Goal: Task Accomplishment & Management: Complete application form

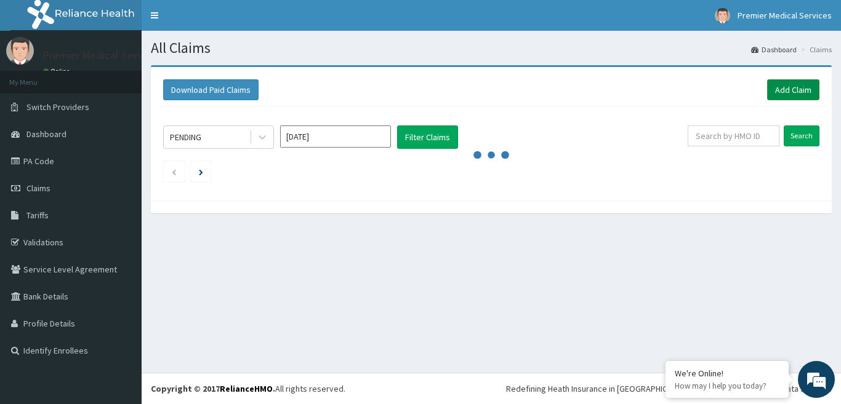
click at [792, 95] on link "Add Claim" at bounding box center [793, 89] width 52 height 21
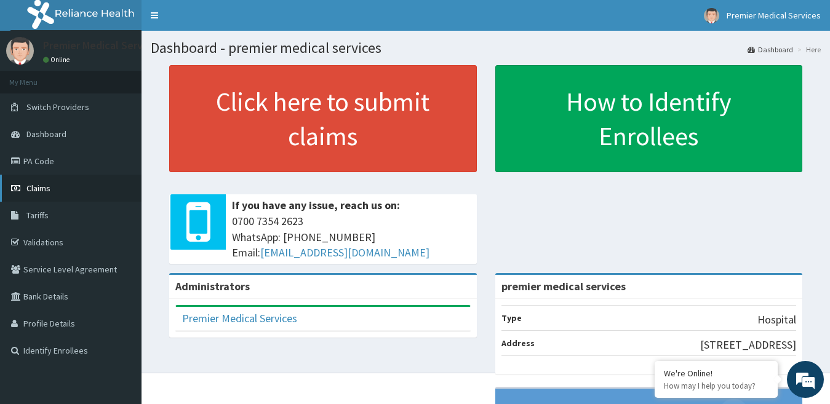
click at [39, 194] on link "Claims" at bounding box center [71, 188] width 142 height 27
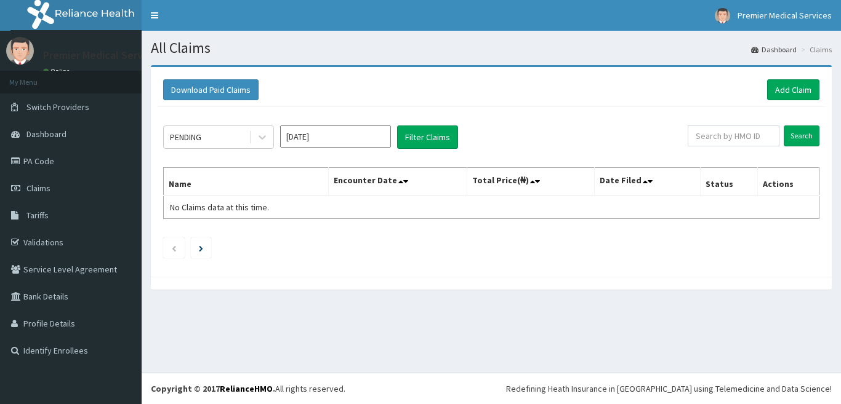
click at [777, 89] on link "Add Claim" at bounding box center [793, 89] width 52 height 21
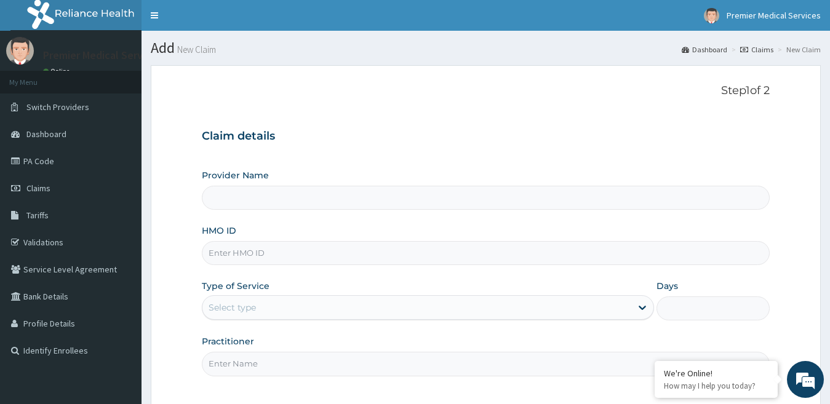
click at [236, 256] on input "HMO ID" at bounding box center [486, 253] width 569 height 24
type input "premier medical services"
type input "iab/10022/b"
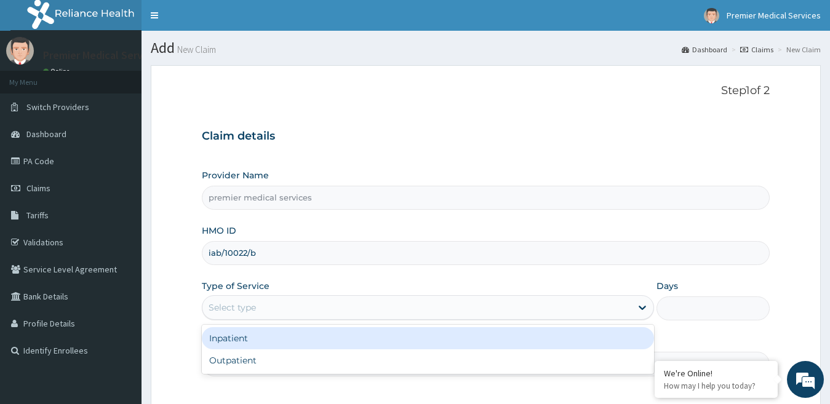
click at [290, 311] on div "Select type" at bounding box center [417, 308] width 430 height 20
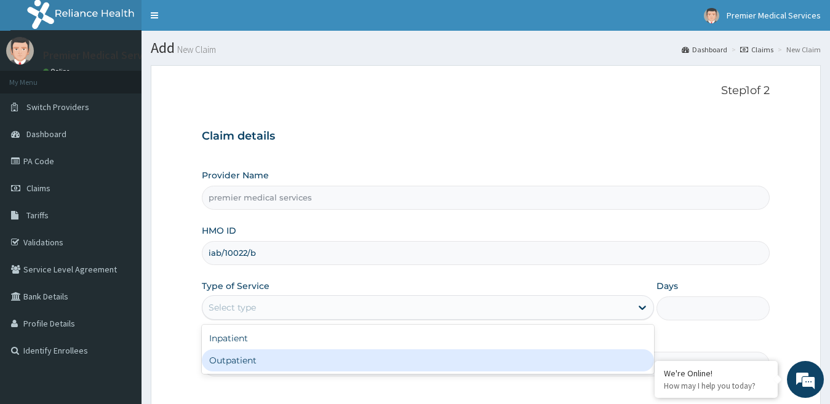
click at [231, 356] on div "Outpatient" at bounding box center [428, 361] width 453 height 22
type input "1"
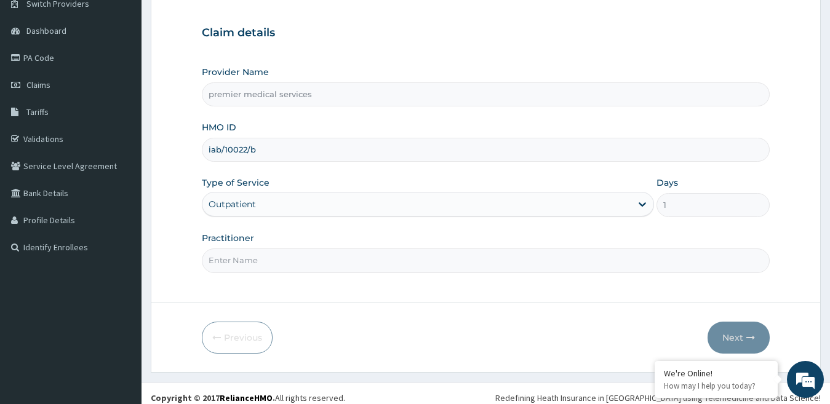
scroll to position [113, 0]
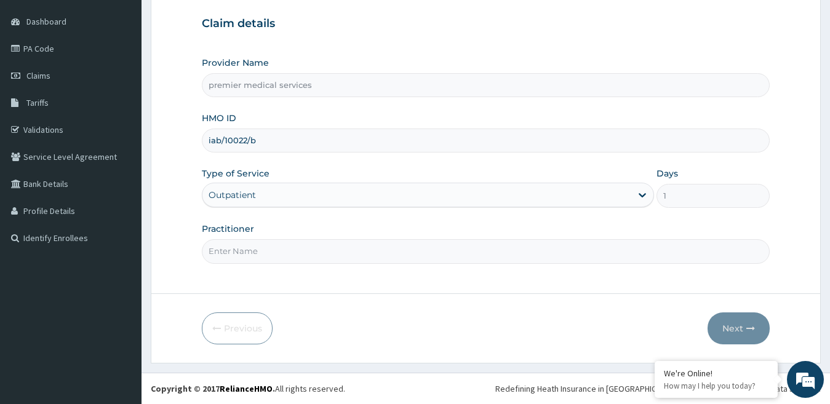
click at [357, 254] on input "Practitioner" at bounding box center [486, 251] width 569 height 24
type input "doctor Nsikak Udokang"
click at [749, 327] on icon "button" at bounding box center [751, 328] width 9 height 9
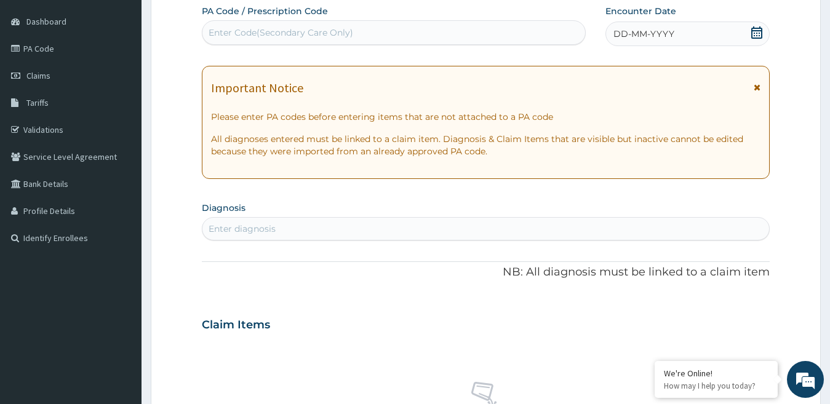
click at [360, 34] on div "Enter Code(Secondary Care Only)" at bounding box center [393, 33] width 383 height 20
click at [759, 34] on icon at bounding box center [757, 32] width 12 height 12
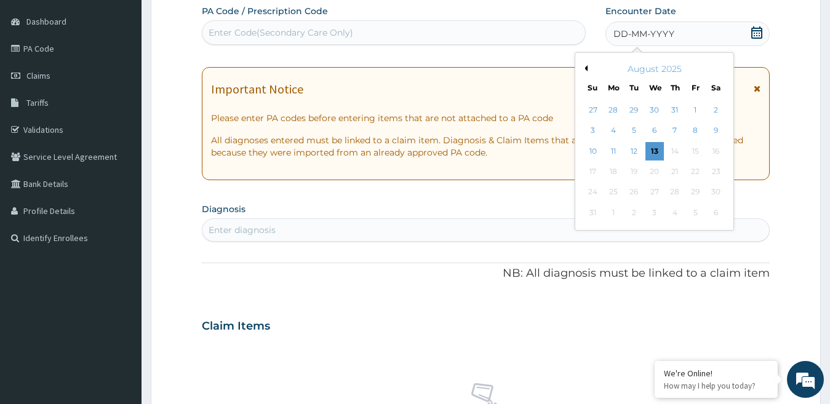
click at [587, 69] on button "Previous Month" at bounding box center [585, 68] width 6 height 6
click at [612, 147] on div "14" at bounding box center [613, 151] width 18 height 18
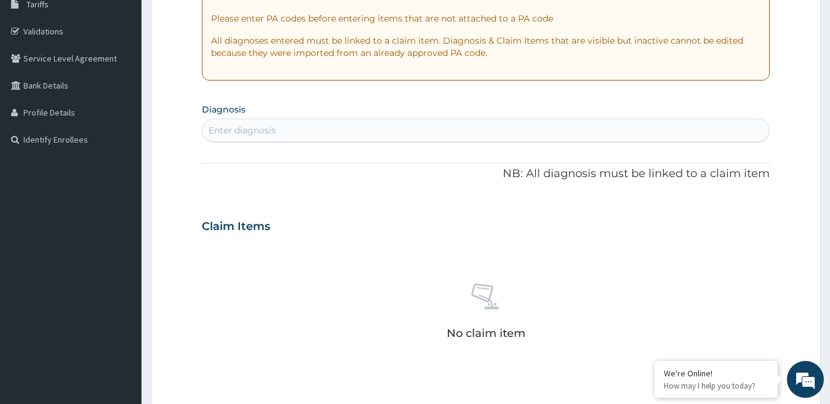
scroll to position [236, 0]
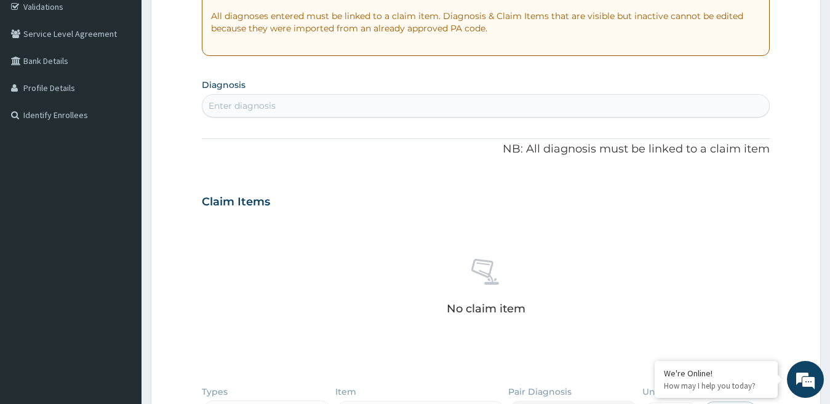
click at [367, 104] on div "Enter diagnosis" at bounding box center [485, 106] width 567 height 20
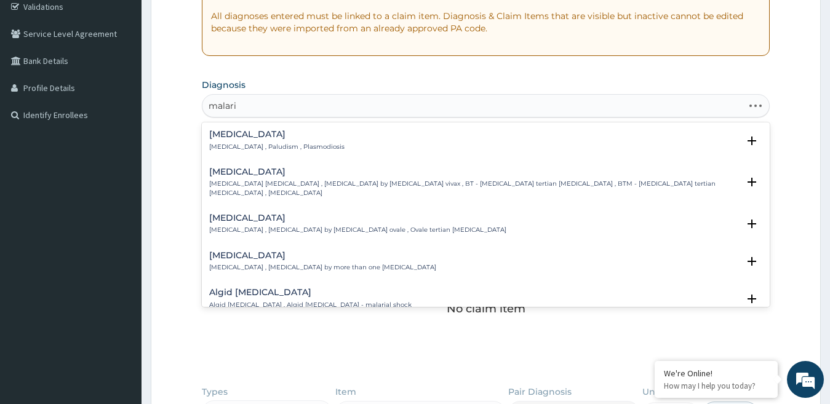
type input "malaria"
click at [295, 145] on p "[MEDICAL_DATA] , Paludism , Plasmodiosis" at bounding box center [276, 147] width 135 height 9
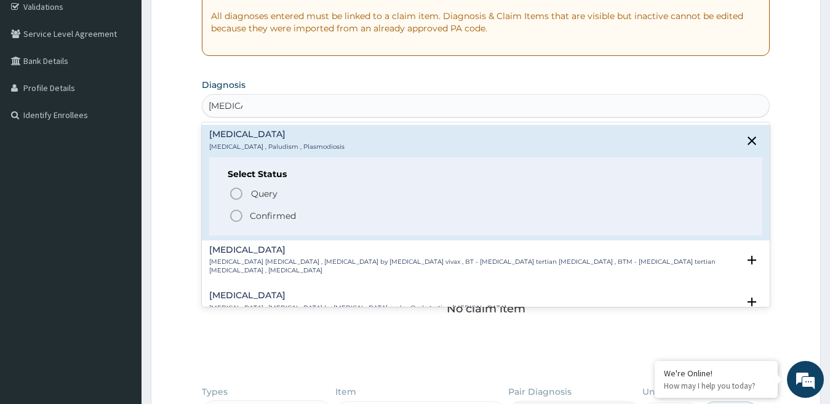
click at [250, 215] on p "Confirmed" at bounding box center [273, 216] width 46 height 12
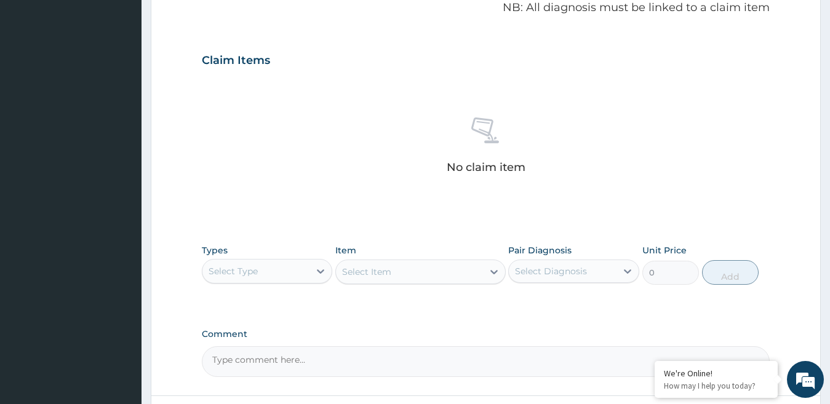
scroll to position [420, 0]
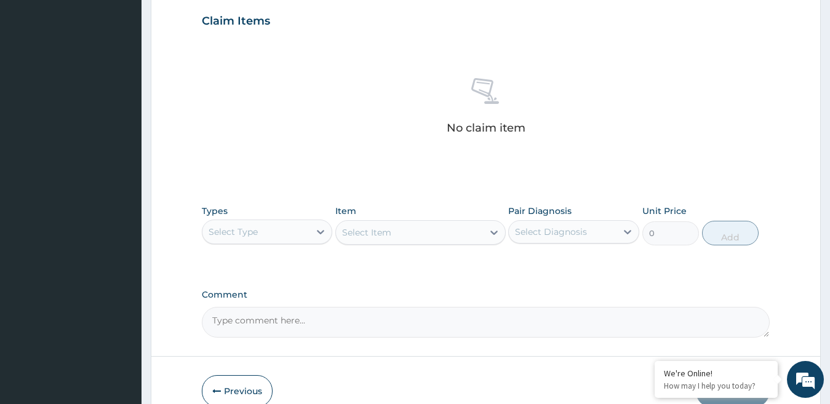
click at [266, 230] on div "Select Type" at bounding box center [256, 232] width 108 height 20
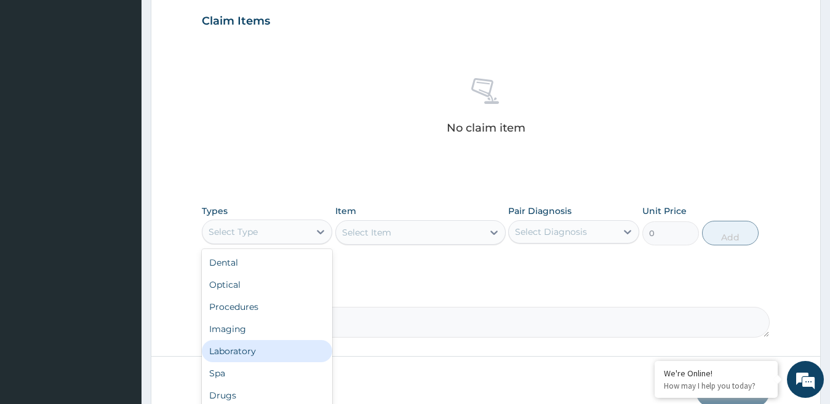
scroll to position [42, 0]
click at [231, 352] on div "Drugs" at bounding box center [267, 354] width 131 height 22
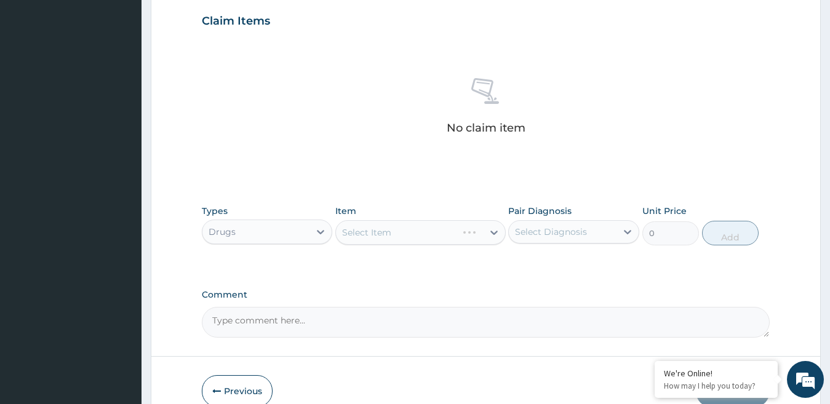
click at [386, 237] on div "Select Item" at bounding box center [420, 232] width 170 height 25
click at [453, 233] on div "Select Item" at bounding box center [409, 233] width 147 height 20
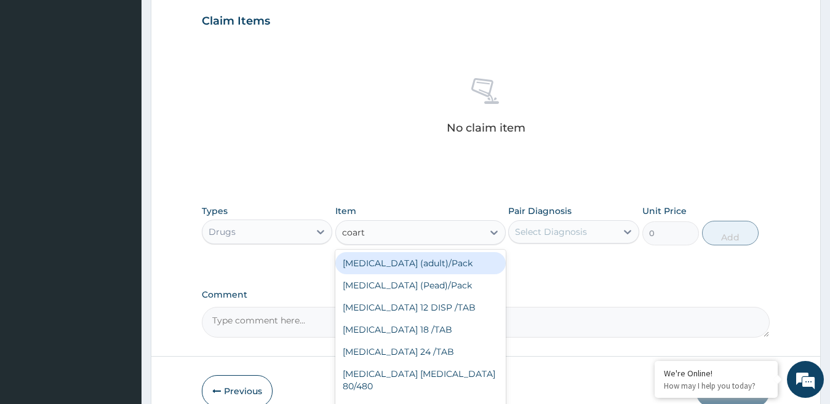
type input "coarte"
click at [430, 265] on div "Coartem (adult)/Pack" at bounding box center [420, 263] width 170 height 22
type input "360"
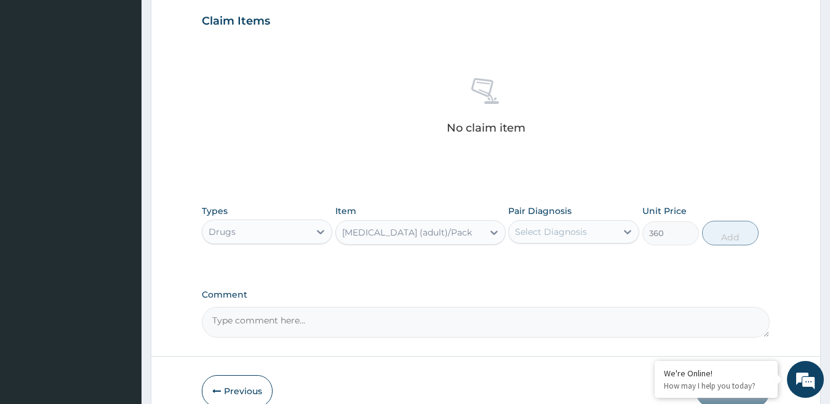
click at [572, 236] on div "Select Diagnosis" at bounding box center [551, 232] width 72 height 12
click at [527, 260] on div "Malaria" at bounding box center [573, 263] width 131 height 25
checkbox input "true"
click at [717, 233] on button "Add" at bounding box center [730, 233] width 57 height 25
type input "0"
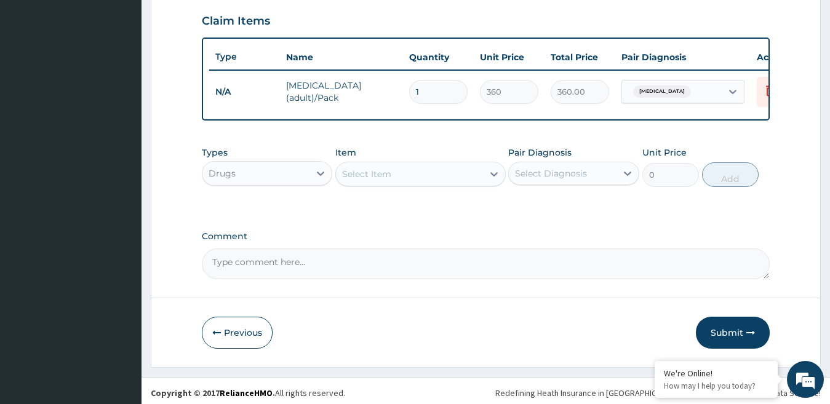
type input "0.00"
type input "9"
type input "3240.00"
type input "9"
click at [430, 212] on div "Types Drugs Item Select Item Pair Diagnosis Select Diagnosis Unit Price 0 Add" at bounding box center [486, 175] width 569 height 71
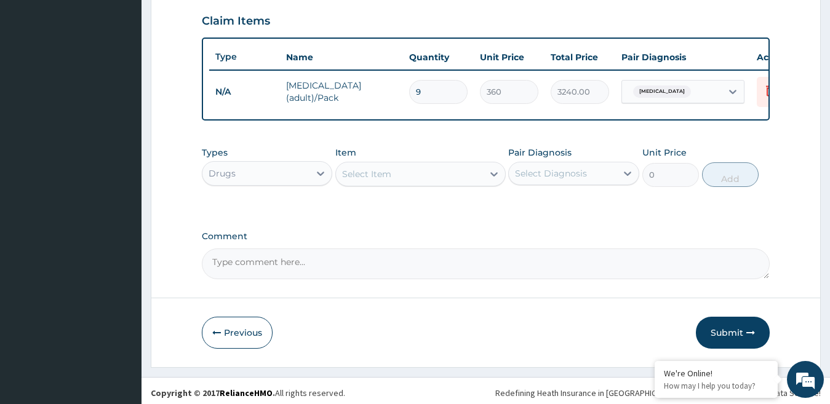
click at [374, 180] on div "Select Item" at bounding box center [366, 174] width 49 height 12
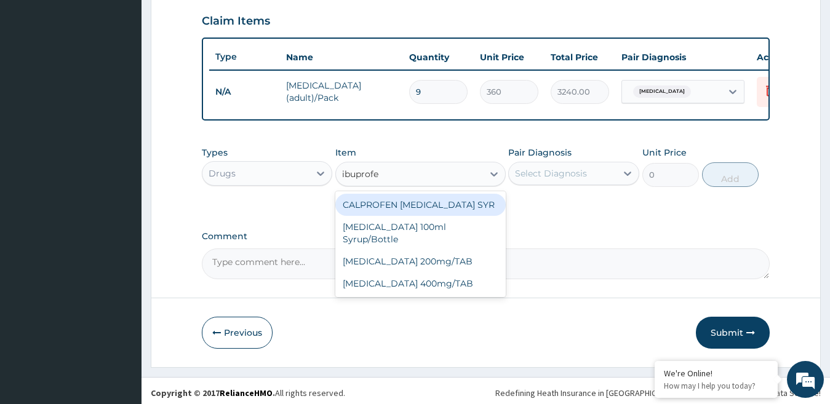
type input "ibuprofen"
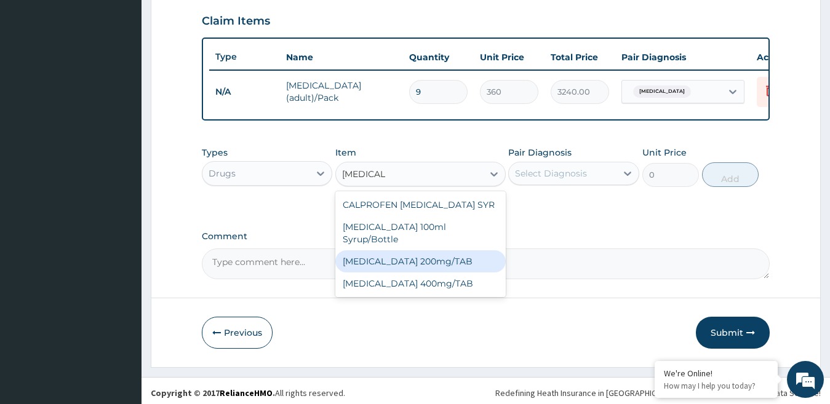
click at [419, 262] on div "IBUPROFEN 200mg/TAB" at bounding box center [420, 261] width 170 height 22
type input "80"
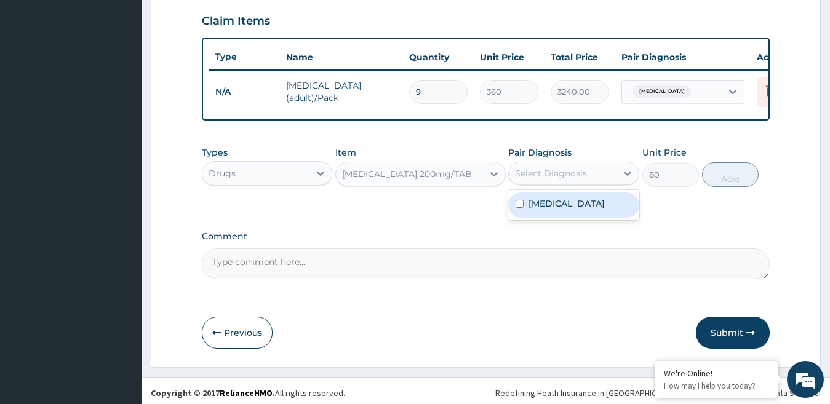
click at [581, 180] on div "Select Diagnosis" at bounding box center [551, 173] width 72 height 12
click at [521, 208] on input "checkbox" at bounding box center [520, 204] width 8 height 8
checkbox input "true"
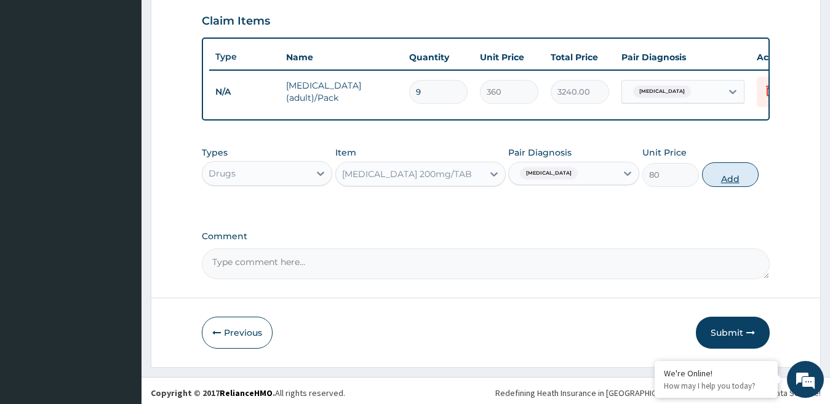
click at [734, 187] on button "Add" at bounding box center [730, 174] width 57 height 25
type input "0"
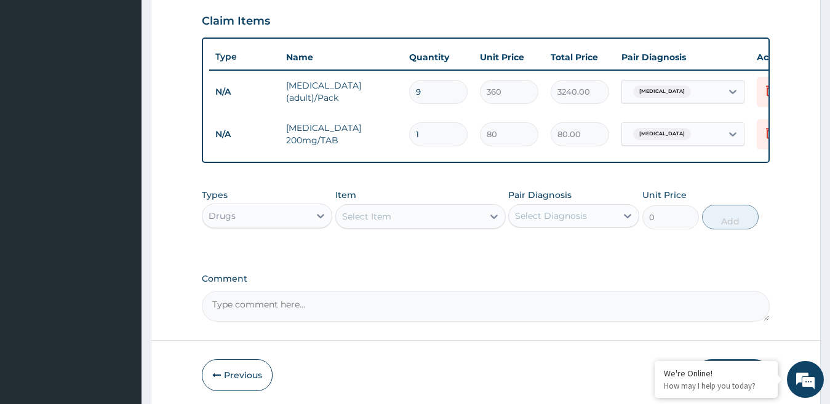
click at [395, 226] on div "Select Item" at bounding box center [409, 217] width 147 height 20
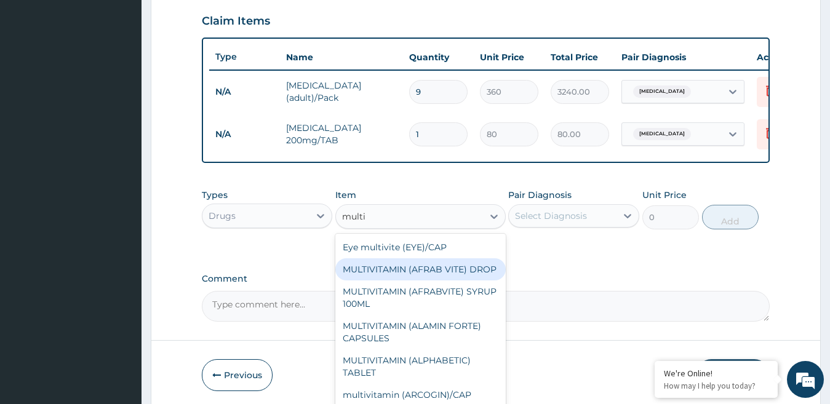
type input "multiv"
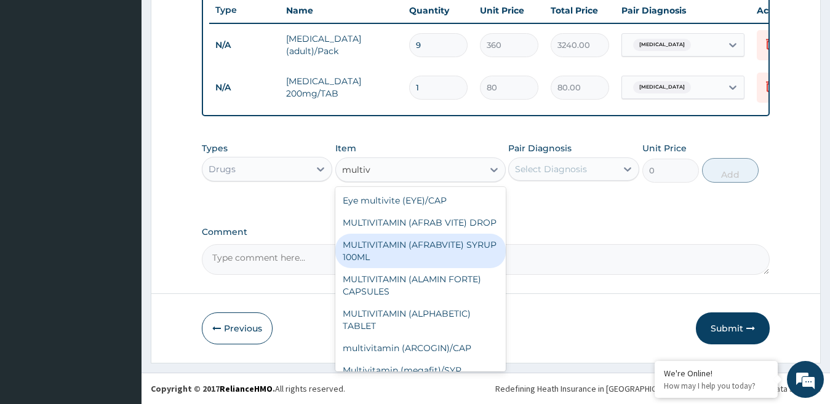
scroll to position [62, 0]
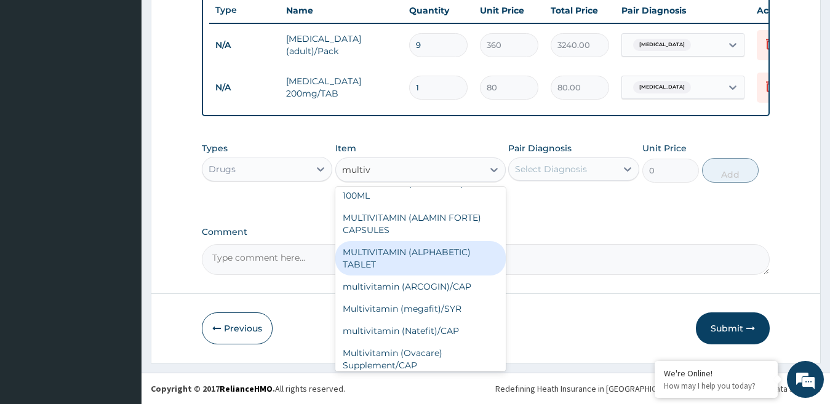
click at [428, 263] on div "MULTIVITAMIN (ALPHABETIC) TABLET" at bounding box center [420, 258] width 170 height 34
type input "100"
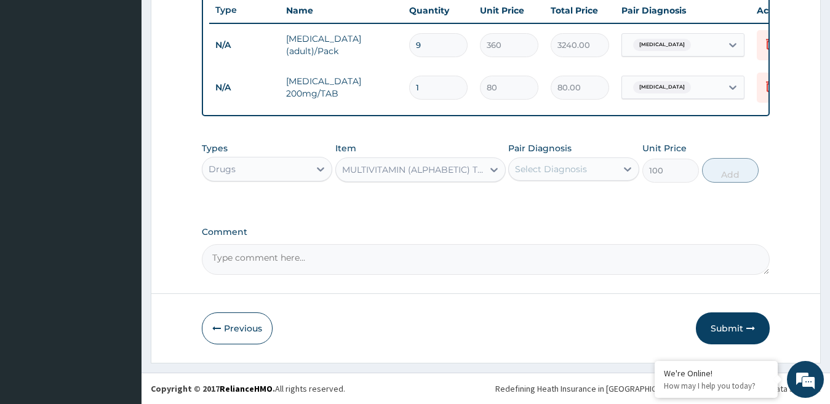
click at [581, 170] on div "Select Diagnosis" at bounding box center [551, 169] width 72 height 12
click at [542, 201] on label "Malaria" at bounding box center [567, 199] width 76 height 12
checkbox input "true"
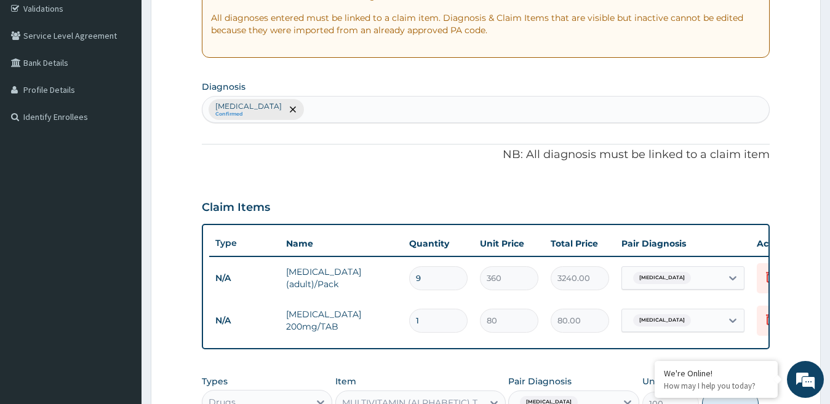
scroll to position [231, 0]
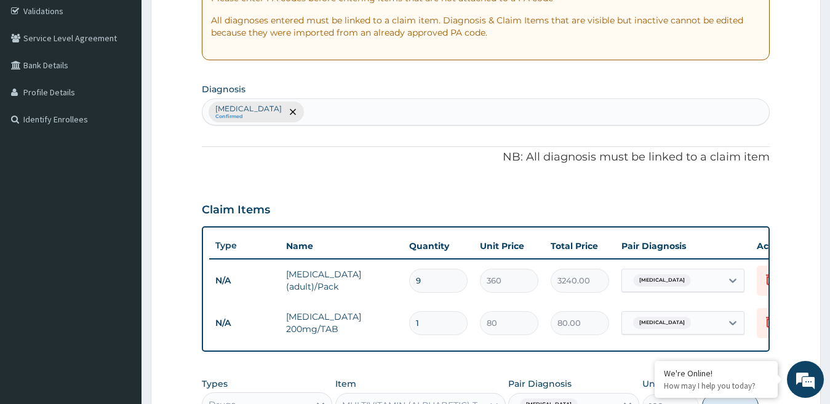
click at [308, 114] on div "Malaria Confirmed" at bounding box center [485, 112] width 567 height 26
type input "anemia"
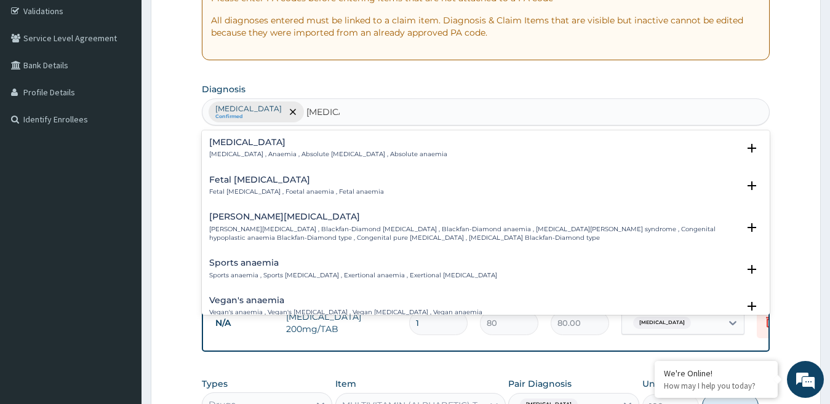
click at [300, 146] on h4 "Anemia" at bounding box center [328, 142] width 238 height 9
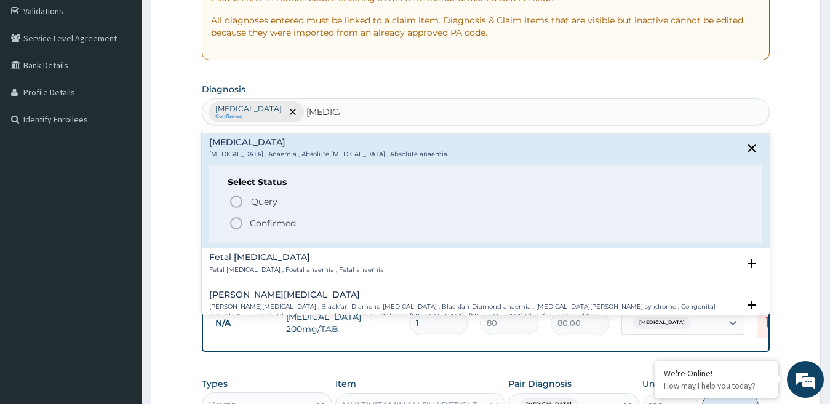
click at [239, 223] on icon "status option filled" at bounding box center [236, 223] width 15 height 15
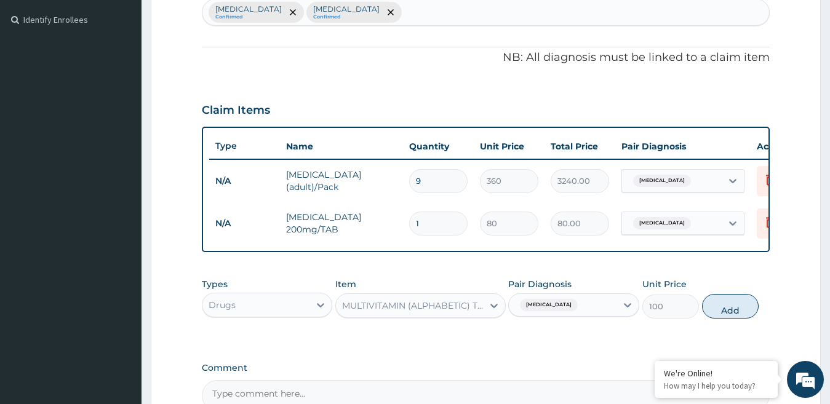
scroll to position [354, 0]
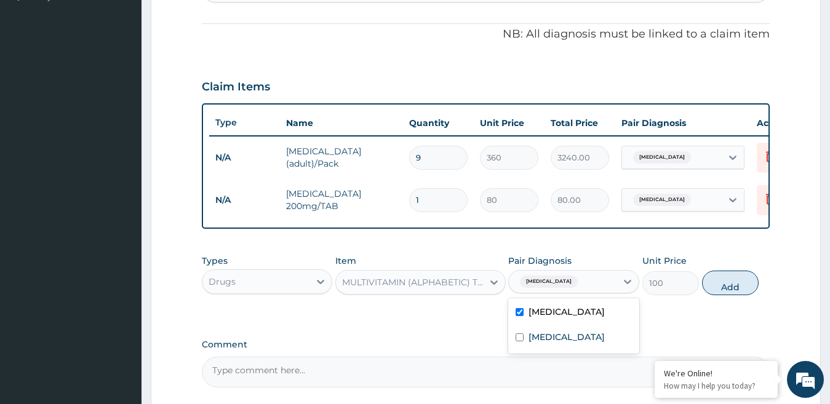
click at [598, 292] on div "Malaria" at bounding box center [563, 281] width 108 height 21
click at [536, 343] on label "Anemia" at bounding box center [567, 337] width 76 height 12
checkbox input "true"
click at [546, 318] on label "Malaria" at bounding box center [567, 312] width 76 height 12
checkbox input "false"
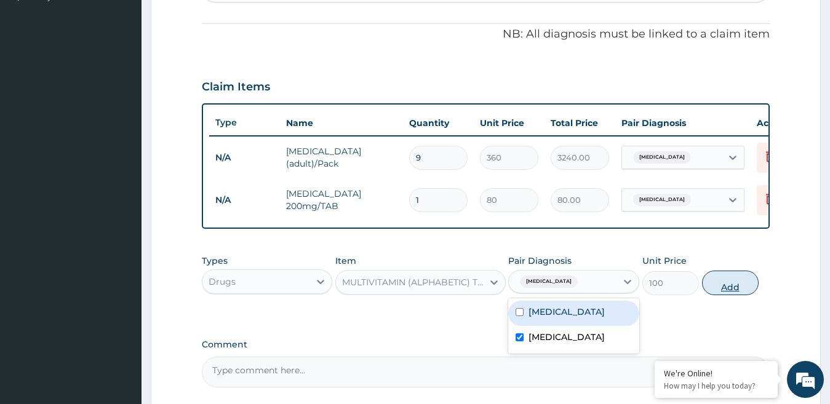
click at [730, 295] on button "Add" at bounding box center [730, 283] width 57 height 25
type input "0"
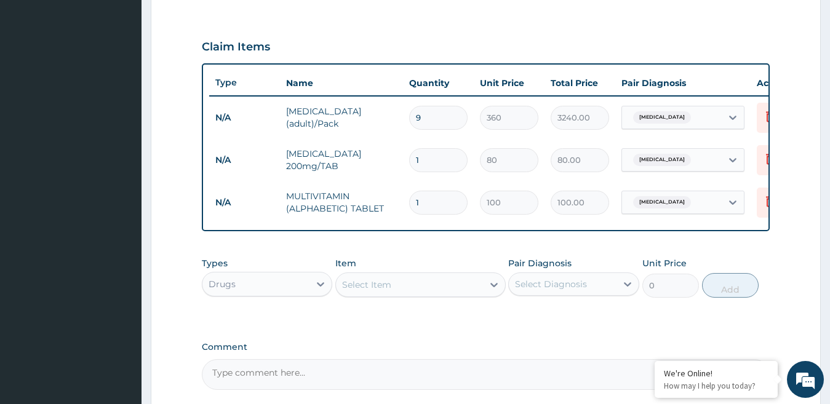
scroll to position [416, 0]
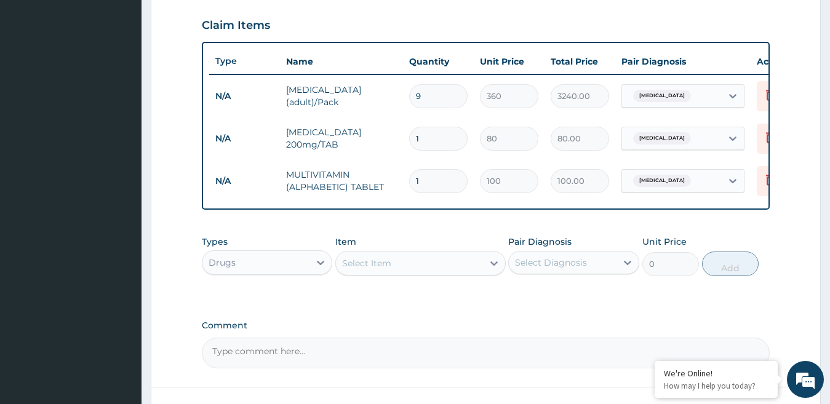
click at [428, 177] on input "1" at bounding box center [438, 181] width 58 height 24
click at [431, 142] on input "1" at bounding box center [438, 139] width 58 height 24
type input "0.00"
type input "2"
type input "160.00"
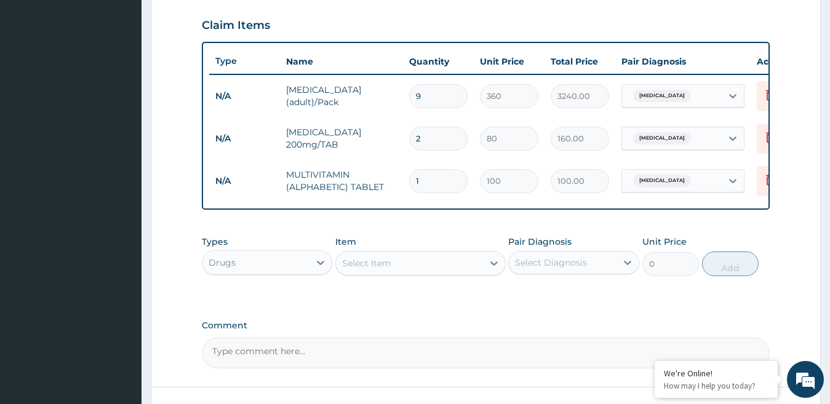
type input "21"
type input "1680.00"
type input "21"
click at [441, 179] on input "1" at bounding box center [438, 181] width 58 height 24
type input "0.00"
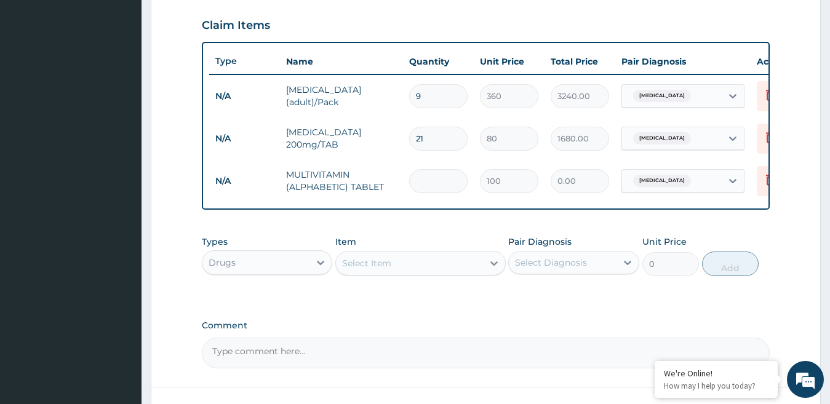
type input "2"
type input "200.00"
type input "28"
type input "2800.00"
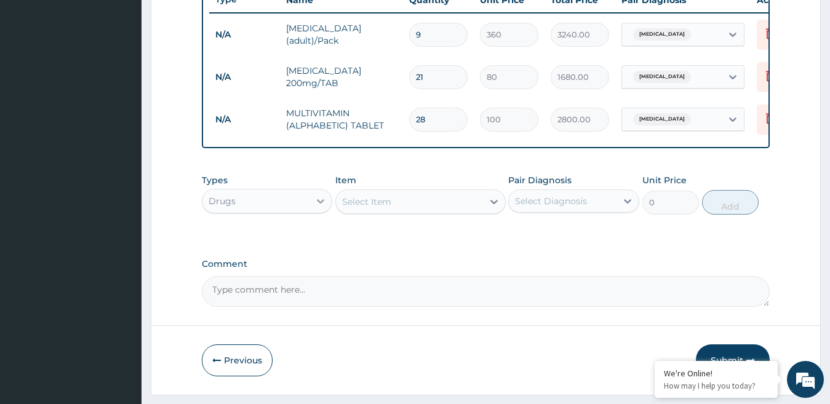
type input "28"
click at [320, 204] on icon at bounding box center [320, 201] width 7 height 4
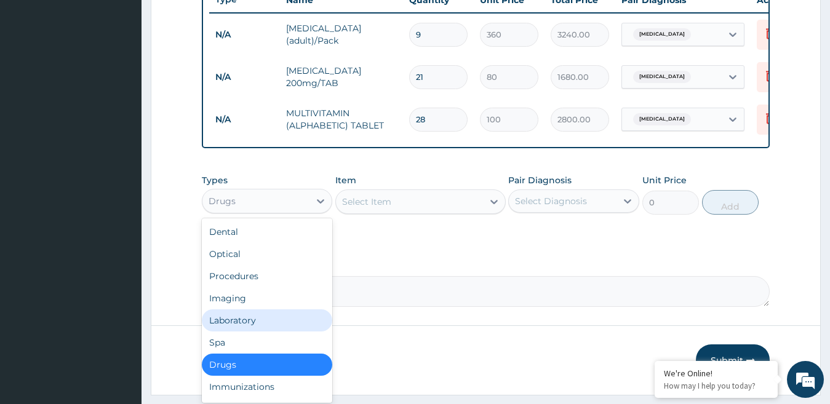
click at [239, 325] on div "Laboratory" at bounding box center [267, 321] width 131 height 22
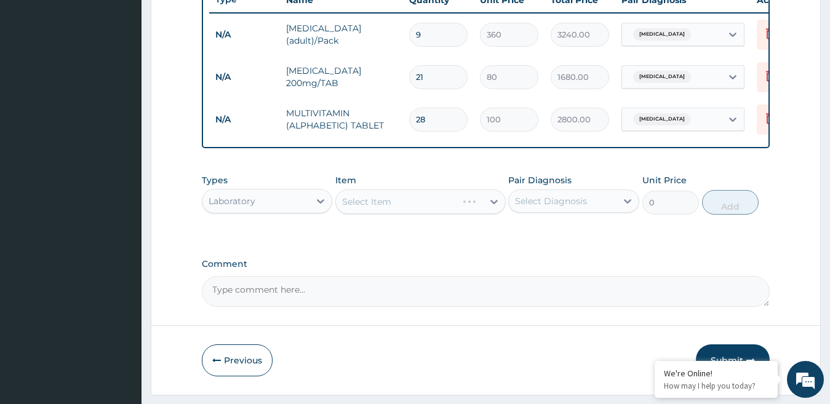
click at [397, 212] on div "Select Item" at bounding box center [420, 202] width 170 height 25
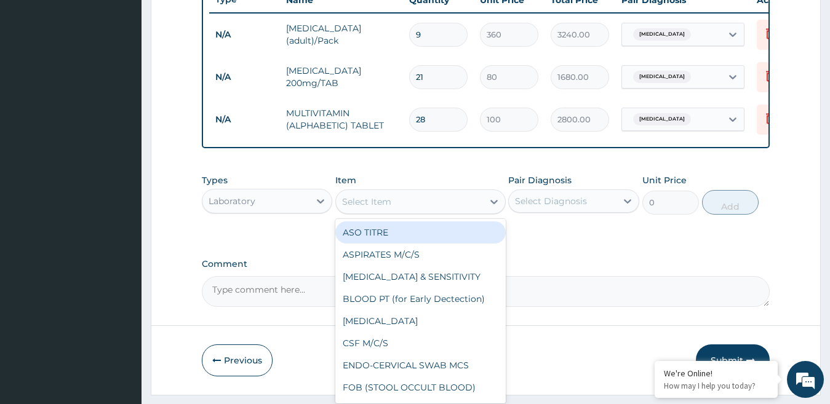
click at [397, 212] on div "Select Item" at bounding box center [409, 202] width 147 height 20
type input "ma"
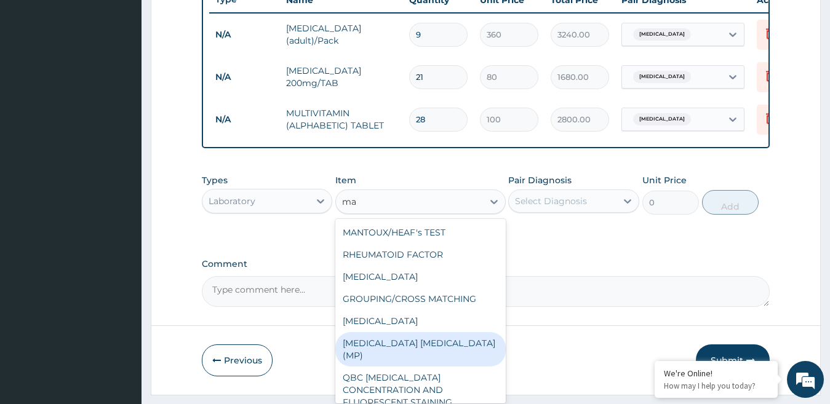
click at [422, 351] on div "MALARIA PARASITE (MP)" at bounding box center [420, 349] width 170 height 34
type input "560"
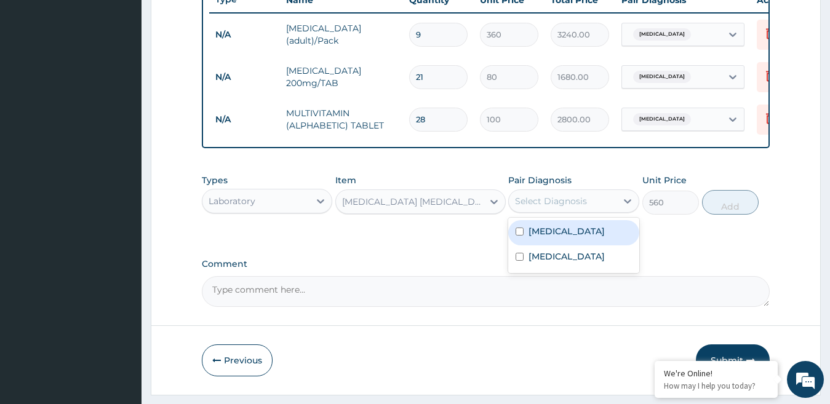
click at [612, 211] on div "Select Diagnosis" at bounding box center [563, 201] width 108 height 20
click at [566, 240] on div "Malaria" at bounding box center [573, 232] width 131 height 25
checkbox input "true"
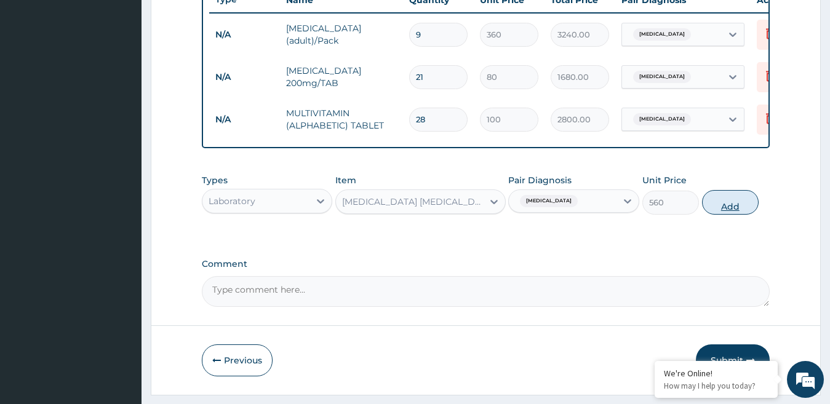
click at [740, 215] on button "Add" at bounding box center [730, 202] width 57 height 25
type input "0"
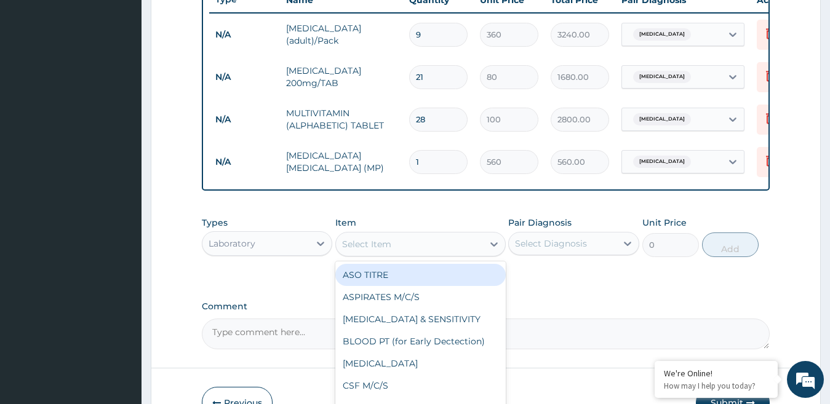
click at [380, 250] on div "Select Item" at bounding box center [366, 244] width 49 height 12
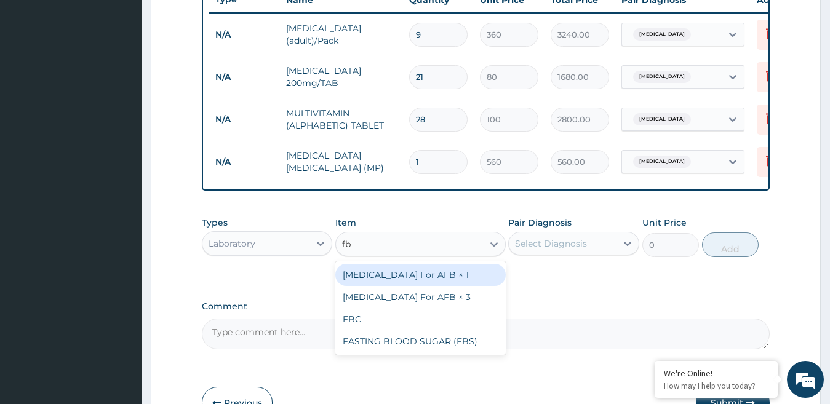
type input "fbc"
click at [387, 285] on div "FBC" at bounding box center [420, 275] width 170 height 22
type input "1600"
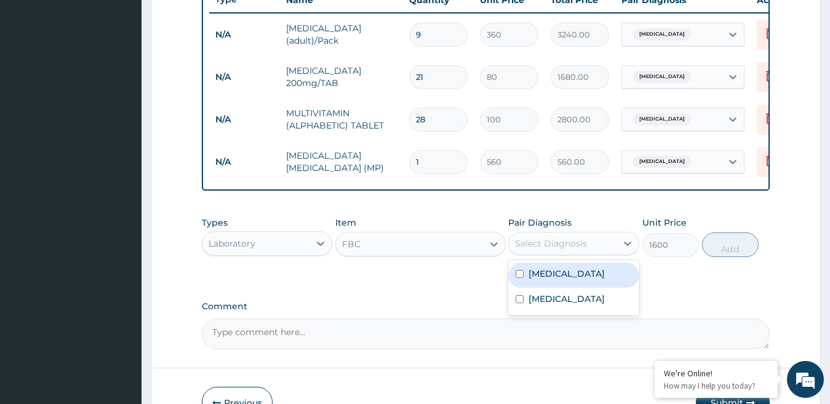
click at [568, 250] on div "Select Diagnosis" at bounding box center [551, 244] width 72 height 12
click at [544, 280] on label "Malaria" at bounding box center [567, 274] width 76 height 12
checkbox input "true"
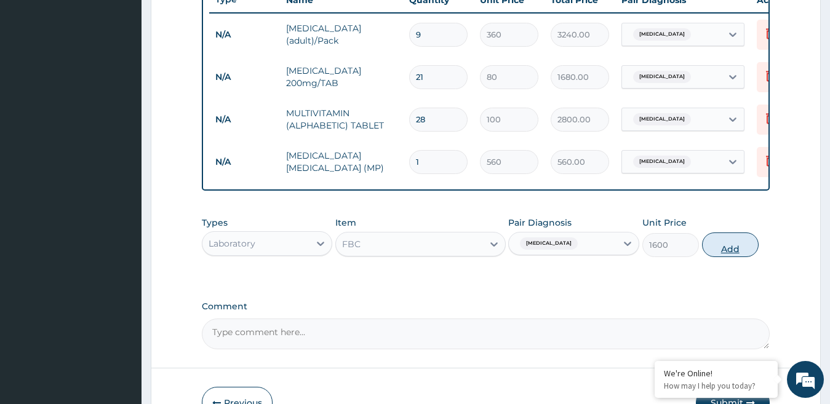
click at [731, 257] on button "Add" at bounding box center [730, 245] width 57 height 25
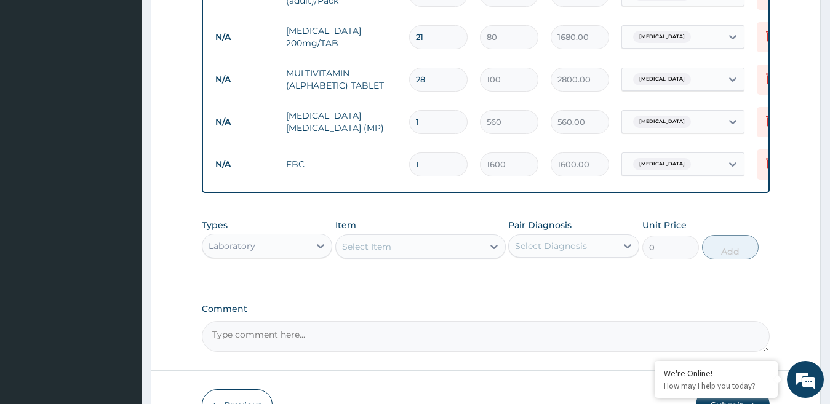
scroll to position [539, 0]
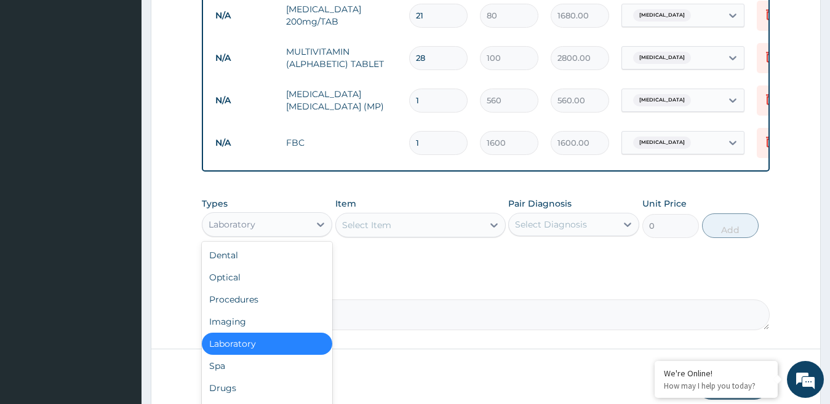
click at [302, 234] on div "Laboratory" at bounding box center [256, 225] width 108 height 20
click at [235, 311] on div "Procedures" at bounding box center [267, 300] width 131 height 22
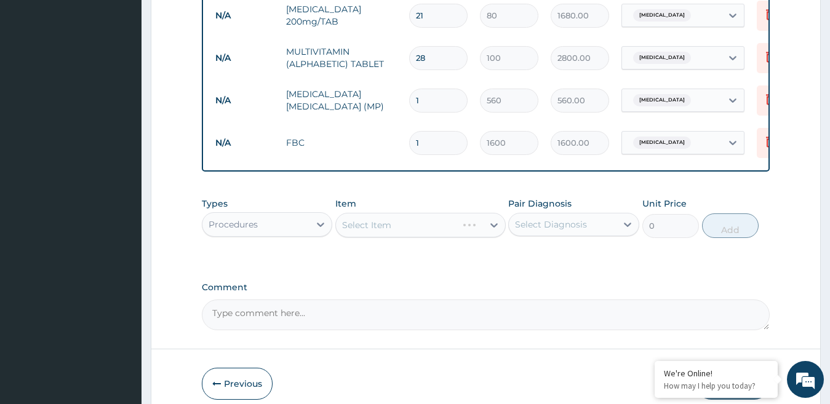
click at [386, 233] on div "Select Item" at bounding box center [420, 225] width 170 height 25
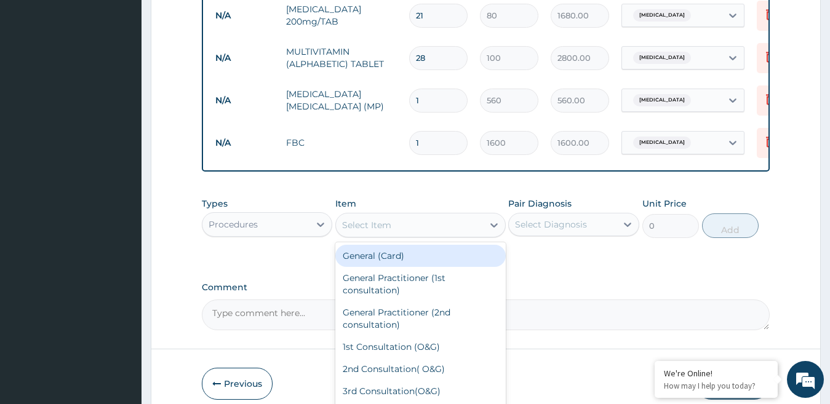
click at [387, 231] on div "Select Item" at bounding box center [366, 225] width 49 height 12
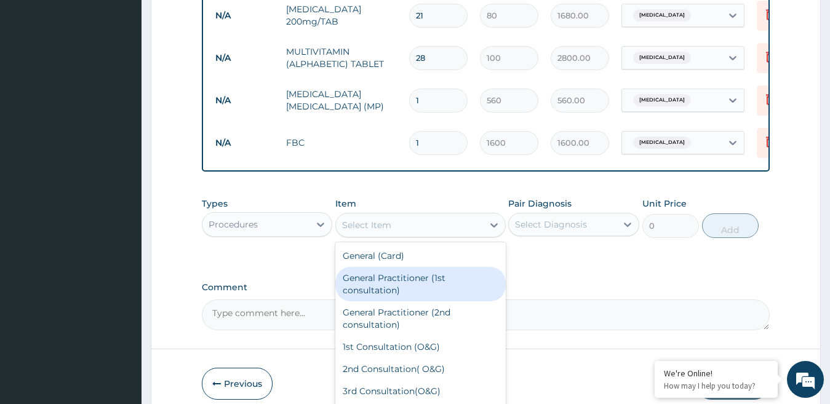
click at [384, 290] on div "General Practitioner (1st consultation)" at bounding box center [420, 284] width 170 height 34
type input "1500"
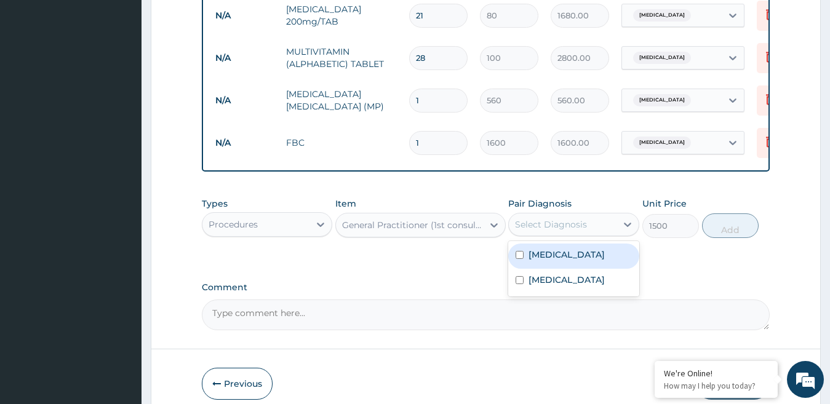
click at [554, 231] on div "Select Diagnosis" at bounding box center [551, 224] width 72 height 12
click at [537, 261] on label "Malaria" at bounding box center [567, 255] width 76 height 12
checkbox input "true"
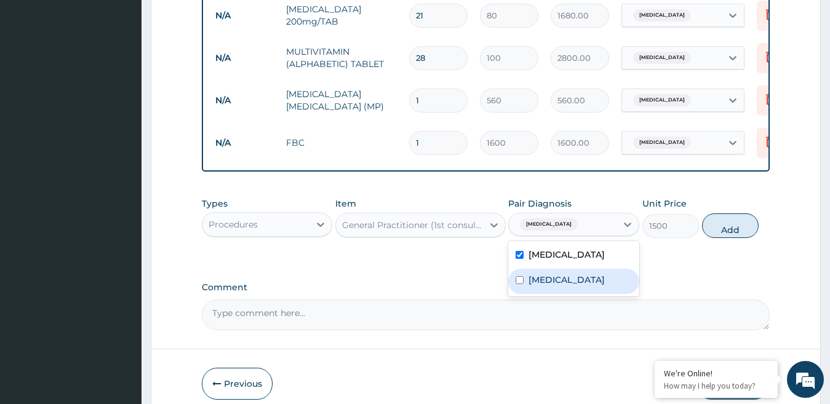
click at [532, 286] on label "Anemia" at bounding box center [567, 280] width 76 height 12
checkbox input "true"
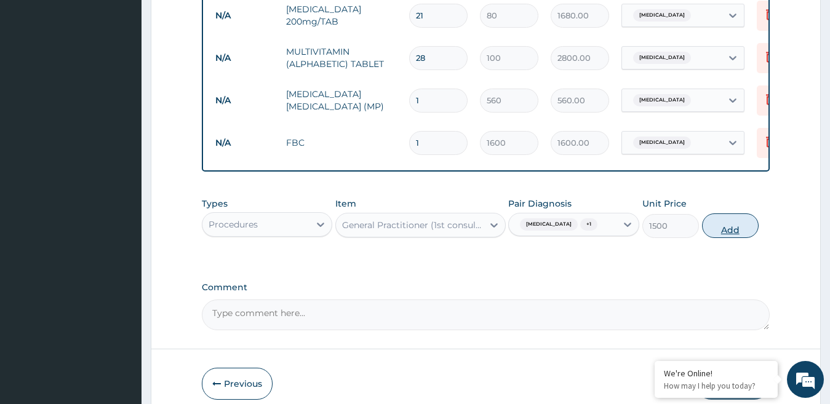
click at [726, 238] on button "Add" at bounding box center [730, 226] width 57 height 25
type input "0"
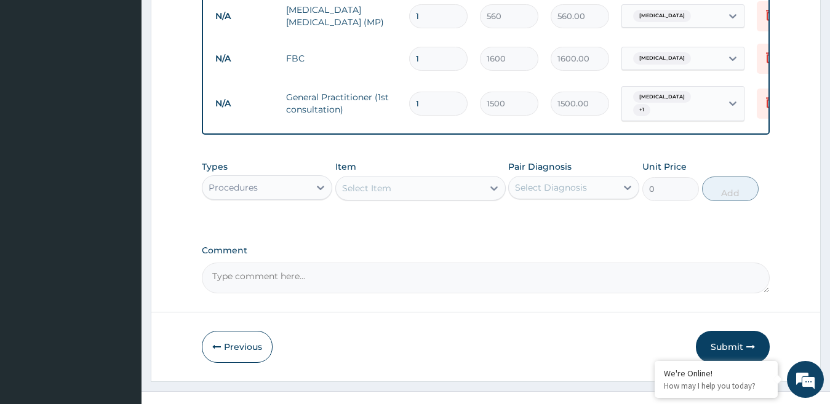
scroll to position [647, 0]
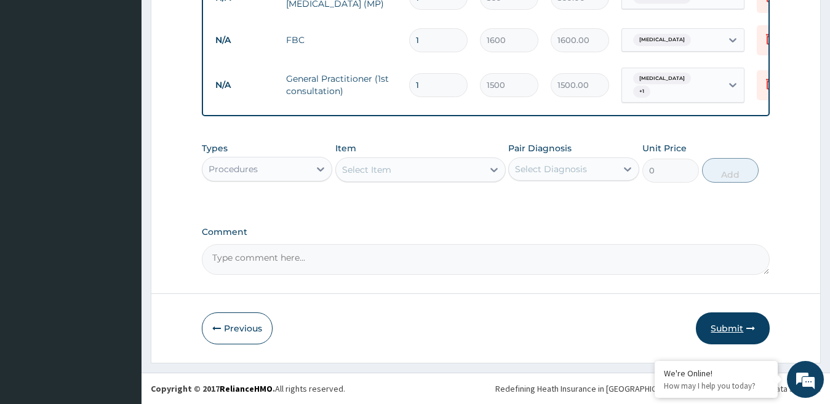
click at [740, 321] on button "Submit" at bounding box center [733, 329] width 74 height 32
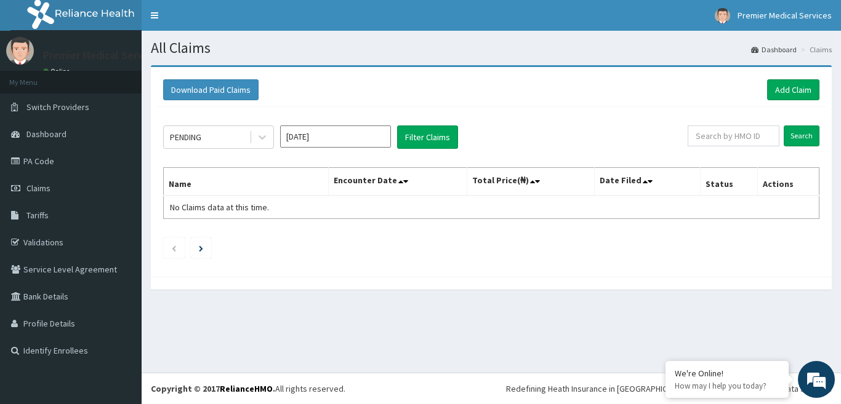
click at [323, 137] on input "[DATE]" at bounding box center [335, 137] width 111 height 22
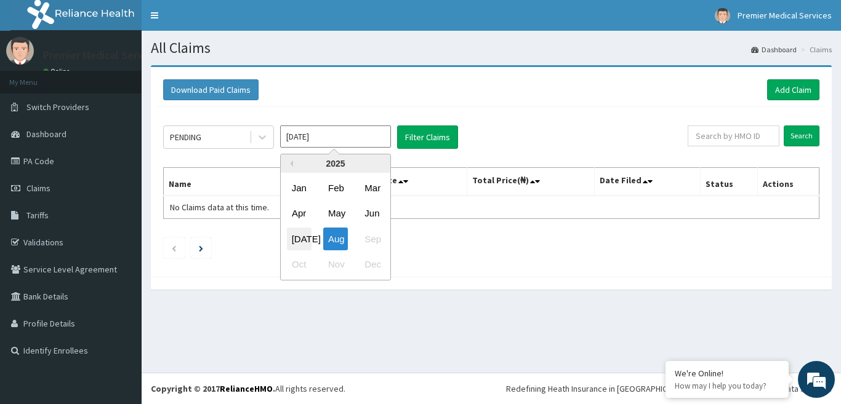
click at [304, 238] on div "Jul" at bounding box center [299, 239] width 25 height 23
type input "Jul 2025"
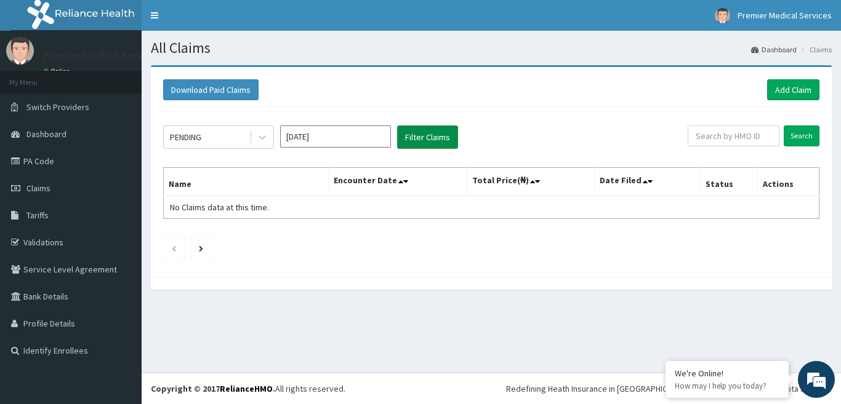
click at [438, 132] on button "Filter Claims" at bounding box center [427, 137] width 61 height 23
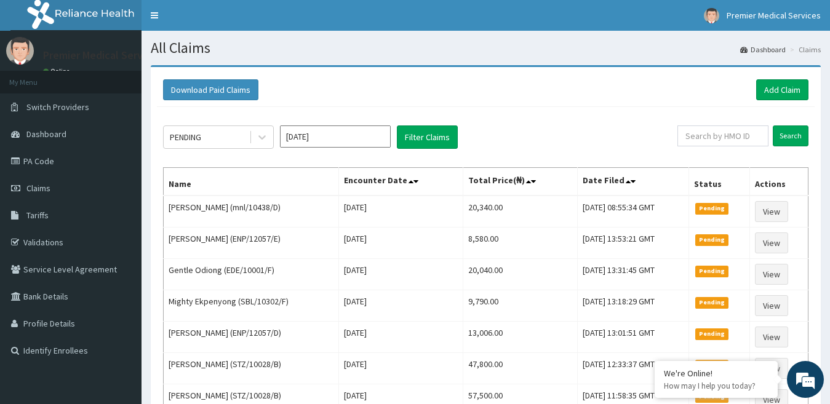
click at [331, 142] on input "[DATE]" at bounding box center [335, 137] width 111 height 22
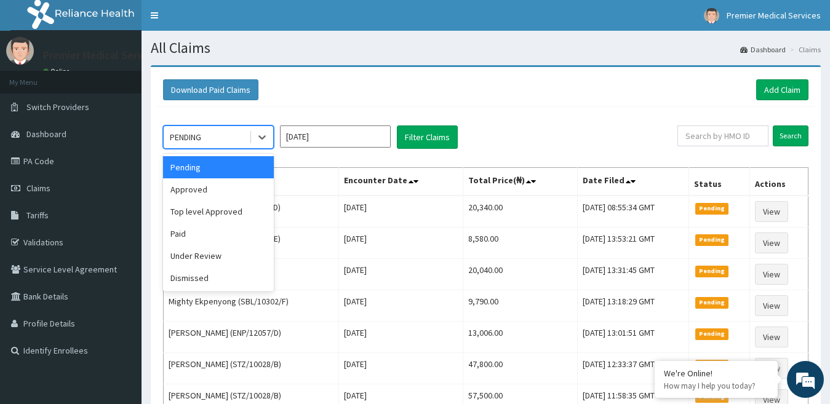
click at [226, 142] on div "PENDING" at bounding box center [207, 137] width 86 height 20
drag, startPoint x: 207, startPoint y: 197, endPoint x: 220, endPoint y: 191, distance: 13.8
click at [209, 196] on div "Approved" at bounding box center [218, 189] width 111 height 22
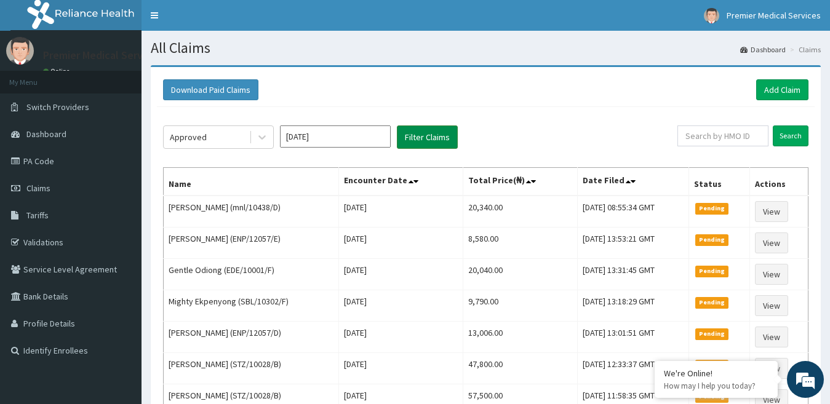
click at [444, 138] on button "Filter Claims" at bounding box center [427, 137] width 61 height 23
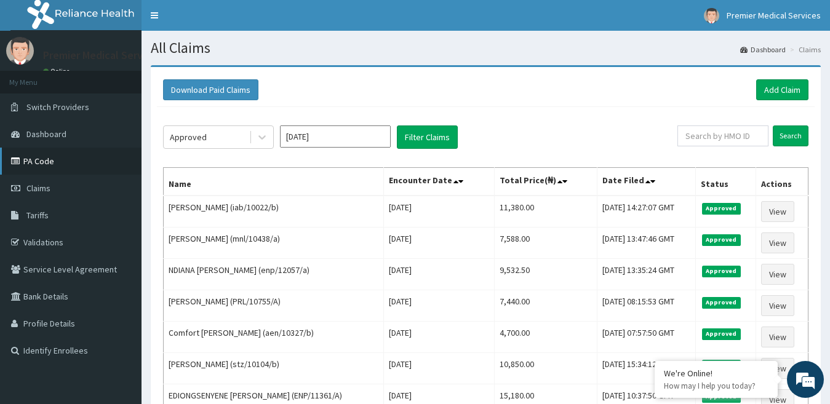
click at [26, 163] on link "PA Code" at bounding box center [71, 161] width 142 height 27
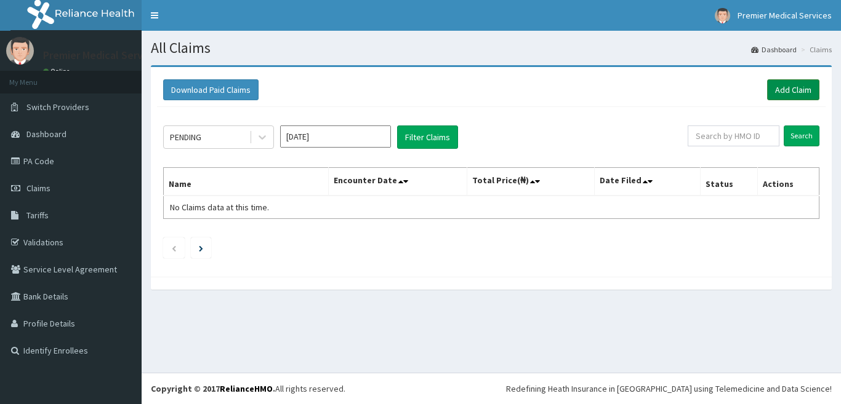
click at [800, 89] on link "Add Claim" at bounding box center [793, 89] width 52 height 21
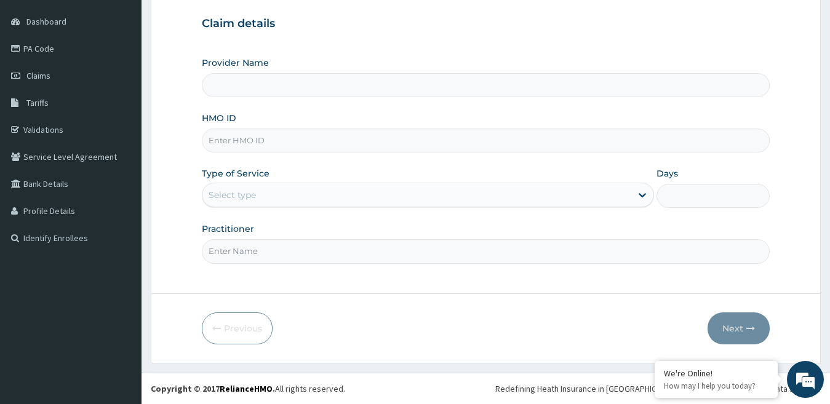
click at [271, 144] on input "HMO ID" at bounding box center [486, 141] width 569 height 24
type input "premier medical services"
type input "ENP/10493/A"
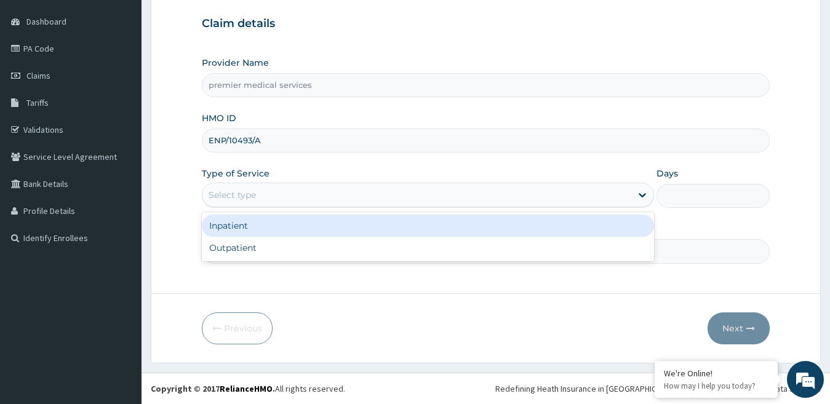
click at [290, 193] on div "Select type" at bounding box center [417, 195] width 430 height 20
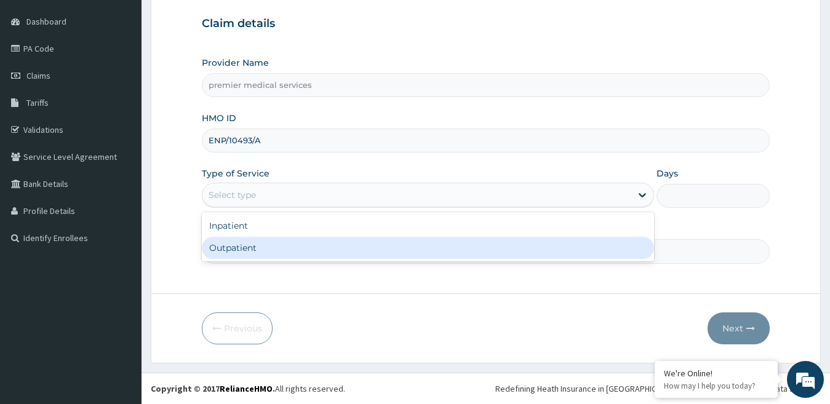
click at [241, 243] on div "Outpatient" at bounding box center [428, 248] width 453 height 22
type input "1"
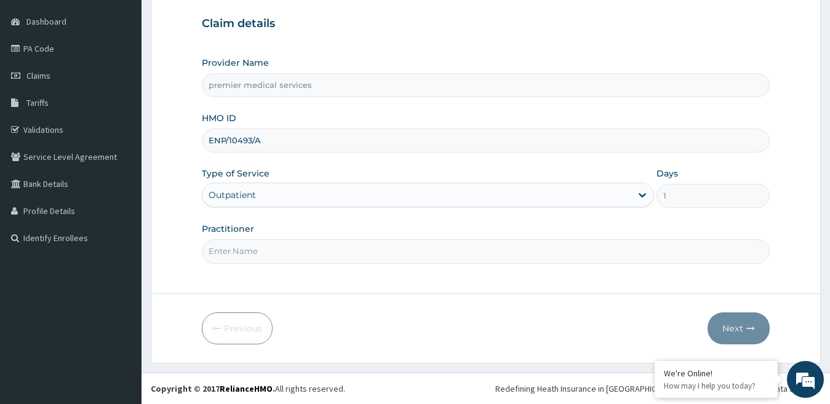
click at [241, 246] on input "Practitioner" at bounding box center [486, 251] width 569 height 24
type input "DOCTOR NSIKAK UDOKANG"
click at [756, 333] on button "Next" at bounding box center [739, 329] width 62 height 32
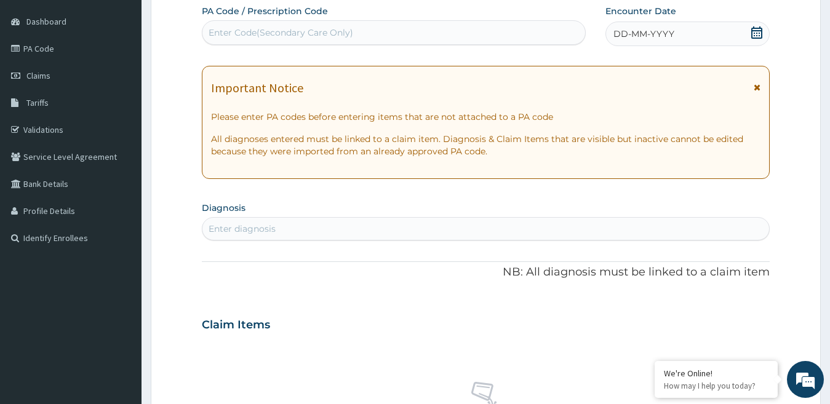
click at [239, 23] on div "Enter Code(Secondary Care Only)" at bounding box center [393, 33] width 383 height 20
paste input "PA/DFE9D4"
type input "PA/DFE9D4"
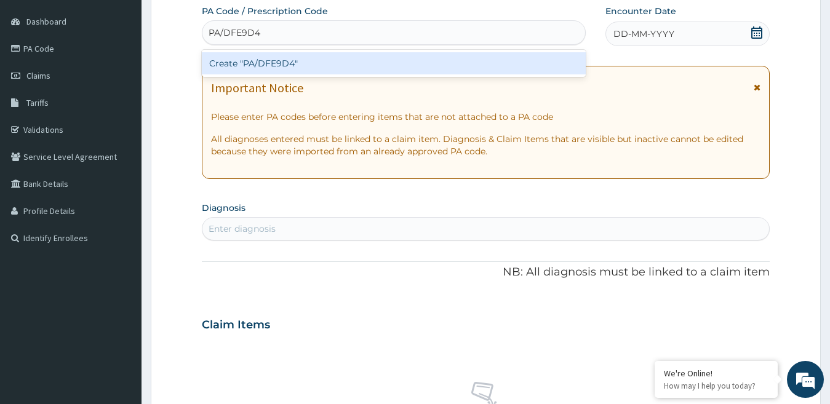
click at [255, 63] on div "Create "PA/DFE9D4"" at bounding box center [394, 63] width 384 height 22
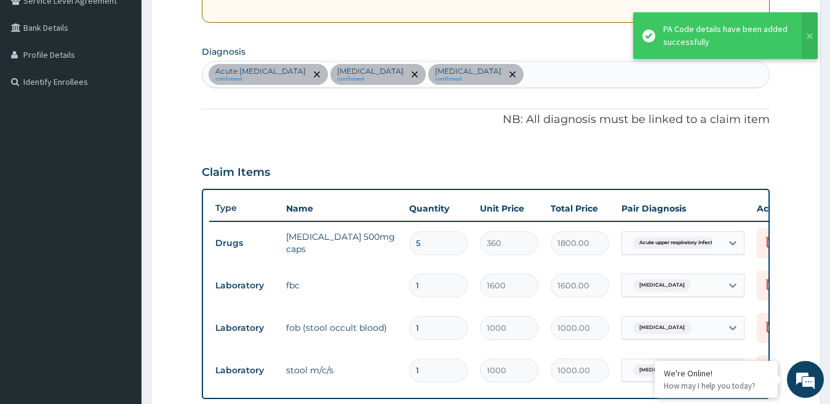
scroll to position [252, 0]
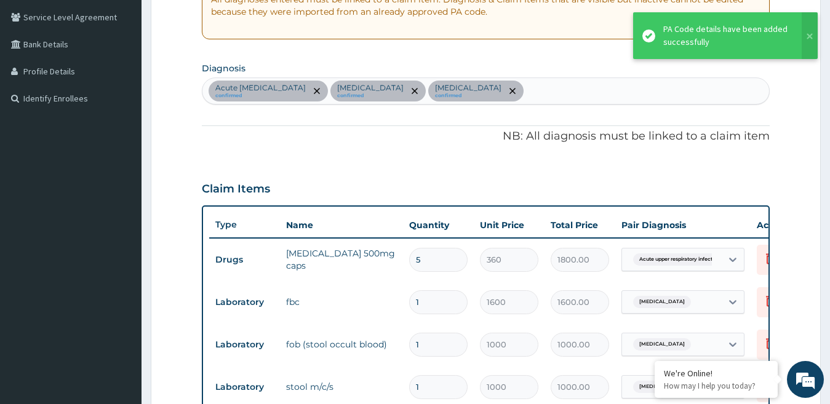
click at [582, 92] on div "Acute upper respiratory infection confirmed Typhoid fever confirmed Gastrointes…" at bounding box center [485, 91] width 567 height 26
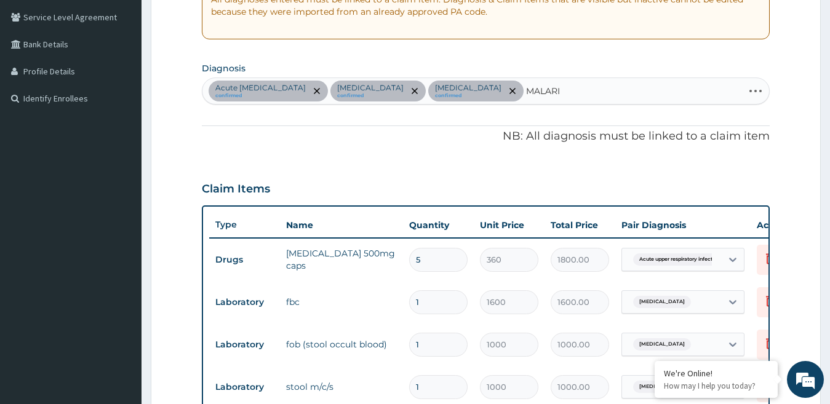
type input "MALARIA"
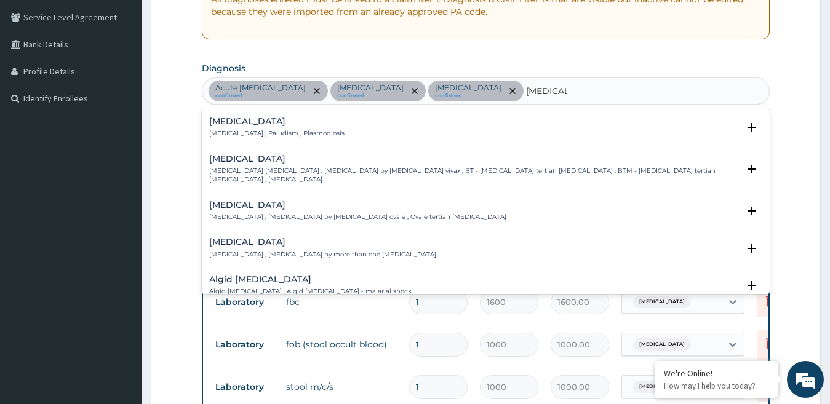
click at [311, 113] on div "Malaria Malaria , Paludism , Plasmodiosis Select Status Query Query covers susp…" at bounding box center [486, 131] width 569 height 38
click at [300, 125] on h4 "Malaria" at bounding box center [276, 121] width 135 height 9
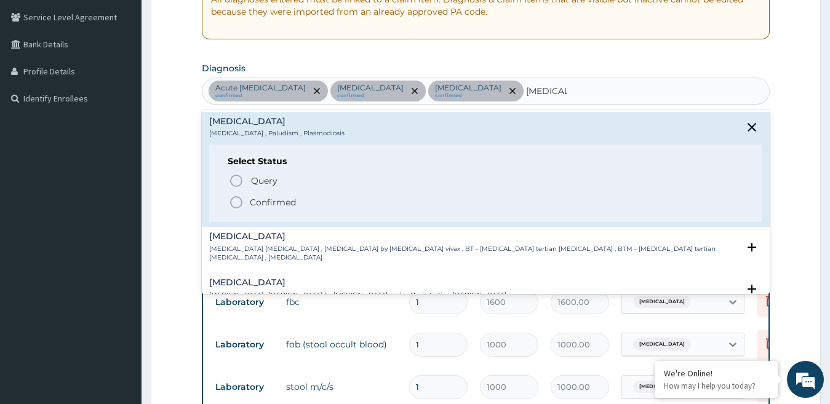
click at [250, 206] on p "Confirmed" at bounding box center [273, 202] width 46 height 12
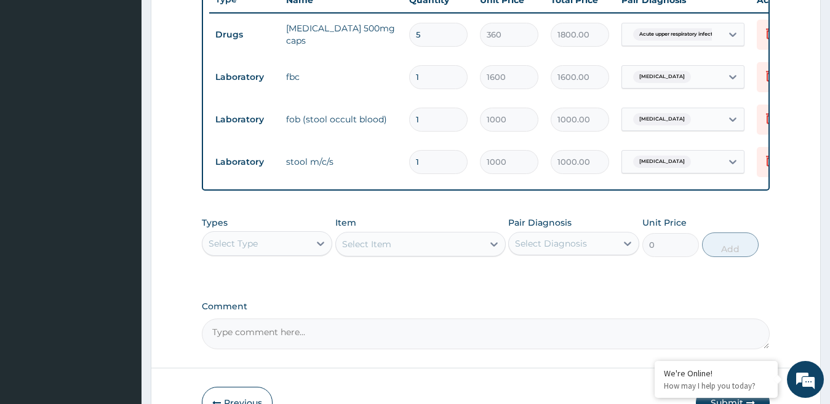
scroll to position [498, 0]
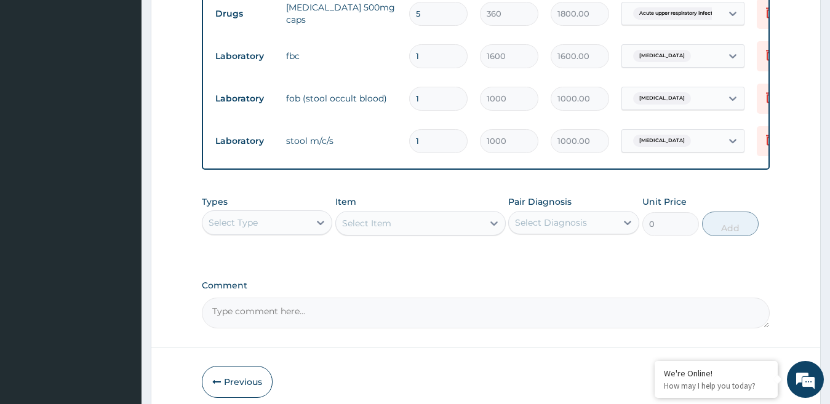
click at [298, 230] on div "Select Type" at bounding box center [256, 223] width 108 height 20
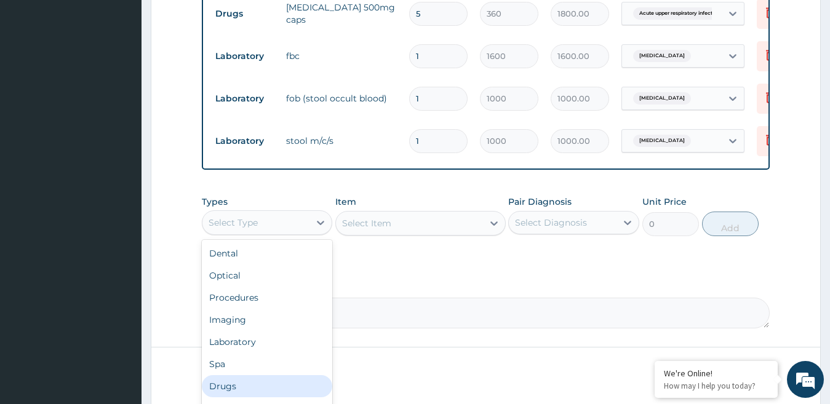
click at [232, 395] on div "Drugs" at bounding box center [267, 386] width 131 height 22
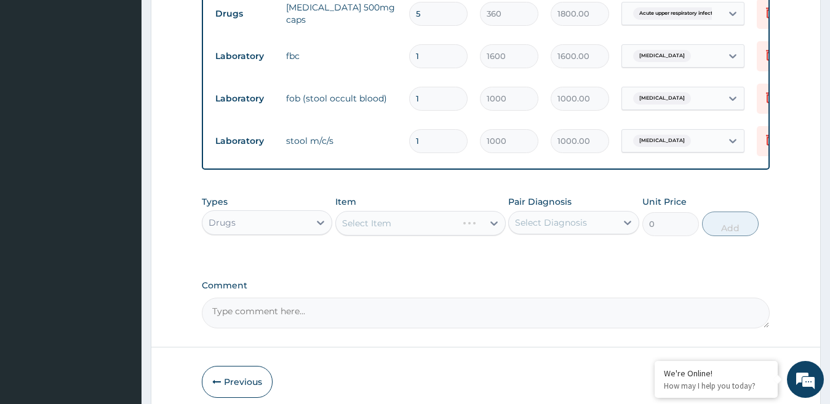
click at [376, 234] on div "Select Item" at bounding box center [420, 223] width 170 height 25
click at [377, 230] on div "Select Item" at bounding box center [366, 223] width 49 height 12
type input "LEV"
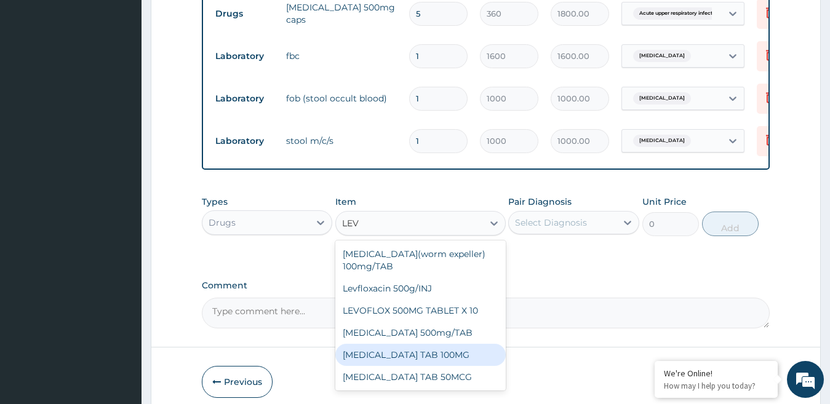
click at [420, 366] on div "LEVOTHYROXINE TAB 100MG" at bounding box center [420, 355] width 170 height 22
type input "180"
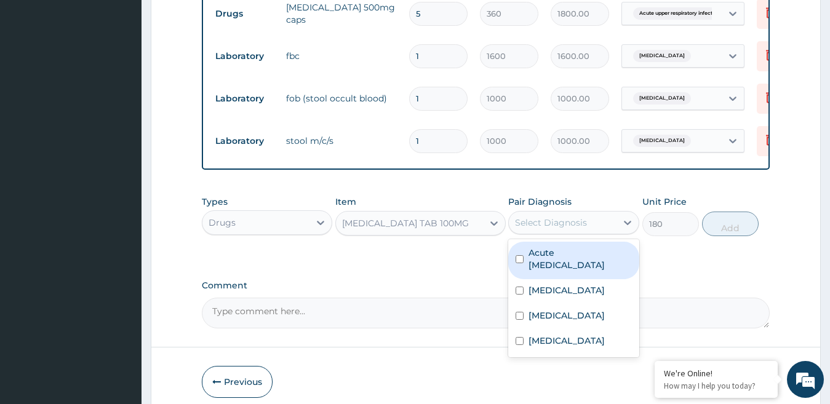
click at [569, 229] on div "Select Diagnosis" at bounding box center [551, 223] width 72 height 12
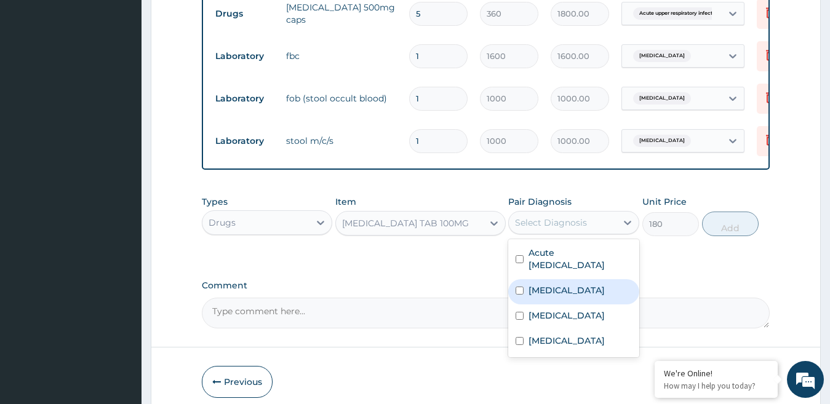
click at [533, 297] on label "Typhoid fever" at bounding box center [567, 290] width 76 height 12
checkbox input "true"
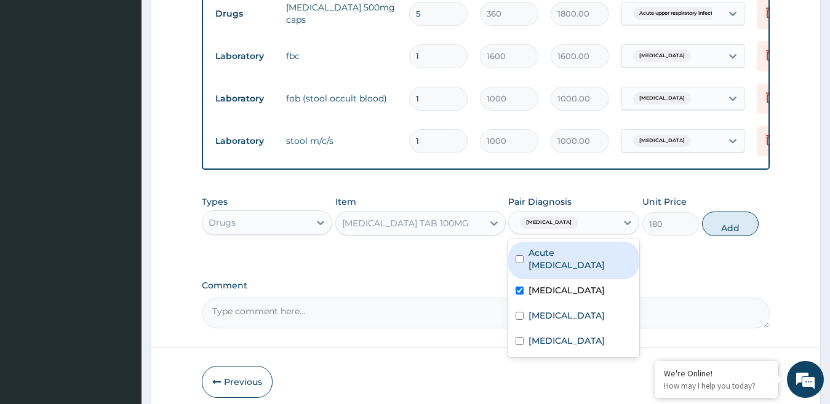
click at [545, 271] on label "Acute upper respiratory infection" at bounding box center [580, 259] width 103 height 25
checkbox input "true"
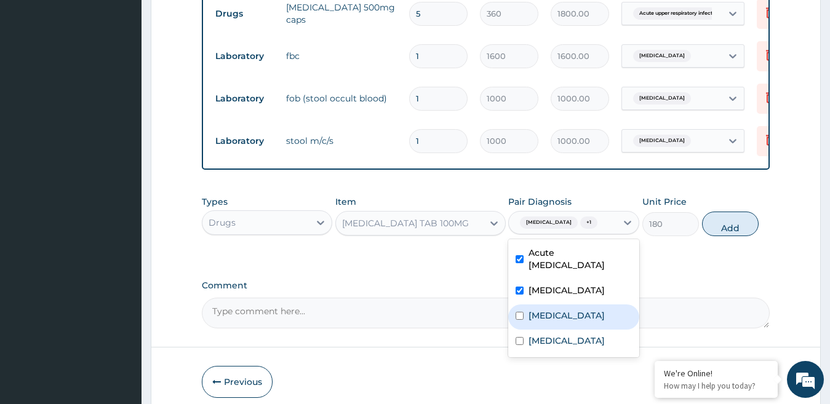
drag, startPoint x: 546, startPoint y: 321, endPoint x: 629, endPoint y: 301, distance: 85.5
click at [548, 321] on label "Gastrointestinal ulcer" at bounding box center [567, 316] width 76 height 12
checkbox input "true"
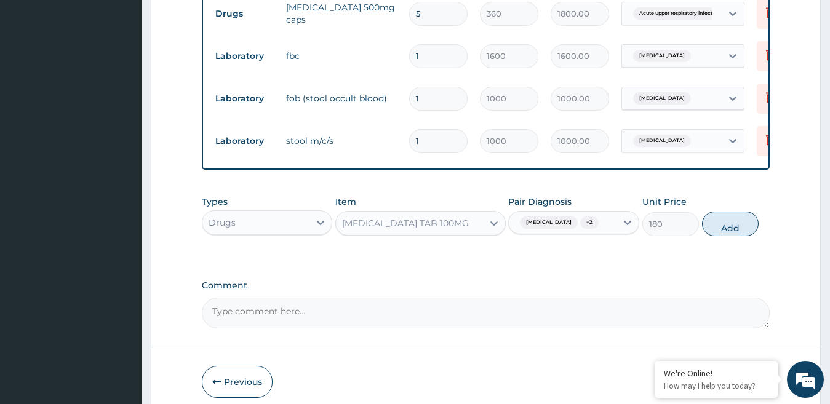
click at [740, 232] on button "Add" at bounding box center [730, 224] width 57 height 25
type input "0"
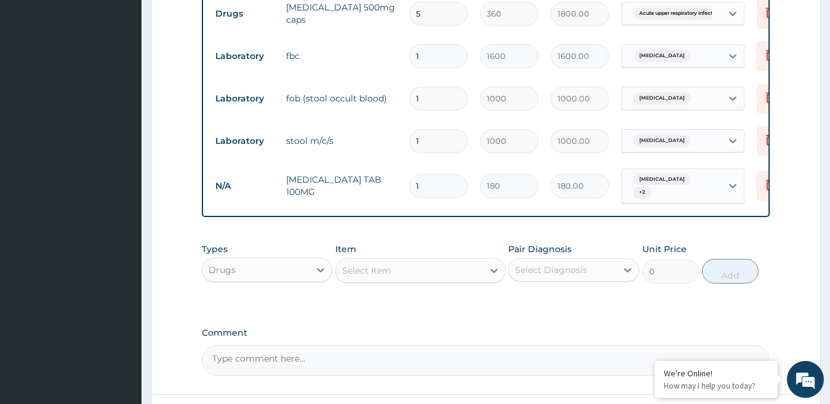
click at [431, 186] on input "1" at bounding box center [438, 186] width 58 height 24
type input "0.00"
type input "7"
type input "1260.00"
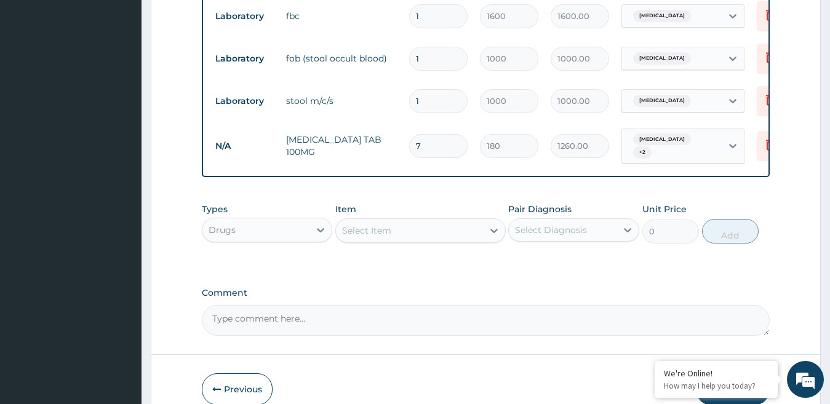
scroll to position [560, 0]
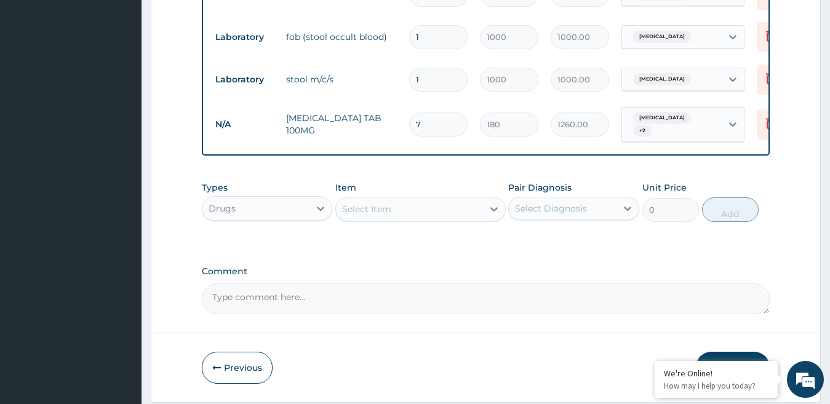
type input "7"
click at [408, 219] on div "Select Item" at bounding box center [409, 209] width 147 height 20
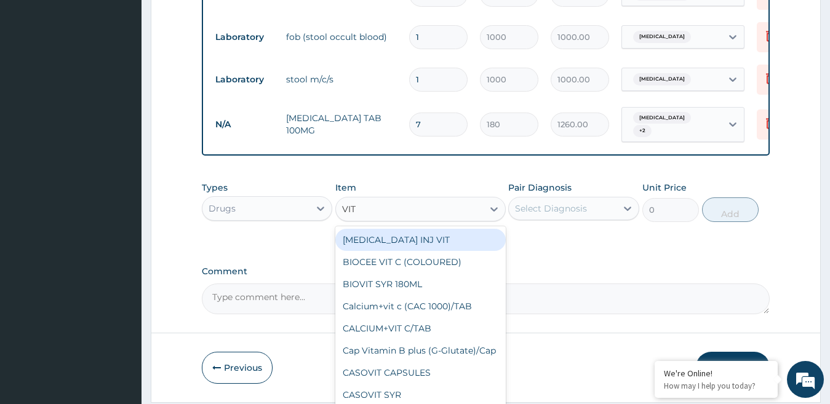
type input "VIT C"
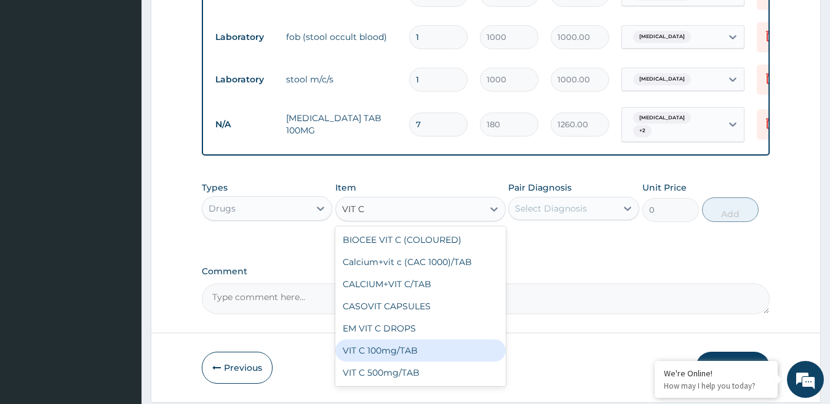
click at [391, 351] on div "VIT C 100mg/TAB" at bounding box center [420, 351] width 170 height 22
type input "8"
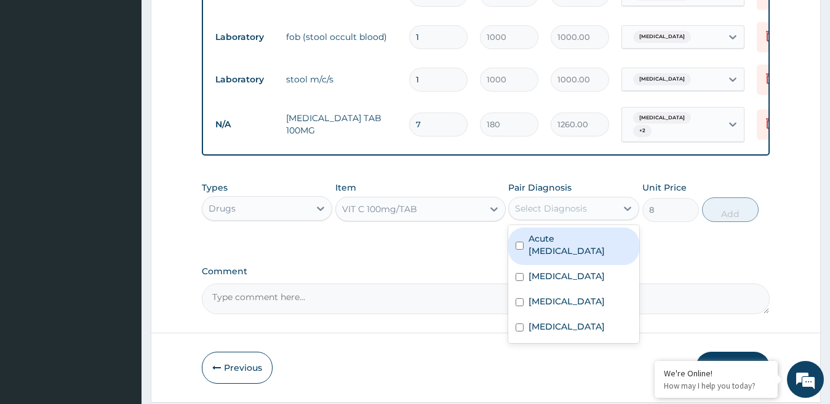
click at [584, 213] on div "Select Diagnosis" at bounding box center [551, 208] width 72 height 12
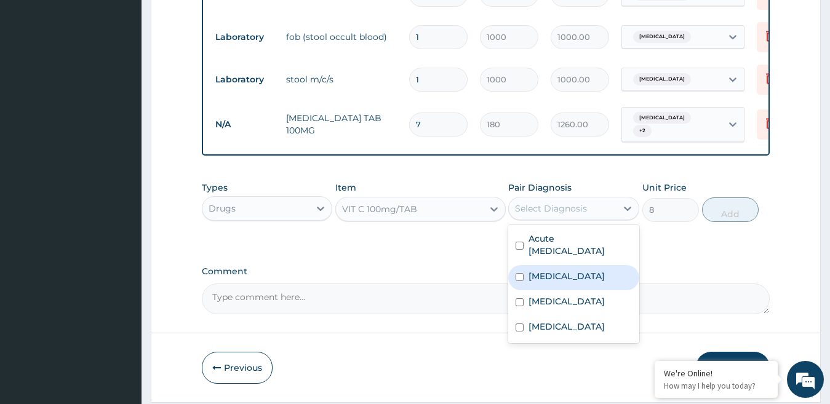
click at [550, 282] on label "Typhoid fever" at bounding box center [567, 276] width 76 height 12
checkbox input "true"
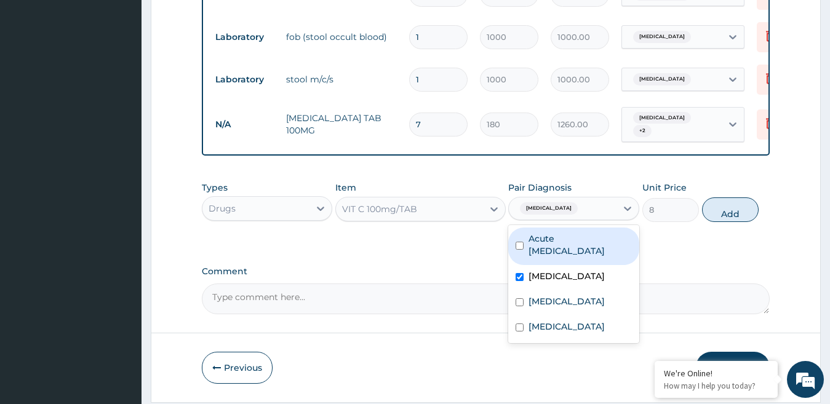
click at [551, 250] on label "Acute upper respiratory infection" at bounding box center [580, 245] width 103 height 25
checkbox input "true"
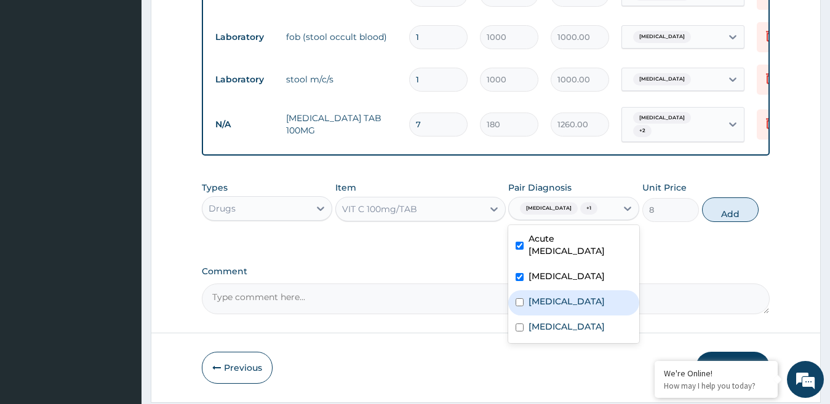
click at [548, 306] on label "Gastrointestinal ulcer" at bounding box center [567, 301] width 76 height 12
checkbox input "true"
click at [732, 217] on button "Add" at bounding box center [730, 210] width 57 height 25
type input "0"
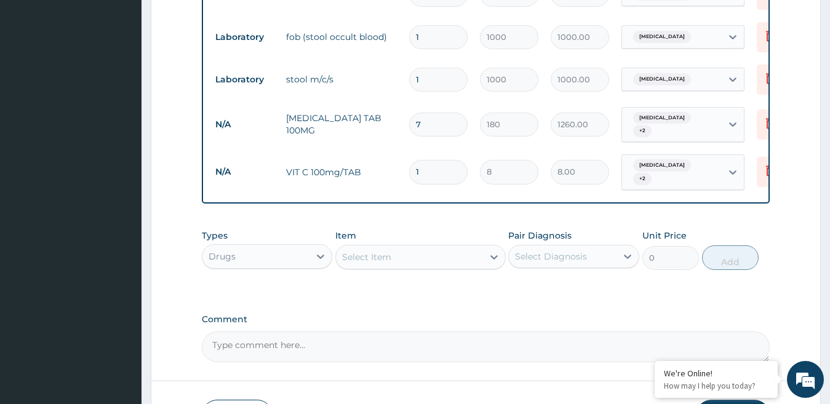
click at [428, 166] on input "1" at bounding box center [438, 172] width 58 height 24
type input "0.00"
type input "4"
type input "32.00"
type input "42"
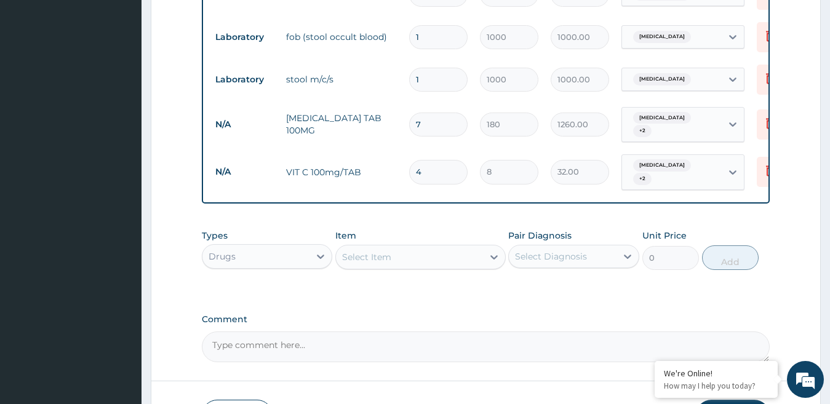
type input "336.00"
type input "42"
click at [383, 252] on div "Select Item" at bounding box center [366, 257] width 49 height 12
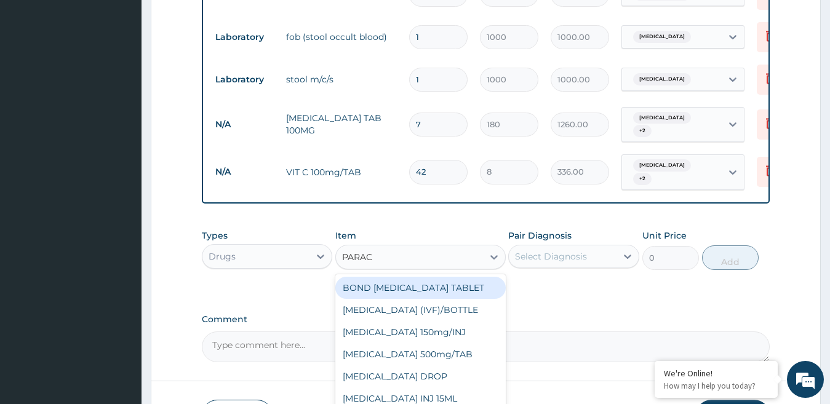
type input "PARACE"
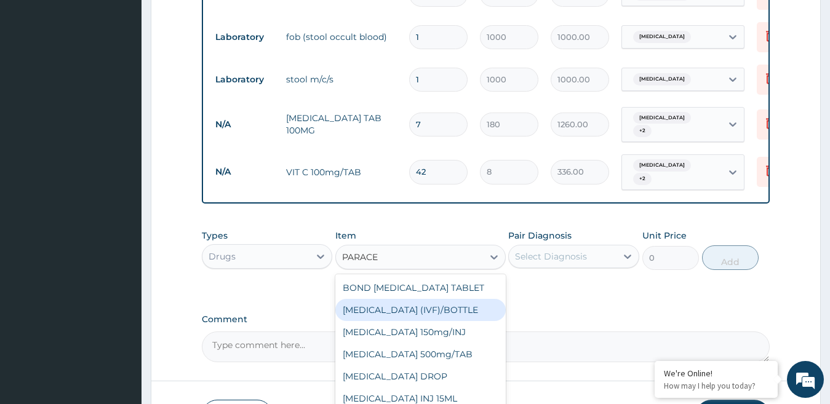
scroll to position [20, 0]
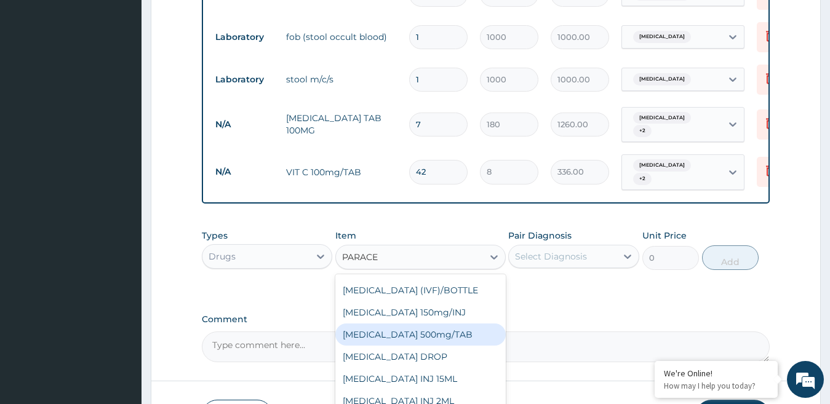
click at [424, 330] on div "PARACETAMOL 500mg/TAB" at bounding box center [420, 335] width 170 height 22
type input "4"
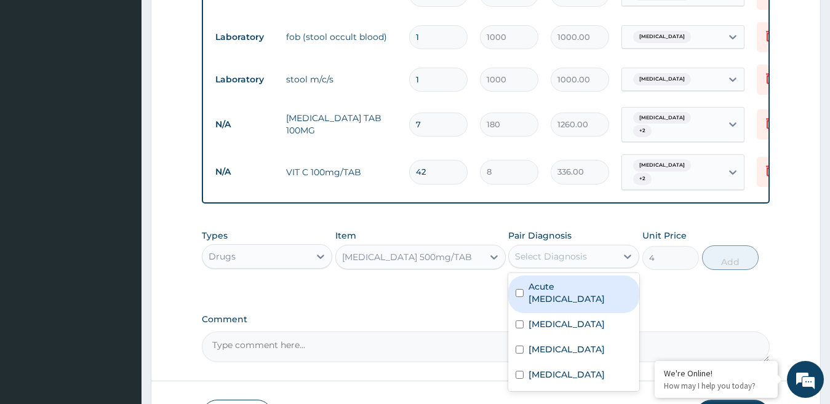
click at [605, 259] on div "Select Diagnosis" at bounding box center [563, 257] width 108 height 20
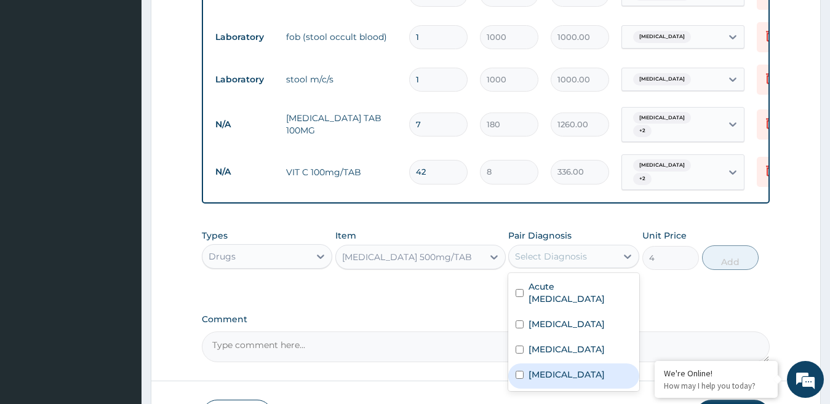
click at [548, 381] on div "Malaria" at bounding box center [573, 376] width 131 height 25
checkbox input "true"
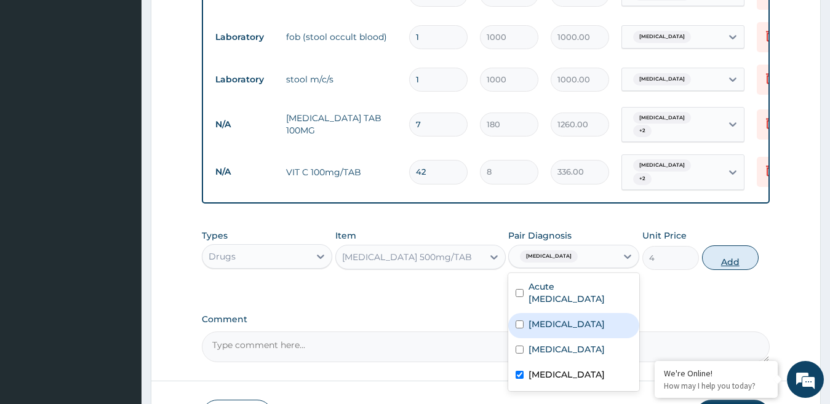
click at [735, 258] on button "Add" at bounding box center [730, 258] width 57 height 25
type input "0"
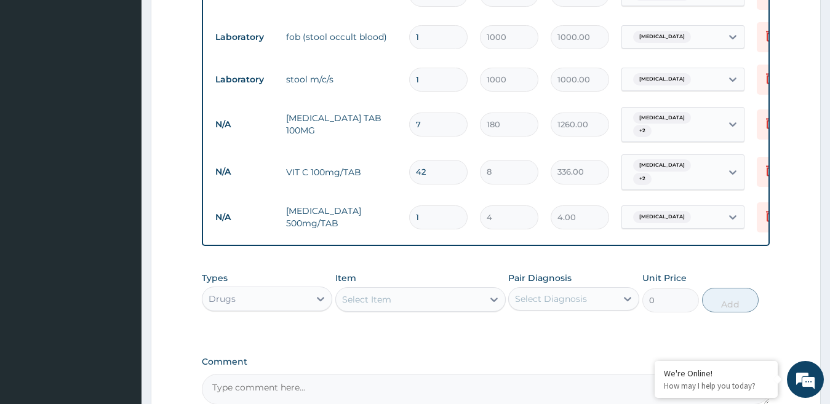
type input "18"
type input "72.00"
type input "17"
type input "68.00"
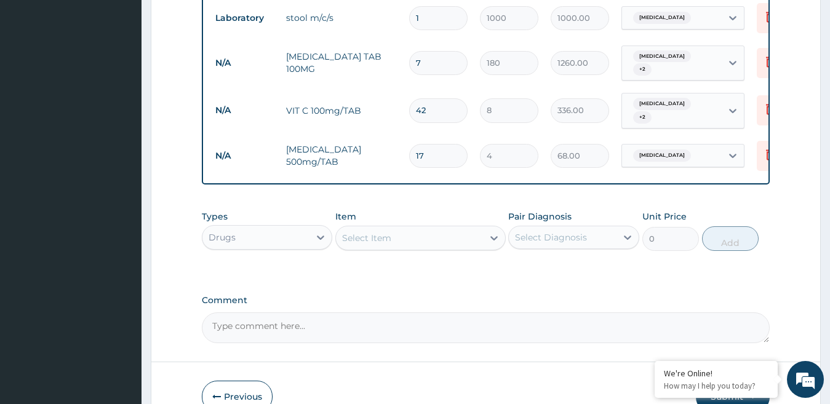
type input "17"
click at [386, 242] on div "Select Item" at bounding box center [366, 238] width 49 height 12
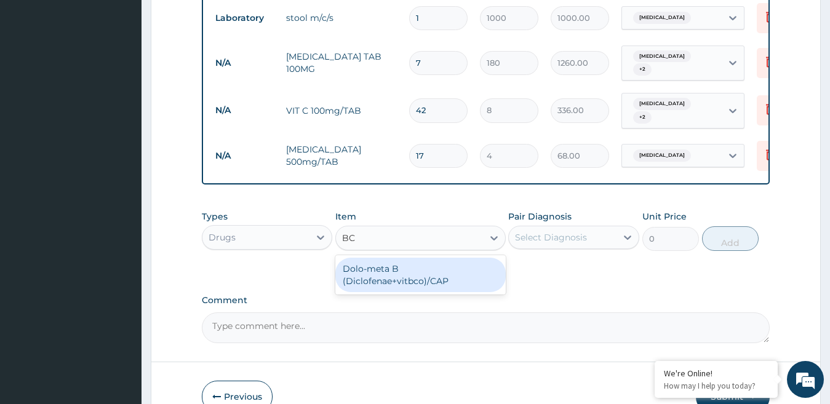
type input "B"
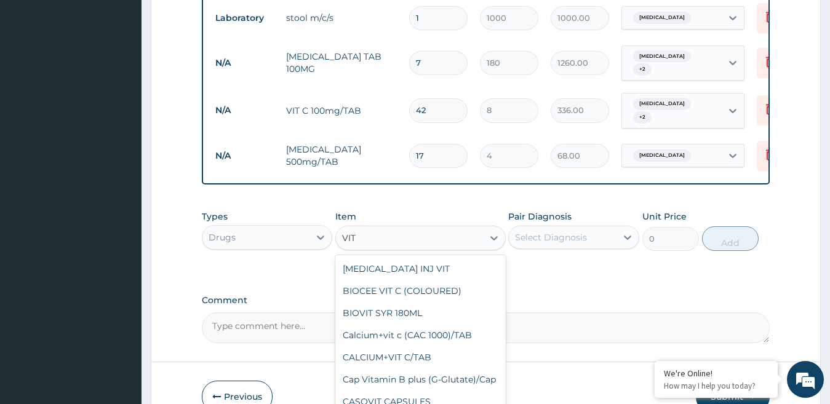
type input "VIT B"
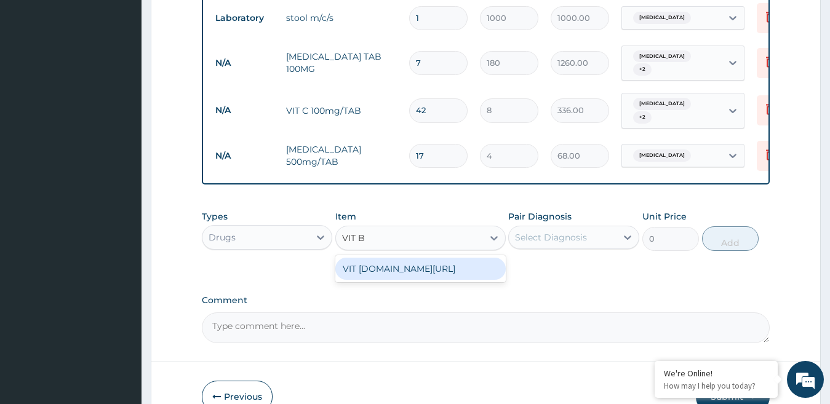
click at [388, 274] on div "VIT B.co/TAB" at bounding box center [420, 269] width 170 height 22
type input "8"
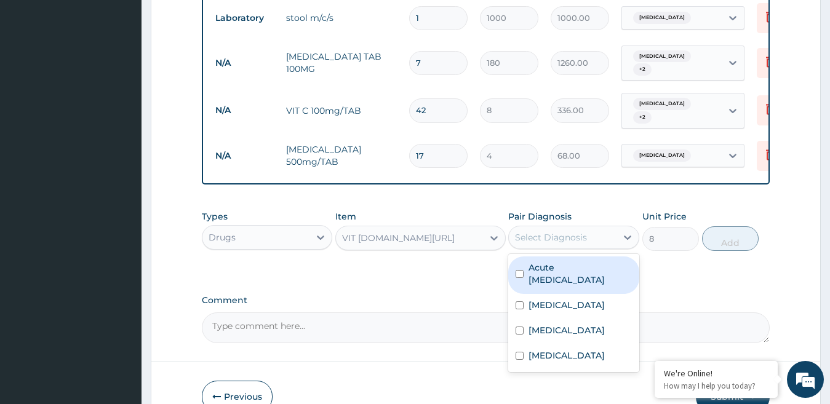
click at [599, 229] on div "Select Diagnosis" at bounding box center [563, 238] width 108 height 20
drag, startPoint x: 567, startPoint y: 283, endPoint x: 567, endPoint y: 300, distance: 16.6
click at [567, 289] on div "Acute upper respiratory infection" at bounding box center [573, 276] width 131 height 38
checkbox input "true"
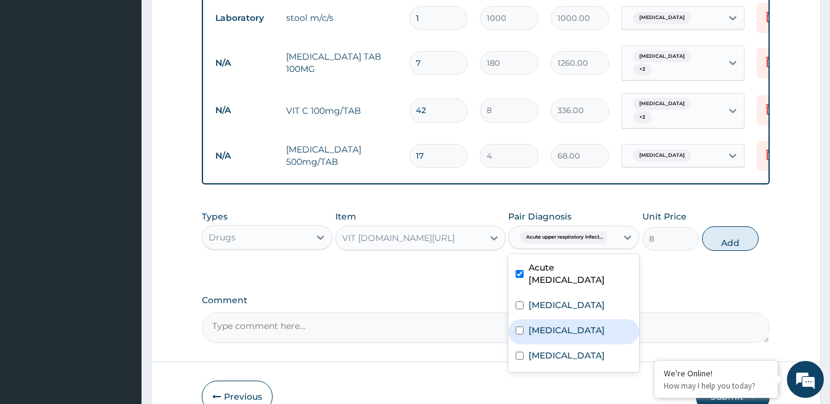
click at [559, 332] on label "Gastrointestinal ulcer" at bounding box center [567, 330] width 76 height 12
checkbox input "true"
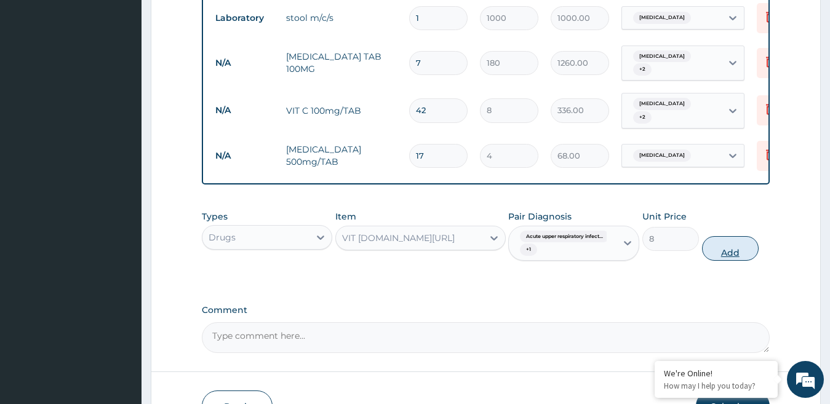
click at [735, 255] on button "Add" at bounding box center [730, 248] width 57 height 25
type input "0"
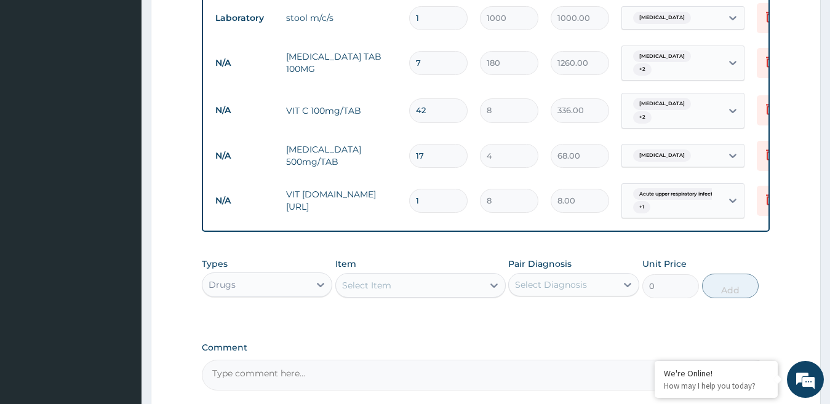
type input "0.00"
type input "7"
type input "56.00"
type input "7"
click at [298, 285] on div "Drugs" at bounding box center [256, 285] width 108 height 20
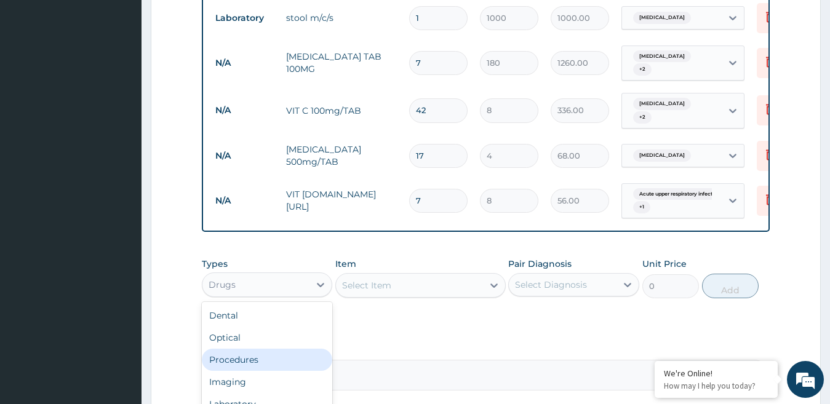
click at [243, 363] on div "Procedures" at bounding box center [267, 360] width 131 height 22
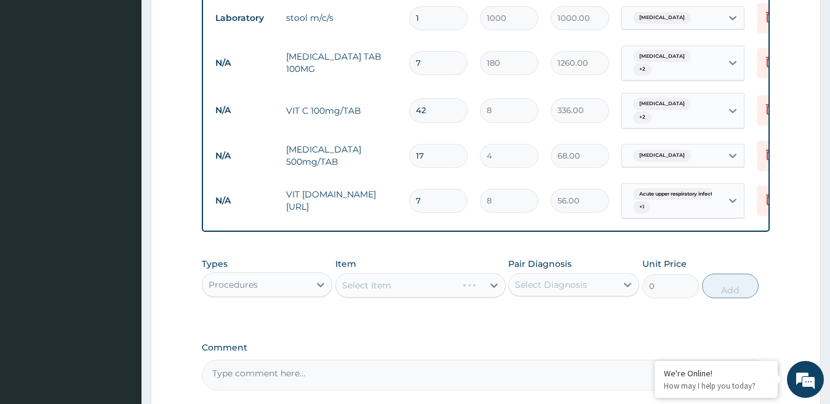
click at [405, 286] on div "Select Item" at bounding box center [420, 285] width 170 height 25
click at [406, 286] on div "Select Item" at bounding box center [420, 285] width 170 height 25
click at [406, 286] on div "Select Item" at bounding box center [409, 286] width 147 height 20
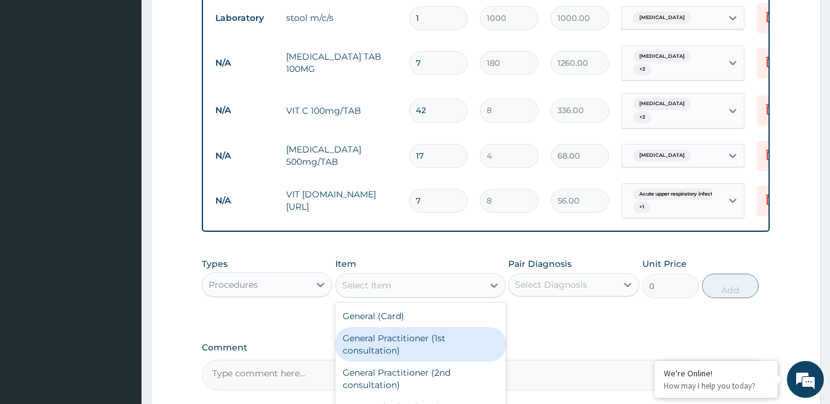
click at [386, 338] on div "General Practitioner (1st consultation)" at bounding box center [420, 344] width 170 height 34
type input "1500"
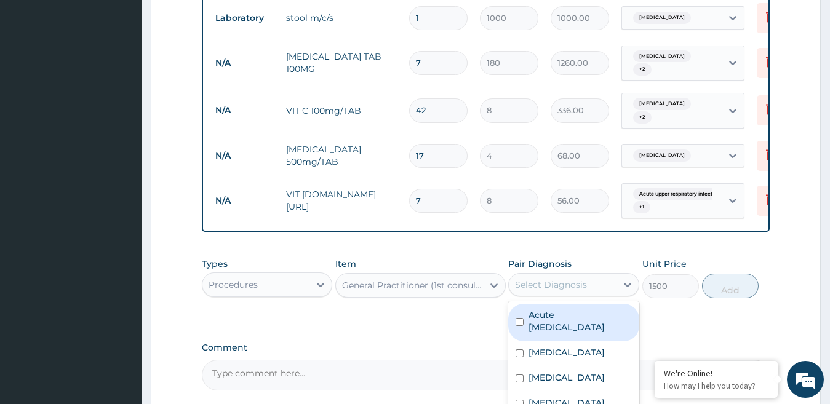
click at [583, 289] on div "Select Diagnosis" at bounding box center [551, 285] width 72 height 12
drag, startPoint x: 556, startPoint y: 326, endPoint x: 557, endPoint y: 334, distance: 7.4
click at [556, 329] on label "Acute upper respiratory infection" at bounding box center [580, 321] width 103 height 25
checkbox input "true"
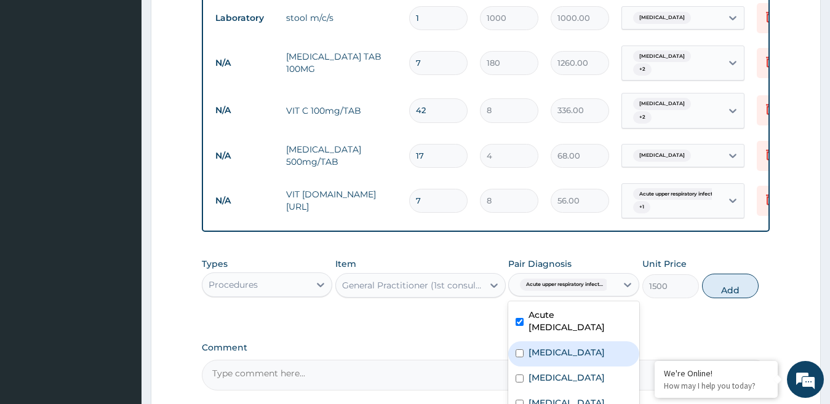
drag, startPoint x: 553, startPoint y: 353, endPoint x: 550, endPoint y: 371, distance: 18.7
click at [553, 356] on label "Typhoid fever" at bounding box center [567, 352] width 76 height 12
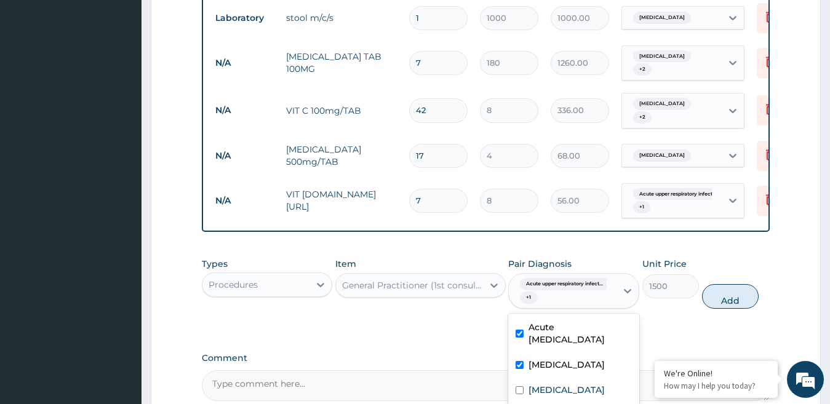
click at [550, 372] on div "Typhoid fever" at bounding box center [573, 366] width 131 height 25
checkbox input "false"
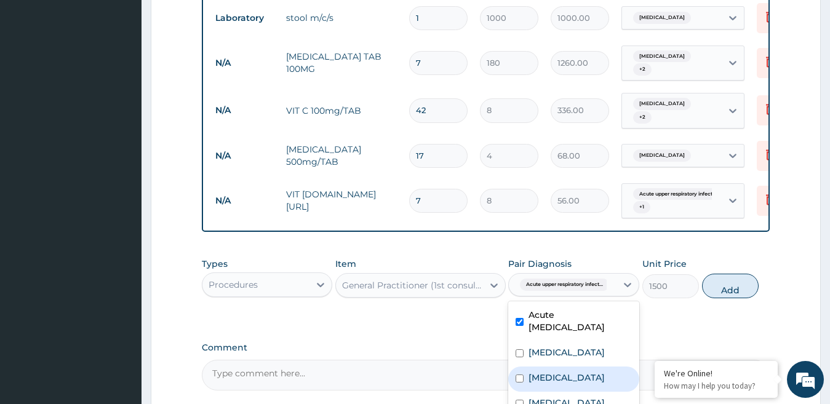
click at [544, 377] on label "Gastrointestinal ulcer" at bounding box center [567, 378] width 76 height 12
checkbox input "true"
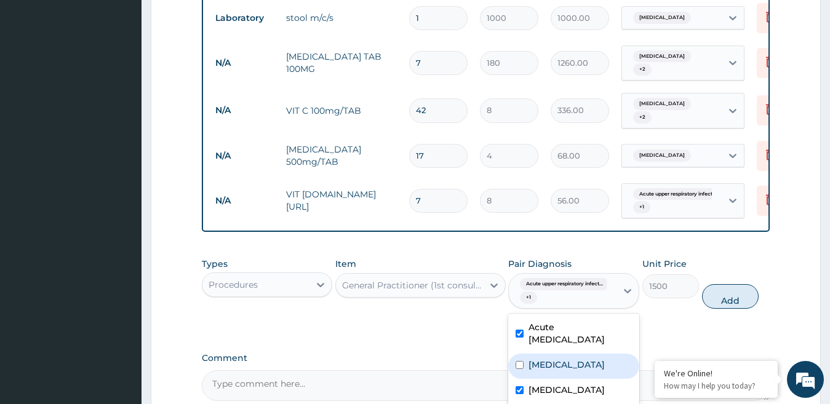
click at [551, 357] on div "Typhoid fever" at bounding box center [573, 366] width 131 height 25
checkbox input "true"
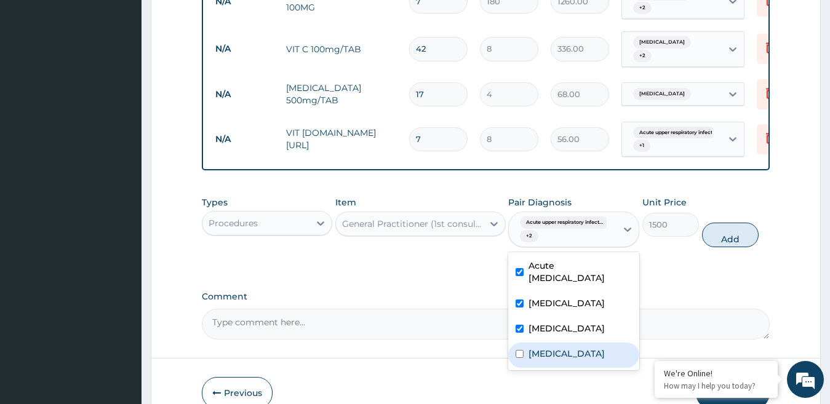
click at [542, 348] on label "Malaria" at bounding box center [567, 354] width 76 height 12
checkbox input "true"
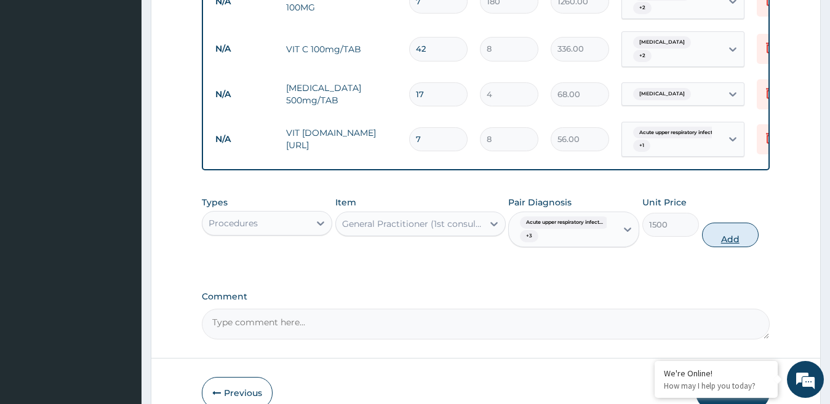
click at [737, 241] on button "Add" at bounding box center [730, 235] width 57 height 25
type input "0"
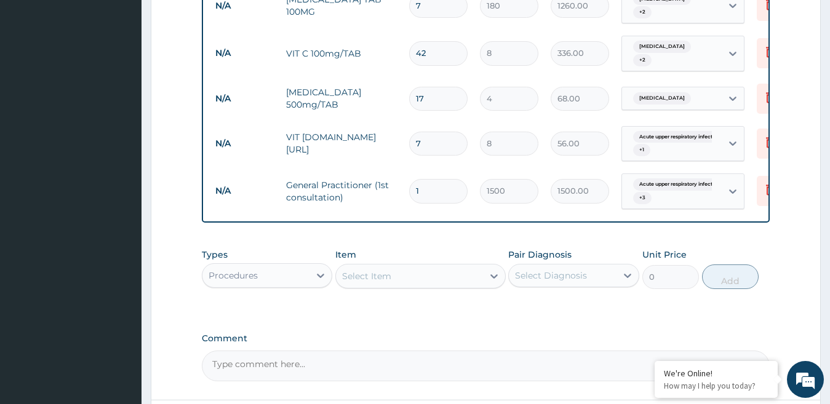
scroll to position [745, 0]
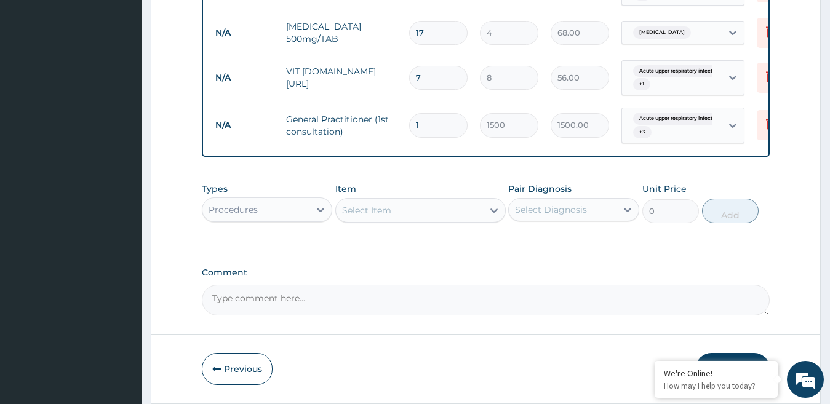
click at [288, 210] on div "Procedures" at bounding box center [256, 210] width 108 height 20
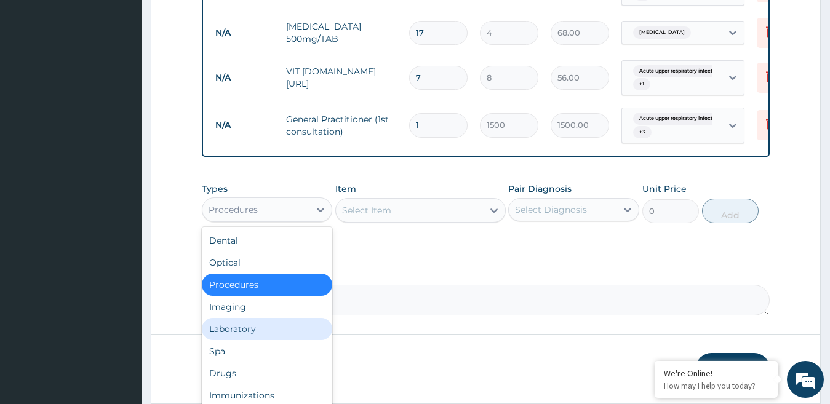
drag, startPoint x: 248, startPoint y: 326, endPoint x: 263, endPoint y: 321, distance: 16.2
click at [248, 327] on div "Laboratory" at bounding box center [267, 329] width 131 height 22
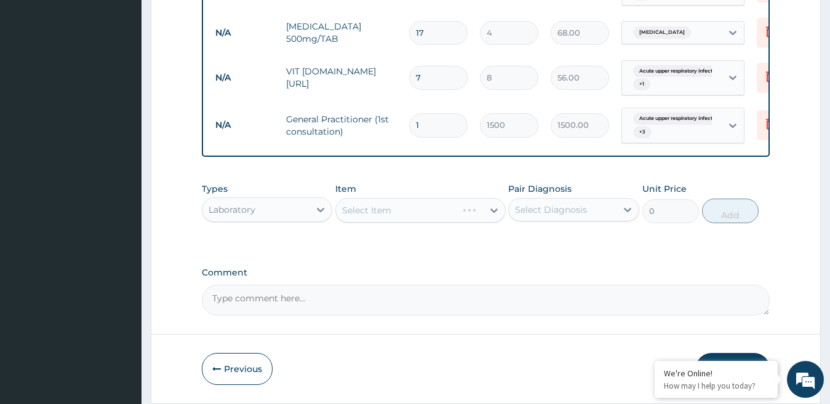
click at [405, 207] on div "Select Item" at bounding box center [420, 210] width 170 height 25
click at [405, 210] on div "Select Item" at bounding box center [420, 210] width 170 height 25
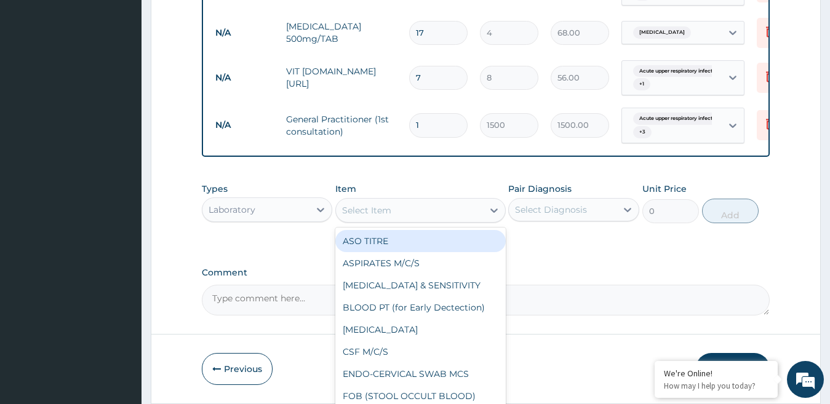
click at [404, 213] on div "Select Item" at bounding box center [409, 211] width 147 height 20
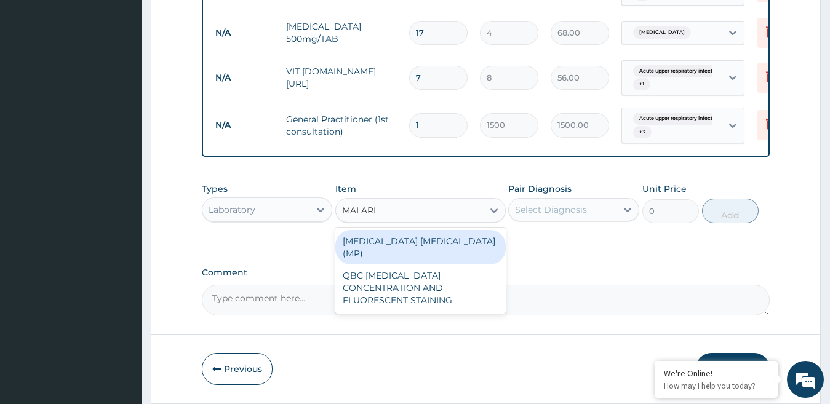
type input "MALARIA"
click at [429, 246] on div "MALARIA PARASITE (MP)" at bounding box center [420, 247] width 170 height 34
type input "560"
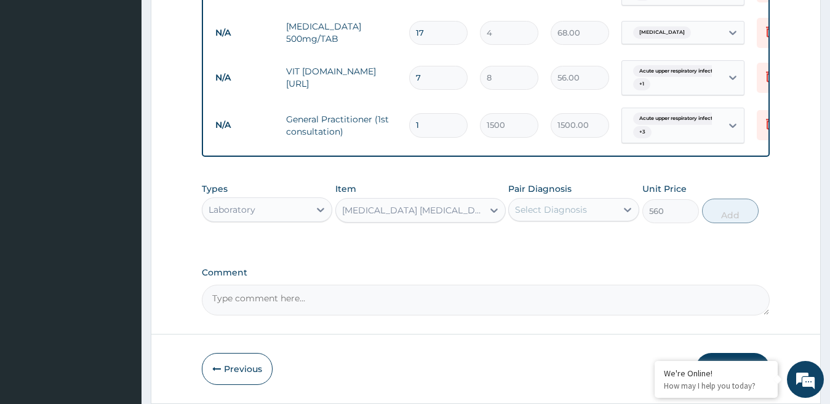
click at [582, 207] on div "Select Diagnosis" at bounding box center [551, 210] width 72 height 12
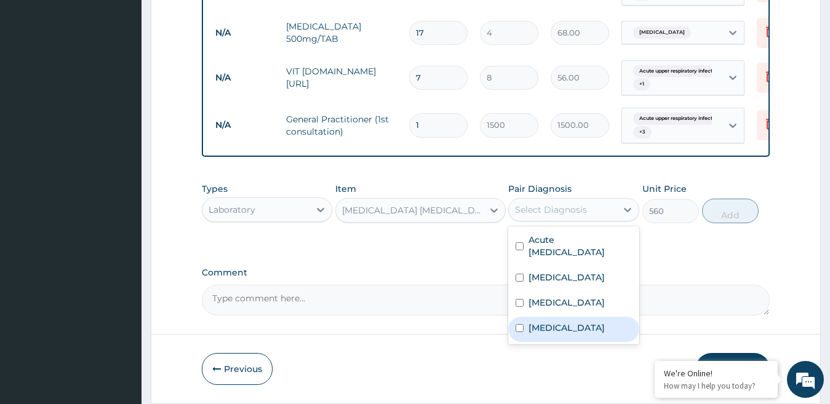
click at [553, 334] on div "Malaria" at bounding box center [573, 329] width 131 height 25
checkbox input "true"
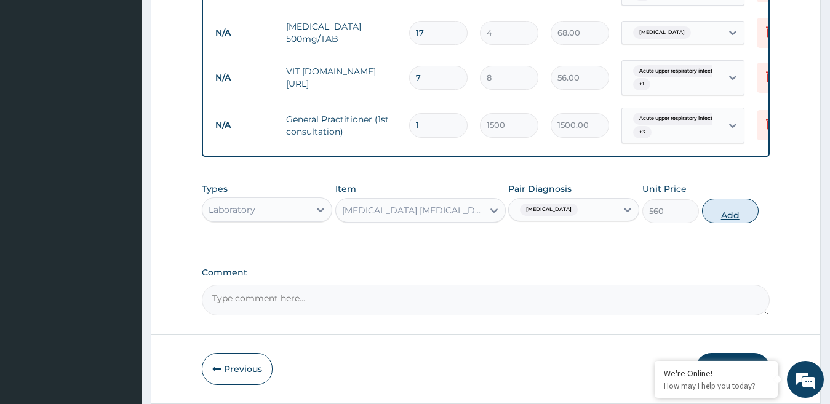
click at [747, 208] on button "Add" at bounding box center [730, 211] width 57 height 25
type input "0"
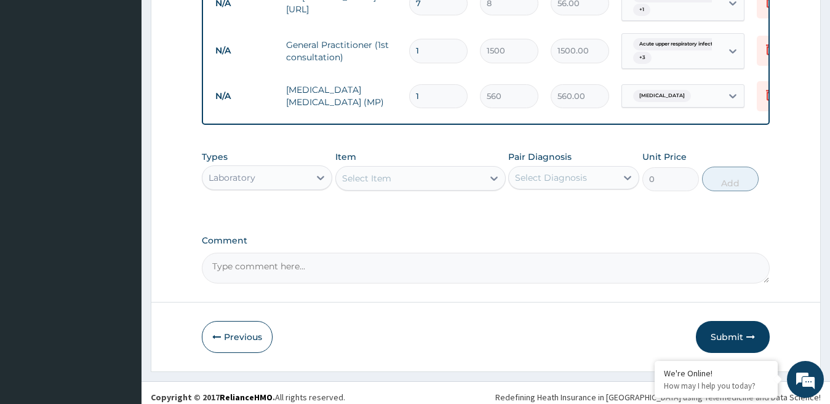
scroll to position [828, 0]
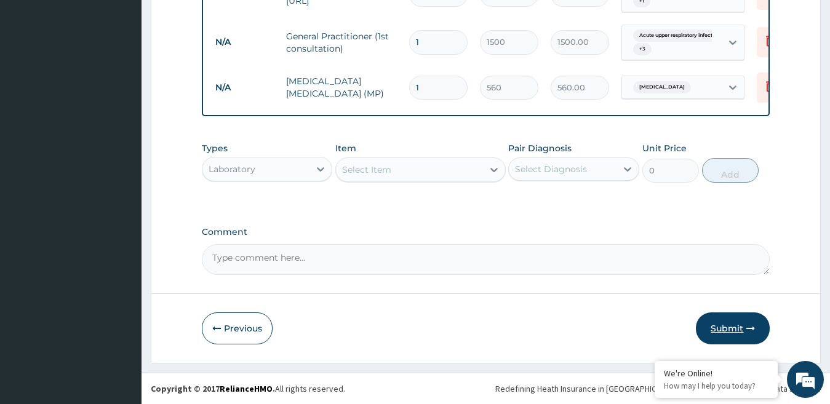
click at [726, 321] on button "Submit" at bounding box center [733, 329] width 74 height 32
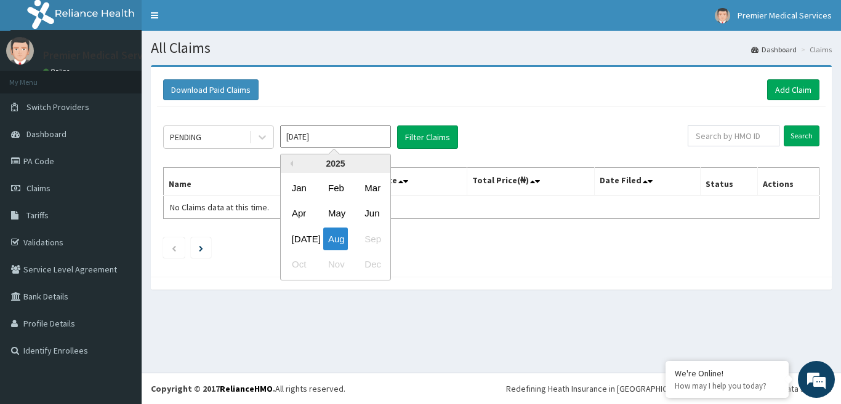
click at [377, 145] on input "[DATE]" at bounding box center [335, 137] width 111 height 22
click at [300, 235] on div "[DATE]" at bounding box center [299, 239] width 25 height 23
type input "Jul 2025"
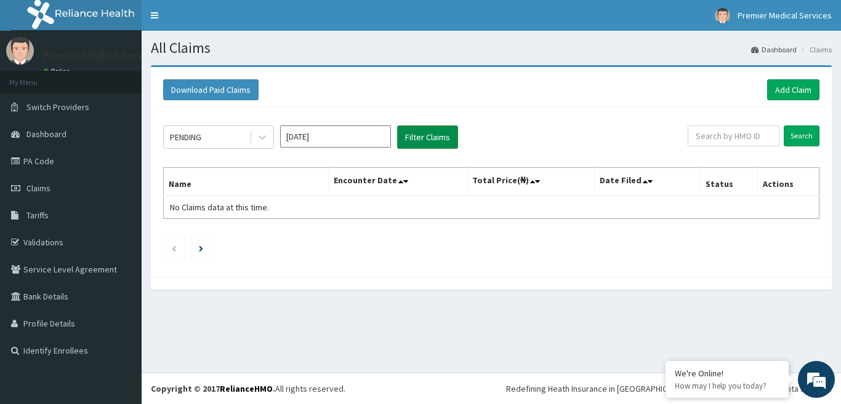
click at [444, 130] on button "Filter Claims" at bounding box center [427, 137] width 61 height 23
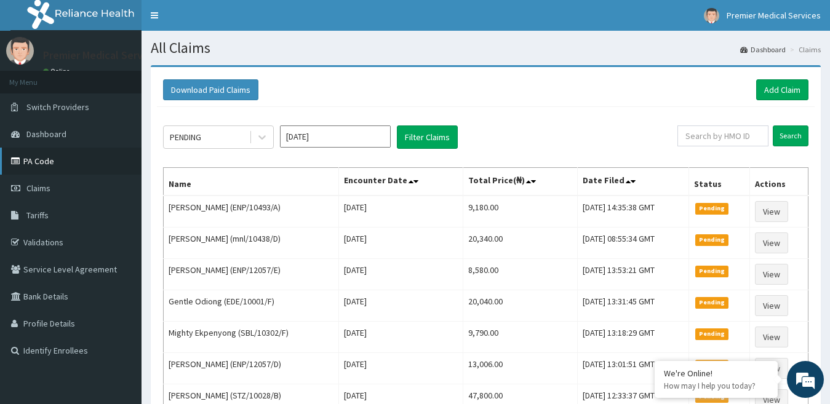
click at [61, 164] on link "PA Code" at bounding box center [71, 161] width 142 height 27
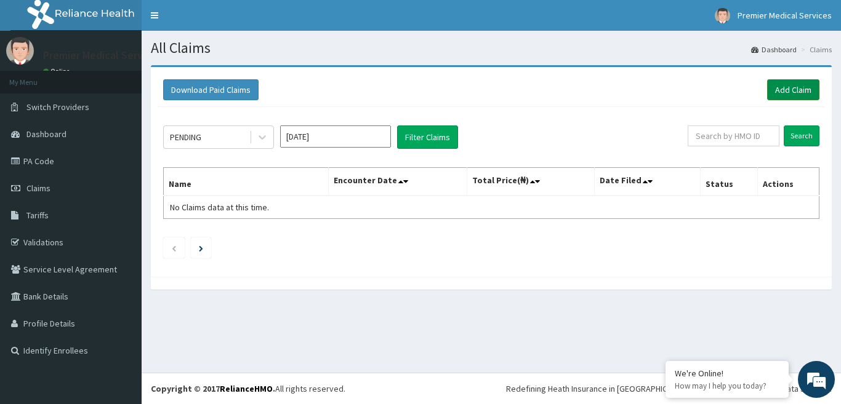
click at [805, 90] on link "Add Claim" at bounding box center [793, 89] width 52 height 21
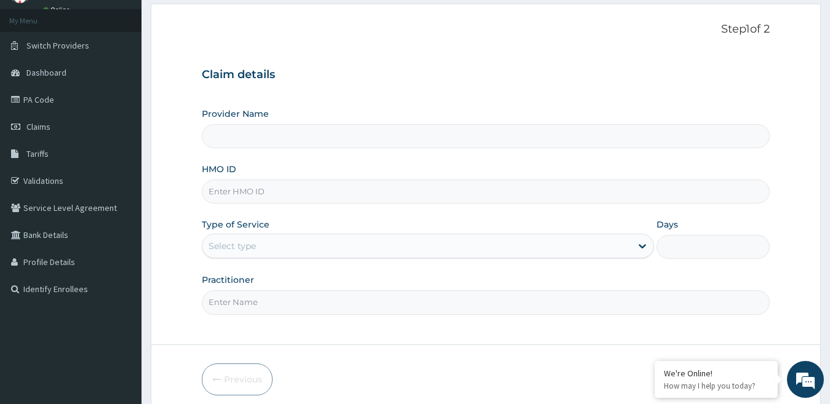
click at [262, 185] on input "HMO ID" at bounding box center [486, 192] width 569 height 24
type input "premier medical services"
type input "STZ/10104/D"
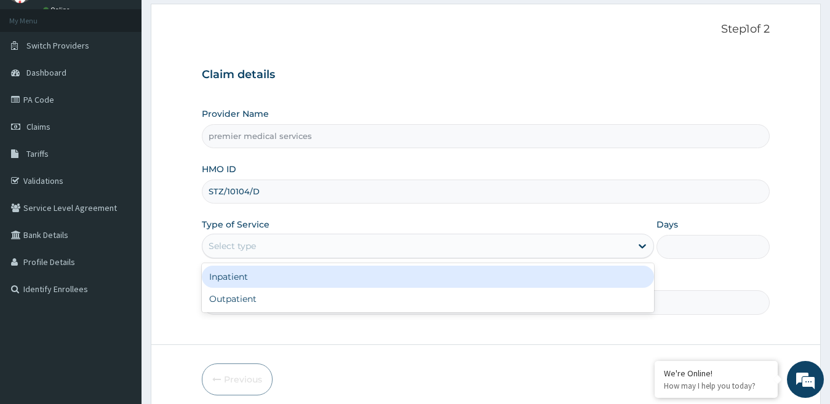
click at [304, 246] on div "Select type" at bounding box center [417, 246] width 430 height 20
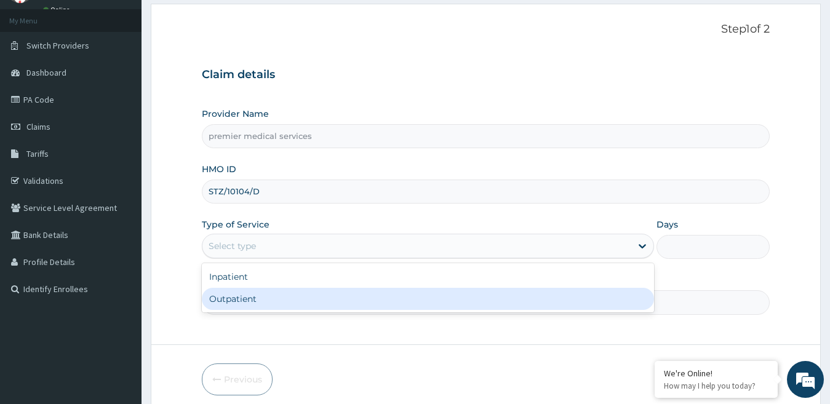
click at [230, 298] on div "Outpatient" at bounding box center [428, 299] width 453 height 22
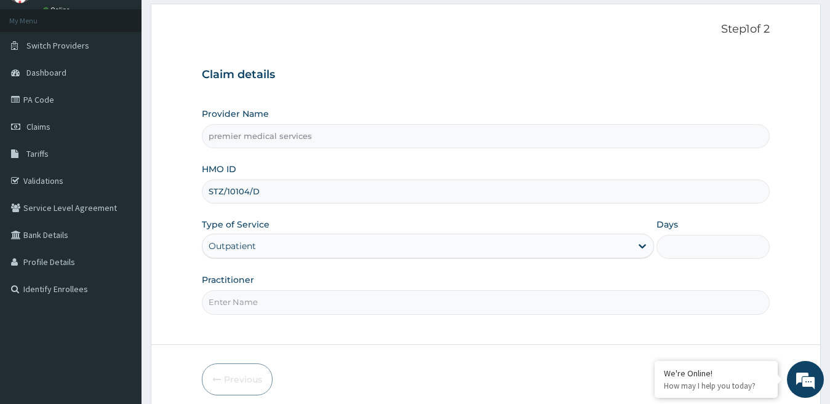
type input "1"
click at [288, 307] on input "Practitioner" at bounding box center [486, 302] width 569 height 24
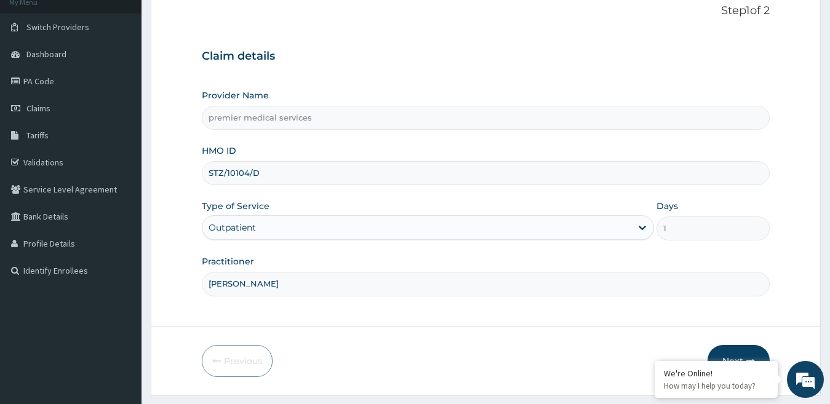
scroll to position [113, 0]
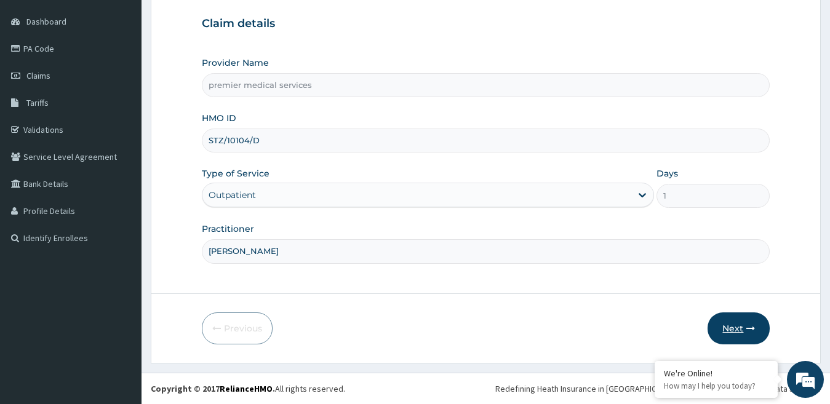
type input "DR NSIKAK UDOKANG"
click at [731, 324] on button "Next" at bounding box center [739, 329] width 62 height 32
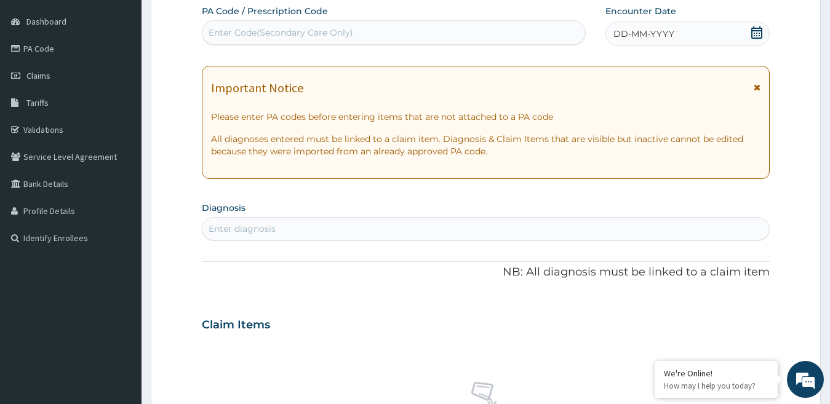
click at [750, 29] on div "DD-MM-YYYY" at bounding box center [688, 34] width 165 height 25
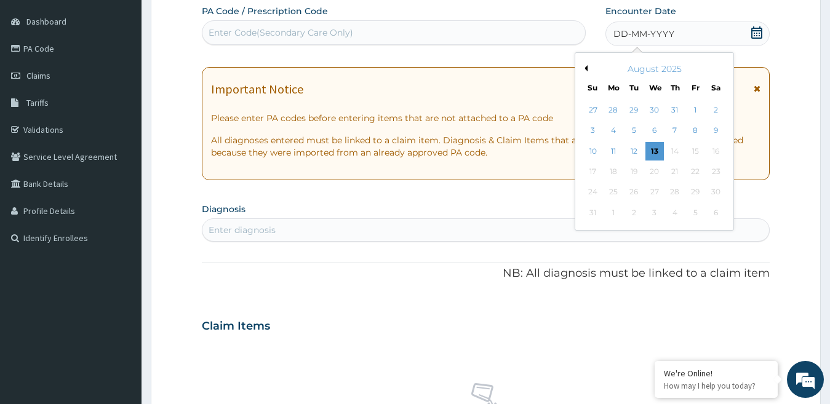
click at [587, 70] on button "Previous Month" at bounding box center [585, 68] width 6 height 6
click at [598, 150] on div "13" at bounding box center [593, 151] width 18 height 18
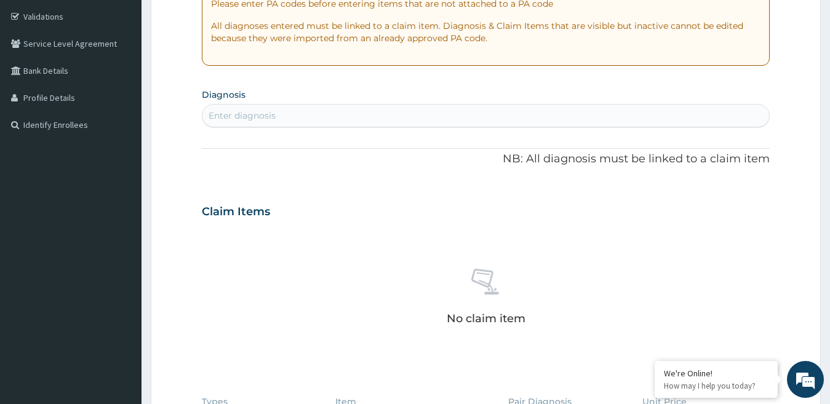
scroll to position [236, 0]
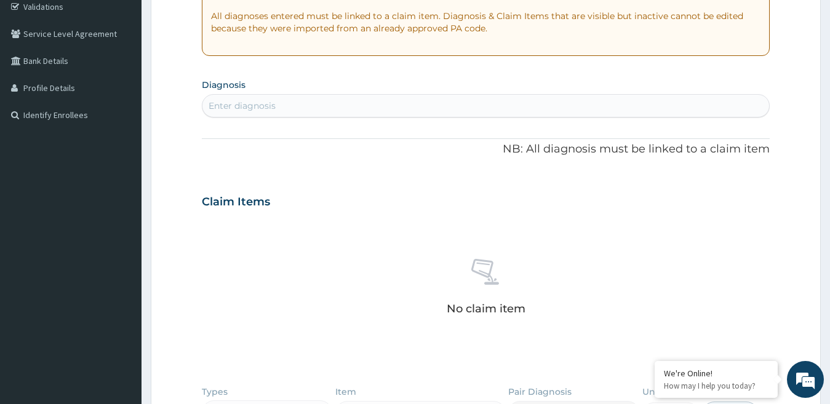
click at [302, 106] on div "Enter diagnosis" at bounding box center [485, 106] width 567 height 20
type input "UPPER RES"
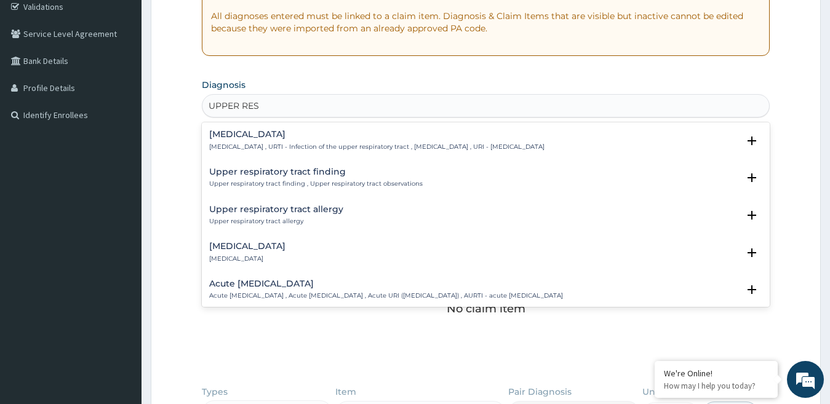
click at [280, 137] on h4 "Upper respiratory infection" at bounding box center [376, 134] width 335 height 9
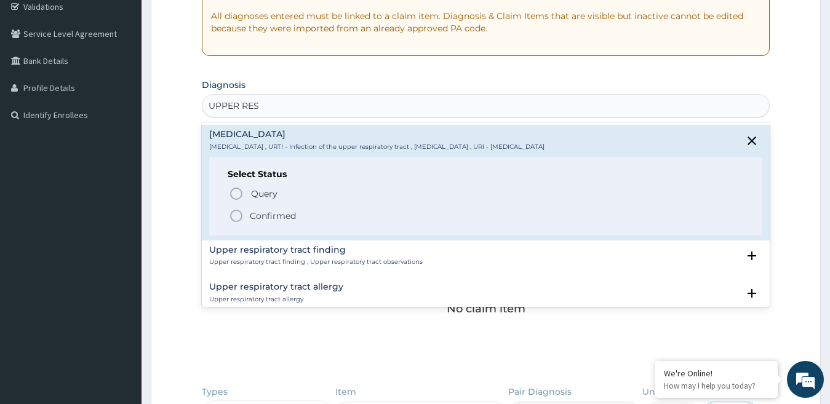
click at [259, 213] on p "Confirmed" at bounding box center [273, 216] width 46 height 12
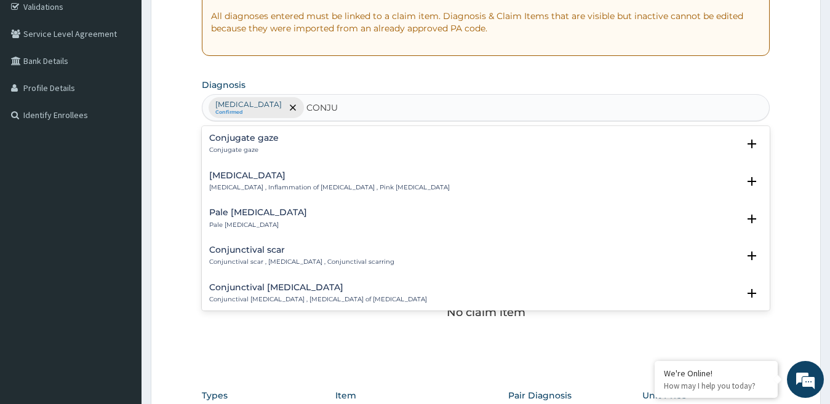
type input "CONJUN"
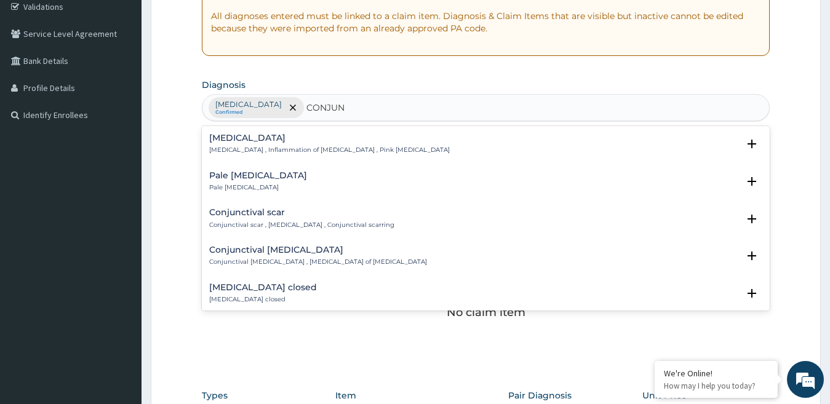
click at [318, 153] on p "Conjunctivitis , Inflammation of conjunctiva , Pink eye disease" at bounding box center [329, 150] width 241 height 9
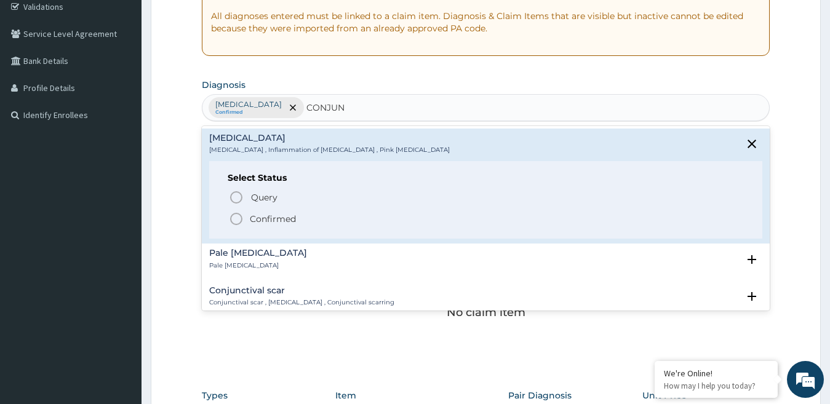
click at [242, 220] on circle "status option filled" at bounding box center [236, 219] width 11 height 11
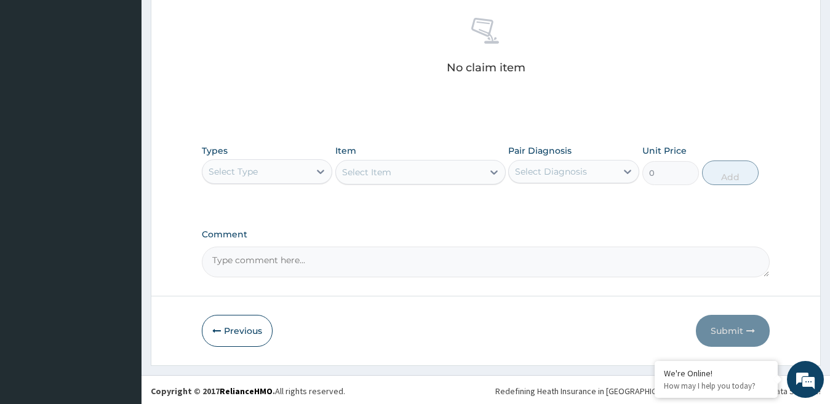
scroll to position [483, 0]
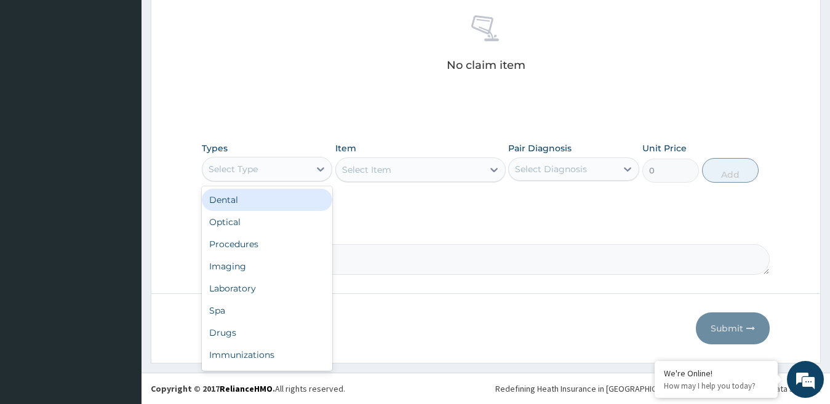
click at [294, 162] on div "Select Type" at bounding box center [256, 169] width 108 height 20
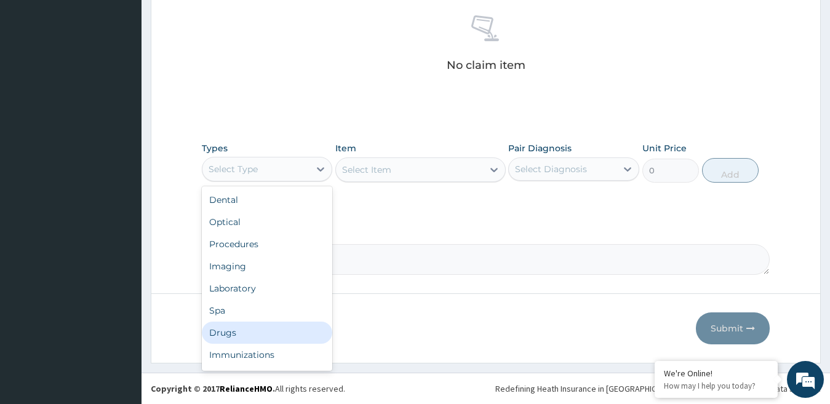
click at [233, 330] on div "Drugs" at bounding box center [267, 333] width 131 height 22
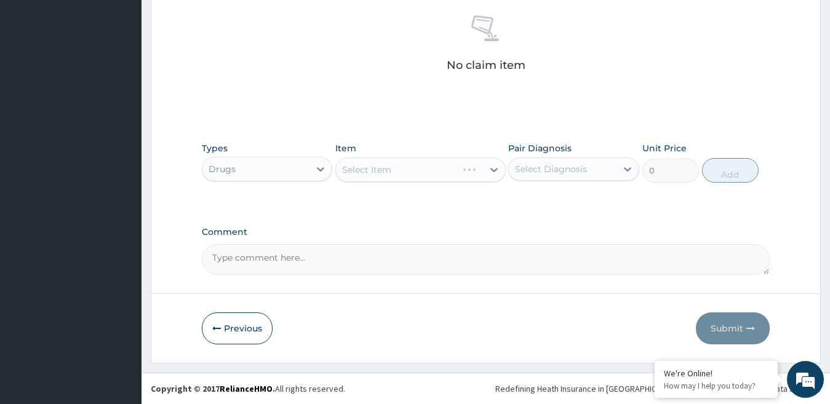
click at [373, 171] on div "Select Item" at bounding box center [420, 170] width 170 height 25
click at [378, 167] on div "Select Item" at bounding box center [366, 170] width 49 height 12
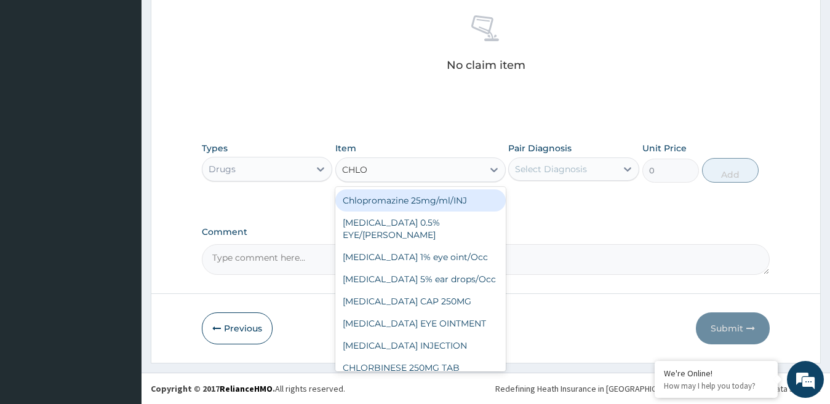
type input "CHLOR"
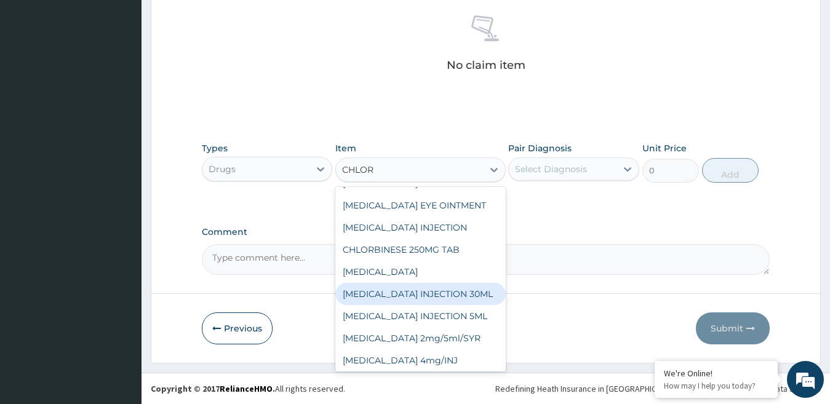
scroll to position [123, 0]
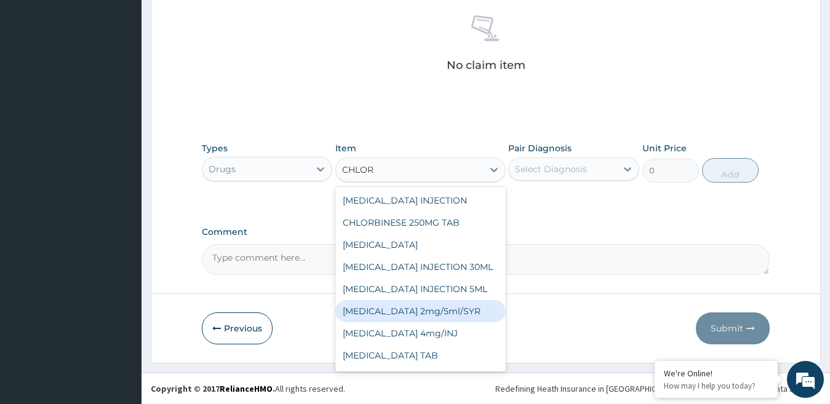
click at [434, 322] on div "Chlorphenamine 2mg/5ml/SYR" at bounding box center [420, 311] width 170 height 22
type input "540"
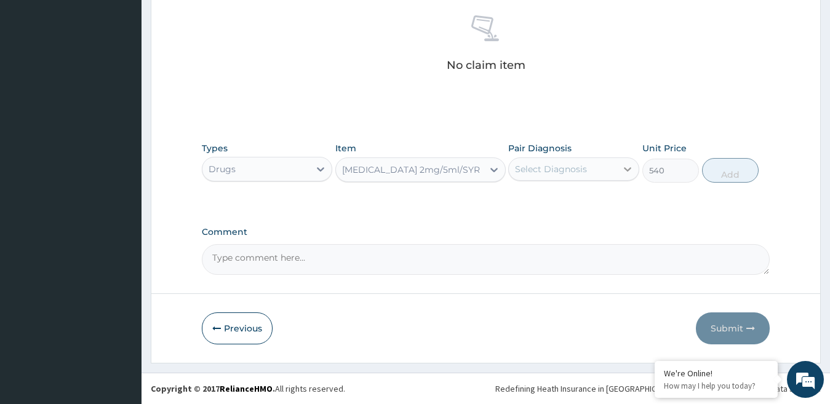
click at [621, 176] on div at bounding box center [628, 169] width 22 height 22
click at [585, 204] on label "Upper respiratory infection" at bounding box center [567, 199] width 76 height 12
checkbox input "true"
click at [734, 173] on button "Add" at bounding box center [730, 170] width 57 height 25
type input "0"
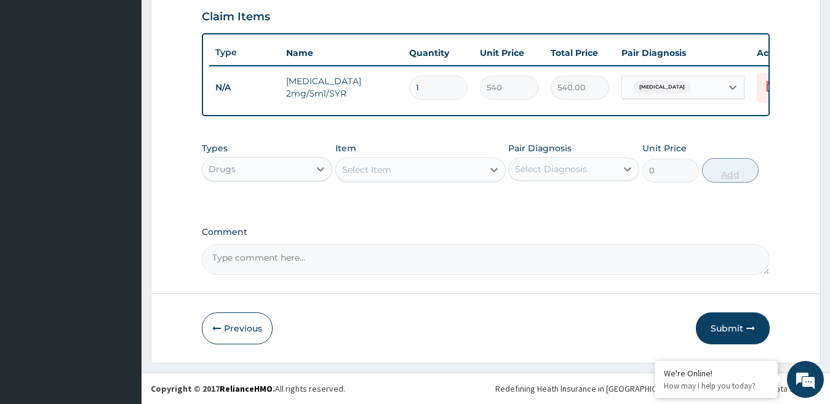
scroll to position [435, 0]
click at [370, 169] on div "Select Item" at bounding box center [366, 170] width 49 height 12
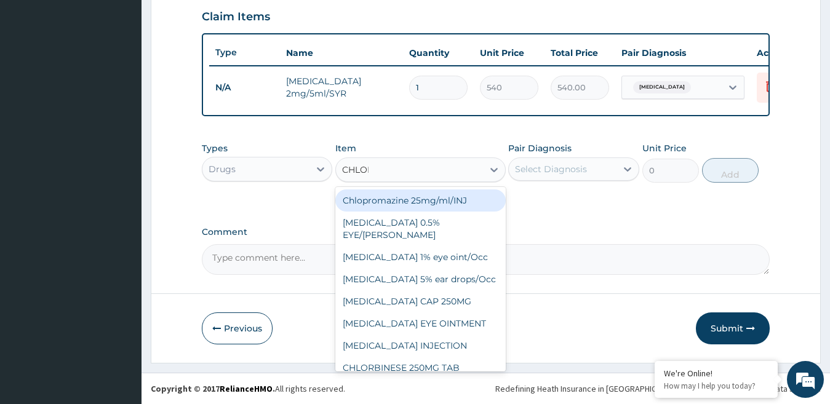
type input "CHLORA"
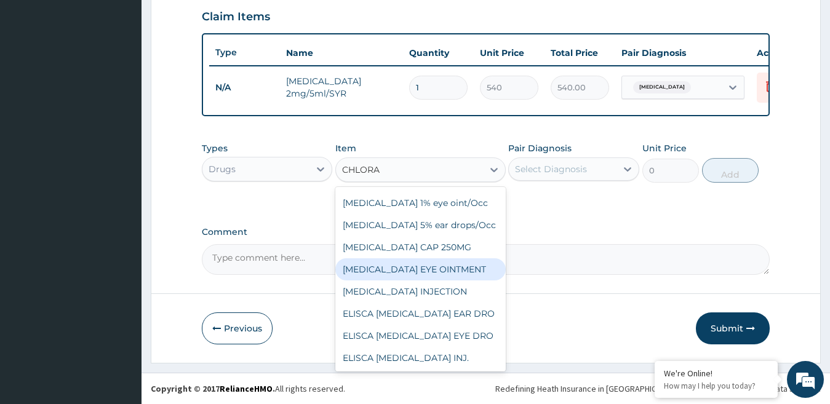
scroll to position [0, 0]
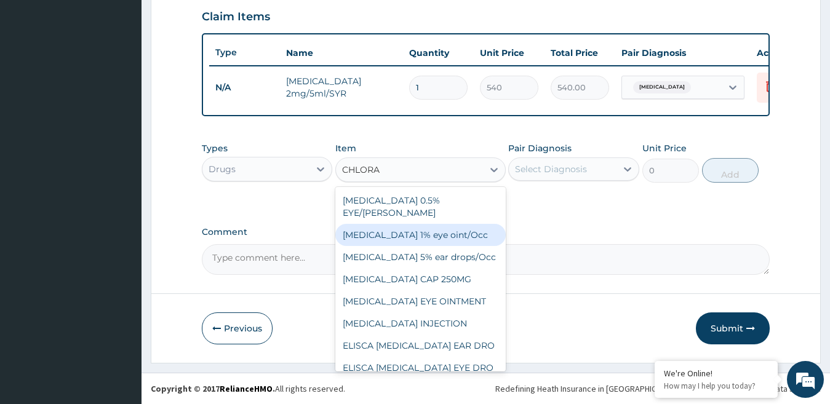
click at [423, 228] on div "Chloramphenicol 1% eye oint/Occ" at bounding box center [420, 235] width 170 height 22
type input "220"
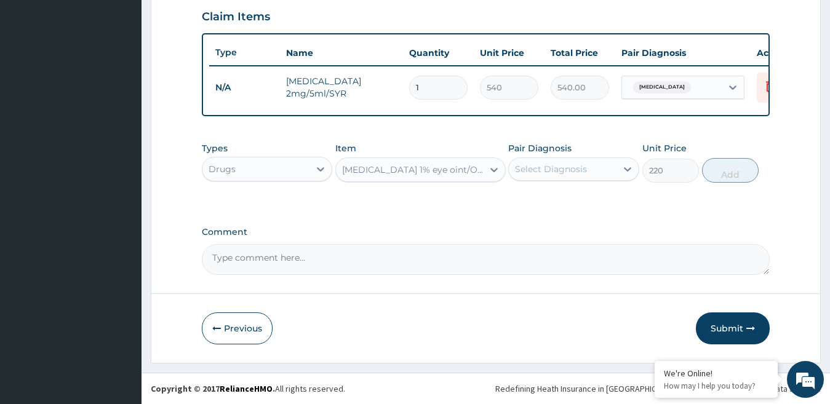
click at [587, 174] on div "Select Diagnosis" at bounding box center [551, 169] width 72 height 12
click at [559, 202] on label "Upper respiratory infection" at bounding box center [567, 199] width 76 height 12
checkbox input "true"
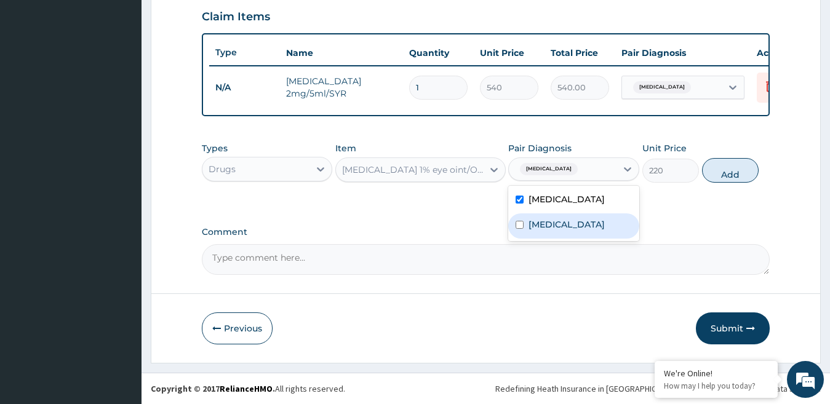
click at [550, 231] on label "Conjunctivitis" at bounding box center [567, 224] width 76 height 12
checkbox input "true"
click at [548, 206] on label "Upper respiratory infection" at bounding box center [567, 199] width 76 height 12
checkbox input "false"
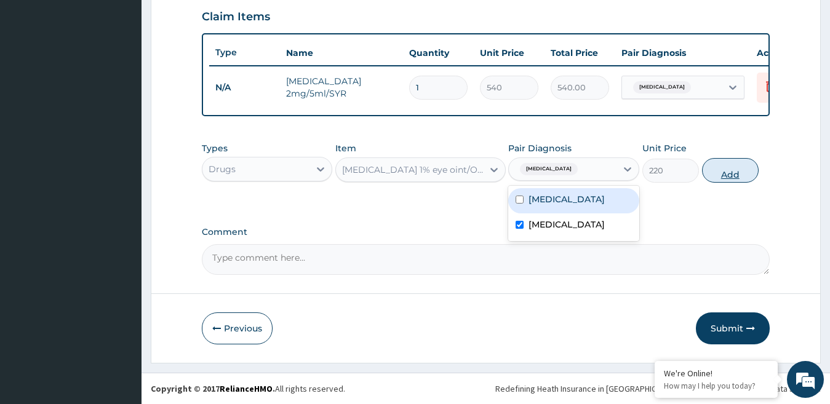
click at [741, 174] on button "Add" at bounding box center [730, 170] width 57 height 25
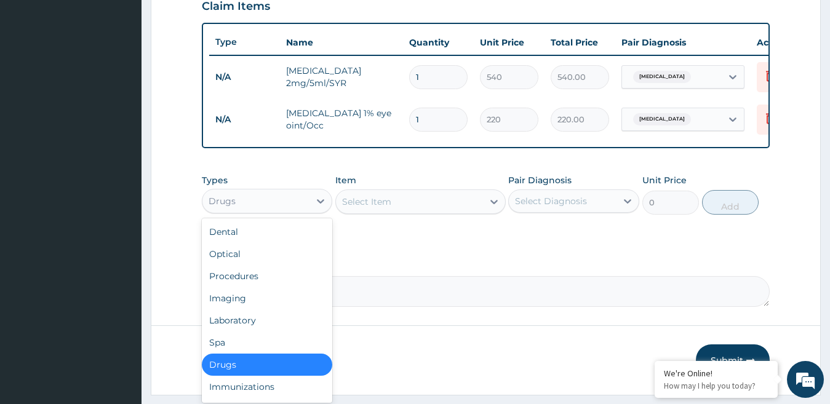
click at [295, 202] on div "Drugs" at bounding box center [256, 201] width 108 height 20
drag, startPoint x: 234, startPoint y: 286, endPoint x: 241, endPoint y: 281, distance: 8.9
click at [234, 286] on div "Procedures" at bounding box center [267, 276] width 131 height 22
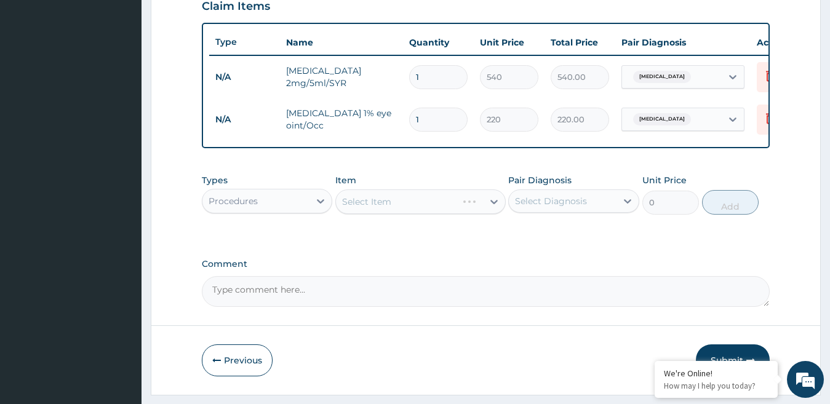
click at [399, 206] on div "Select Item" at bounding box center [420, 202] width 170 height 25
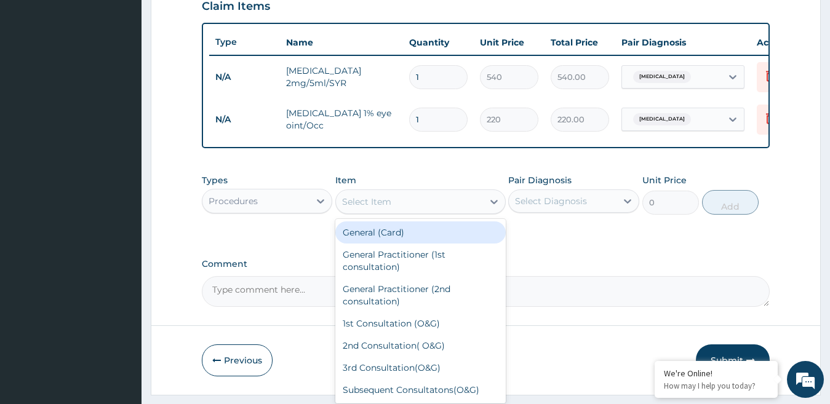
click at [378, 207] on div "Select Item" at bounding box center [366, 202] width 49 height 12
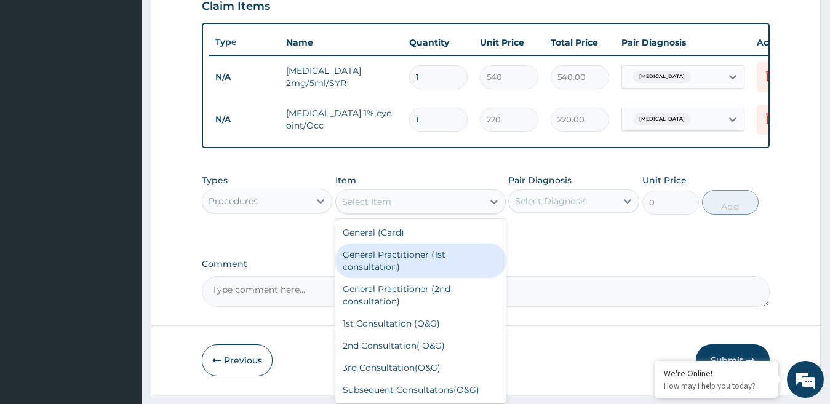
drag, startPoint x: 386, startPoint y: 276, endPoint x: 394, endPoint y: 272, distance: 8.8
click at [387, 276] on div "General Practitioner (1st consultation)" at bounding box center [420, 261] width 170 height 34
type input "1500"
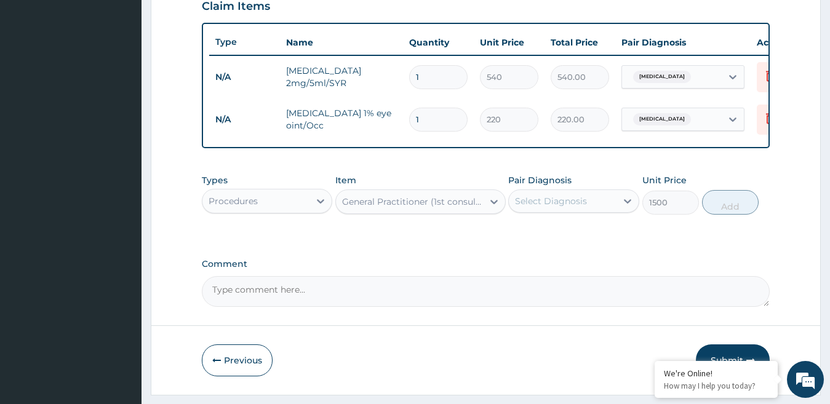
click at [582, 211] on div "Select Diagnosis" at bounding box center [563, 201] width 108 height 20
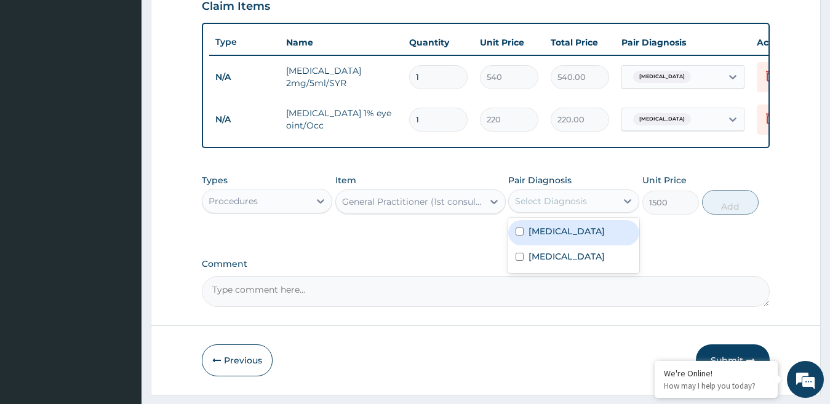
drag, startPoint x: 566, startPoint y: 253, endPoint x: 574, endPoint y: 255, distance: 7.6
click at [574, 238] on label "Upper respiratory infection" at bounding box center [567, 231] width 76 height 12
checkbox input "true"
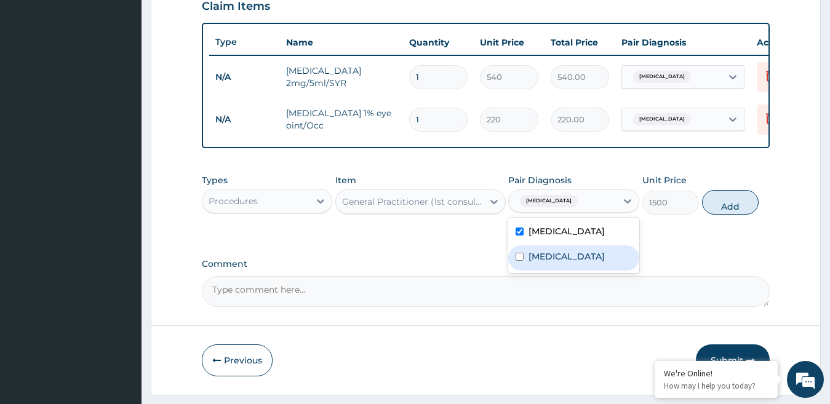
click at [563, 263] on label "Conjunctivitis" at bounding box center [567, 256] width 76 height 12
checkbox input "true"
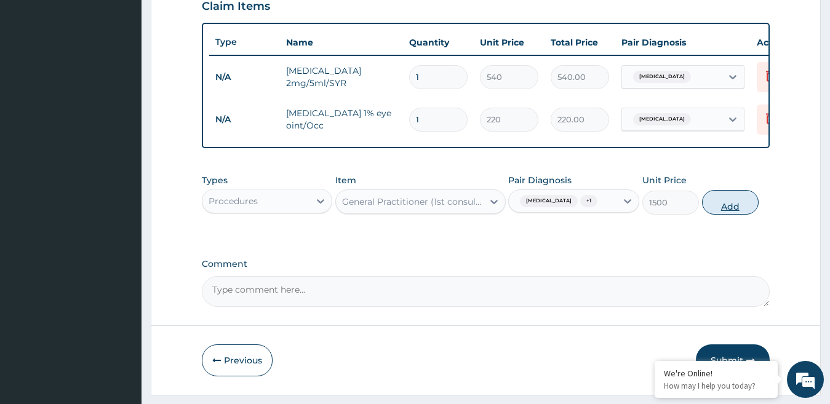
click at [729, 215] on button "Add" at bounding box center [730, 202] width 57 height 25
type input "0"
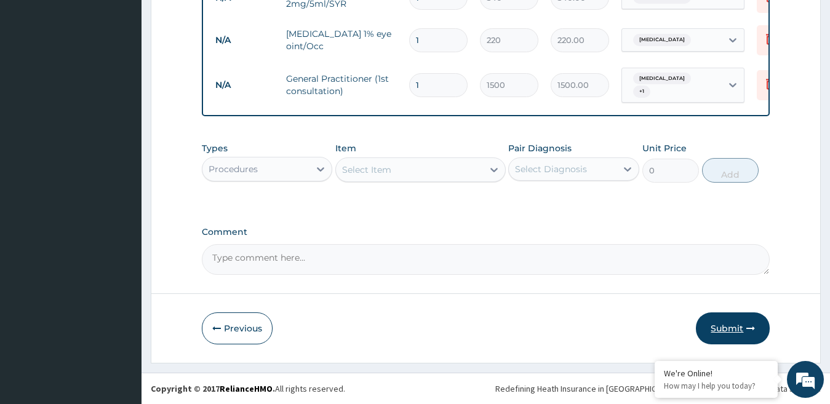
scroll to position [463, 0]
click at [737, 322] on button "Submit" at bounding box center [733, 329] width 74 height 32
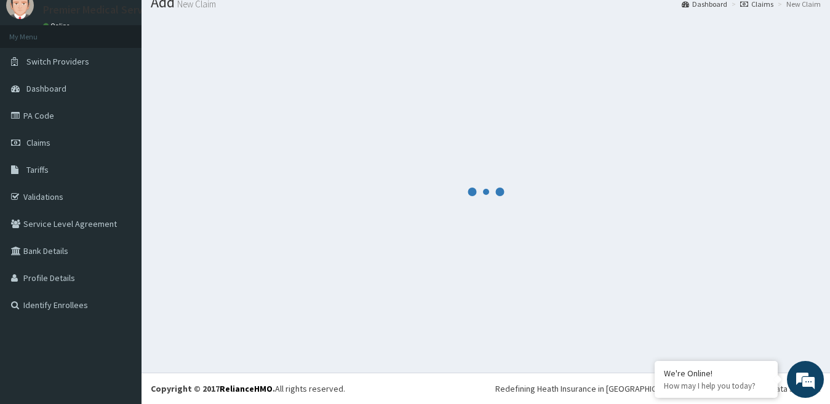
scroll to position [525, 0]
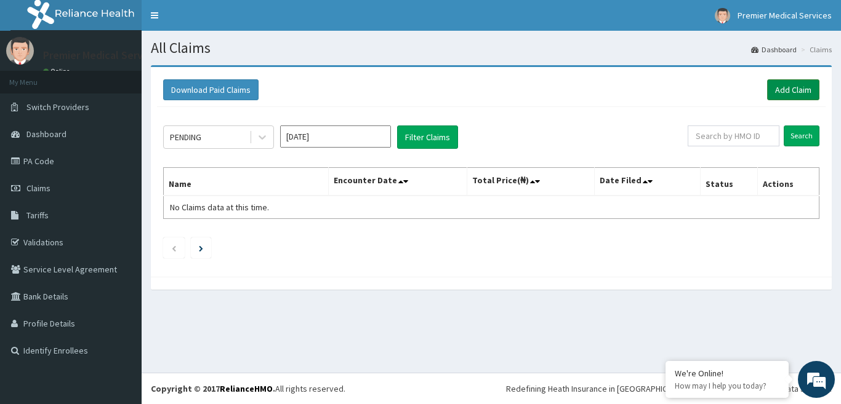
click at [817, 84] on link "Add Claim" at bounding box center [793, 89] width 52 height 21
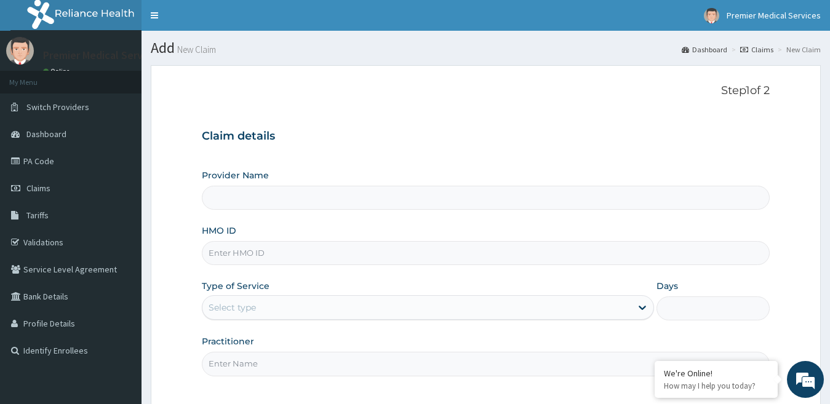
type input "premier medical services"
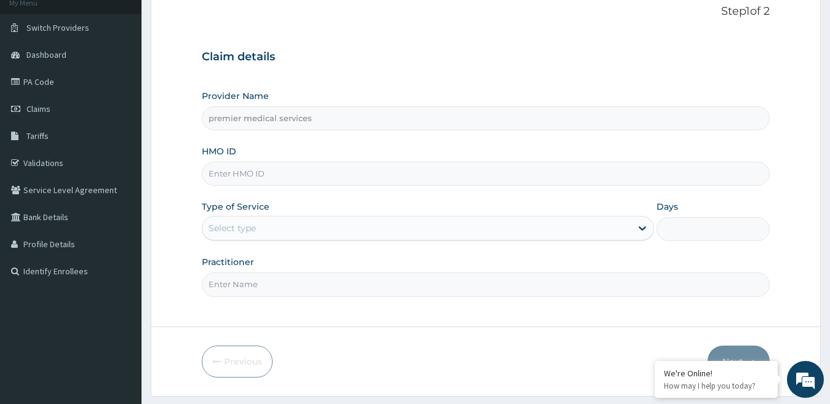
scroll to position [113, 0]
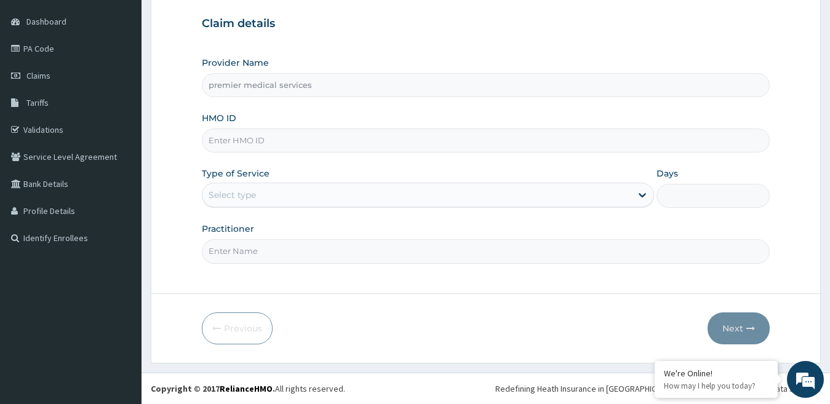
click at [298, 137] on input "HMO ID" at bounding box center [486, 141] width 569 height 24
click at [69, 54] on link "PA Code" at bounding box center [71, 48] width 142 height 27
